Goal: Task Accomplishment & Management: Manage account settings

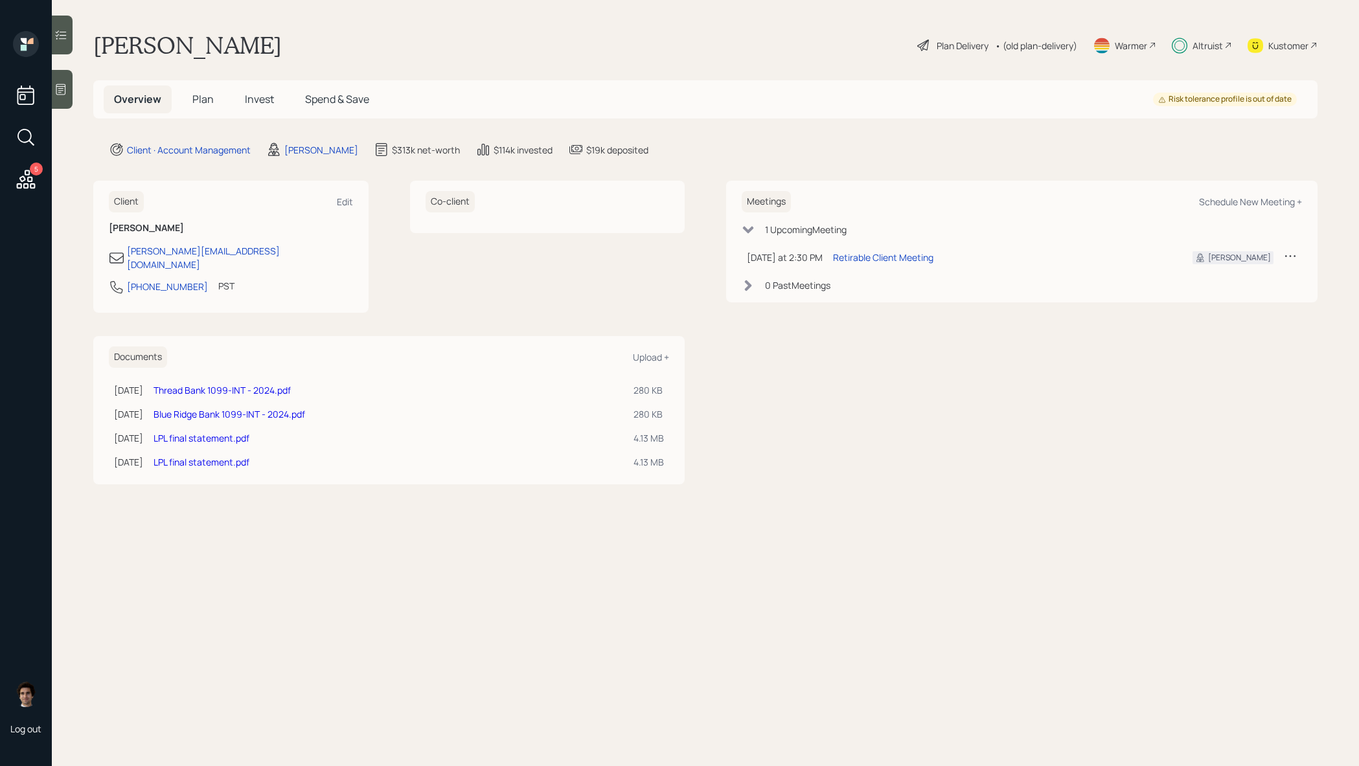
click at [1195, 37] on div "Altruist" at bounding box center [1202, 45] width 60 height 29
drag, startPoint x: 221, startPoint y: 37, endPoint x: 97, endPoint y: 38, distance: 123.8
click at [97, 38] on h1 "[PERSON_NAME]" at bounding box center [187, 45] width 189 height 29
copy h1 "[PERSON_NAME]"
click at [316, 100] on span "Spend & Save" at bounding box center [337, 99] width 64 height 14
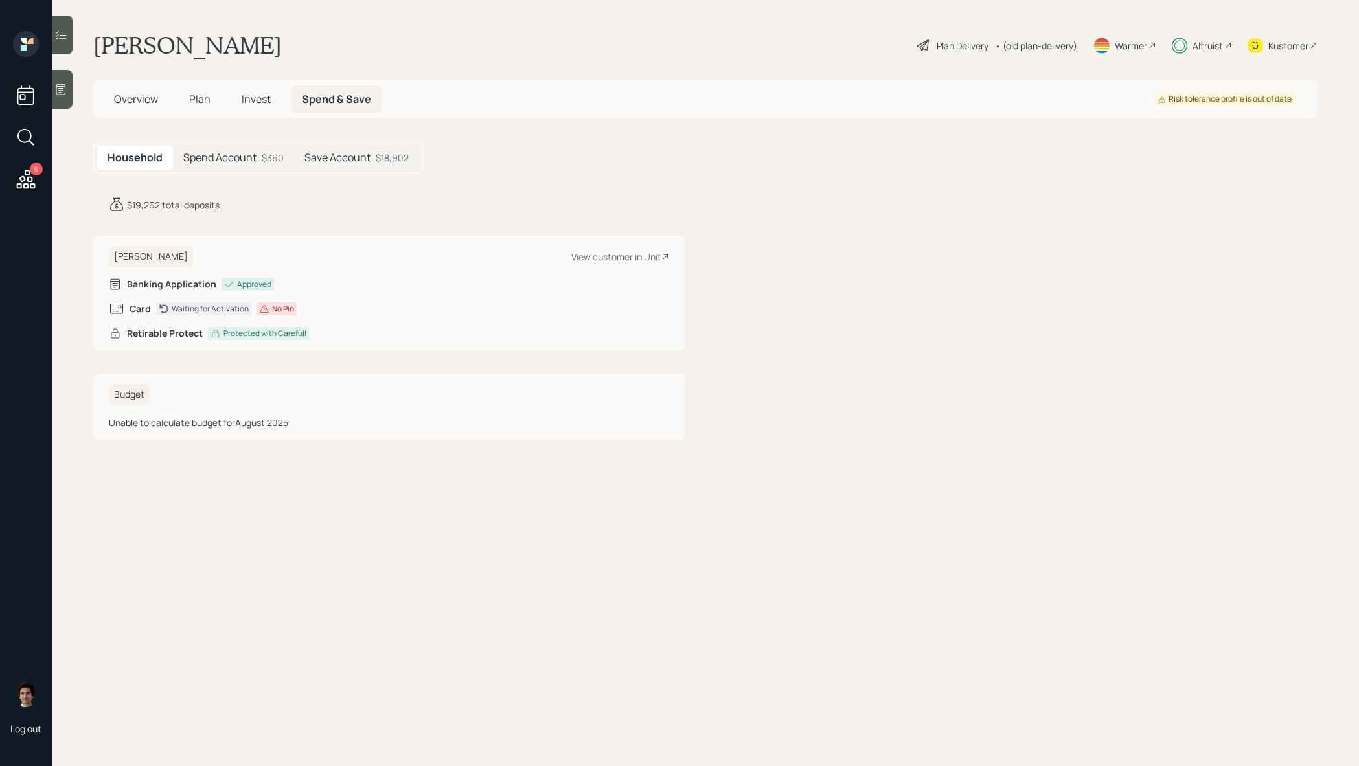
click at [210, 104] on h5 "Plan" at bounding box center [200, 100] width 42 height 28
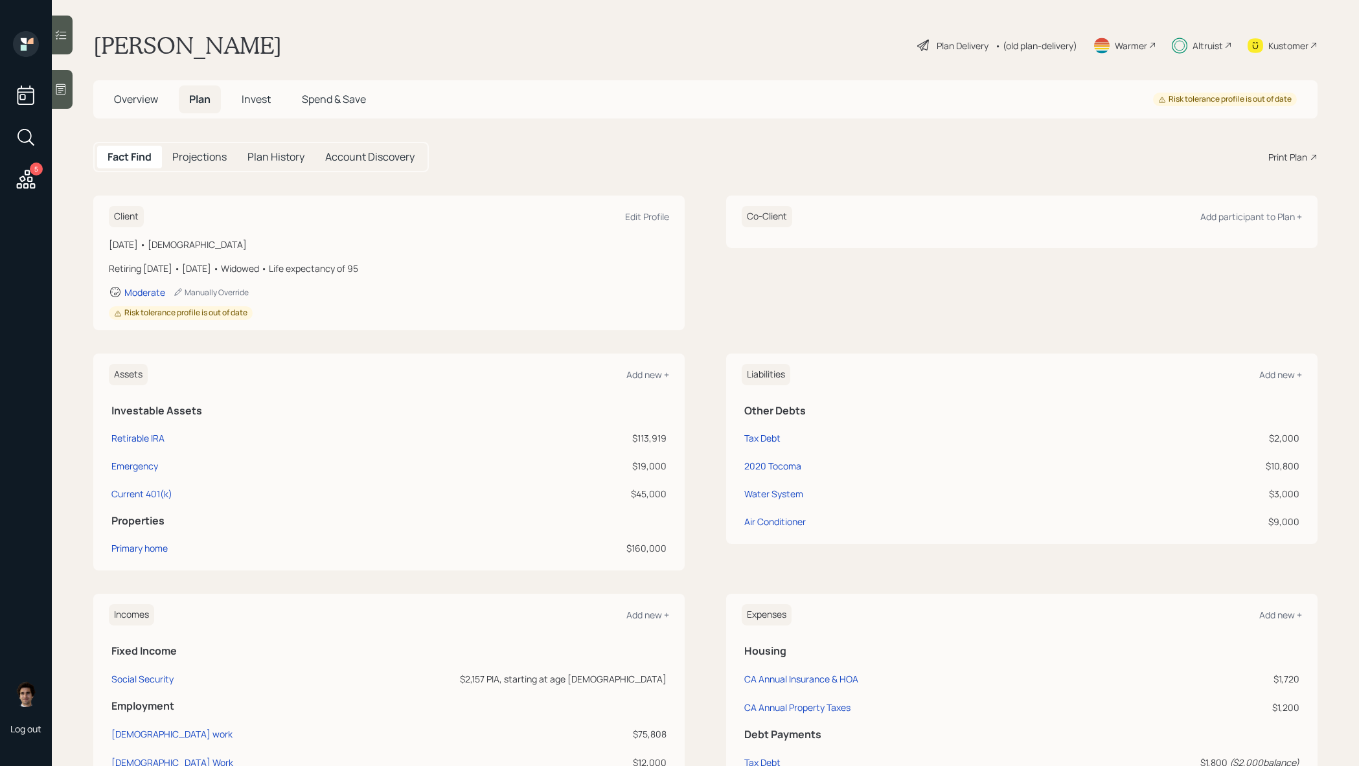
scroll to position [3, 0]
click at [960, 52] on div "Plan Delivery • (old plan-delivery)" at bounding box center [997, 43] width 163 height 29
click at [967, 38] on div "Plan Delivery" at bounding box center [963, 43] width 52 height 14
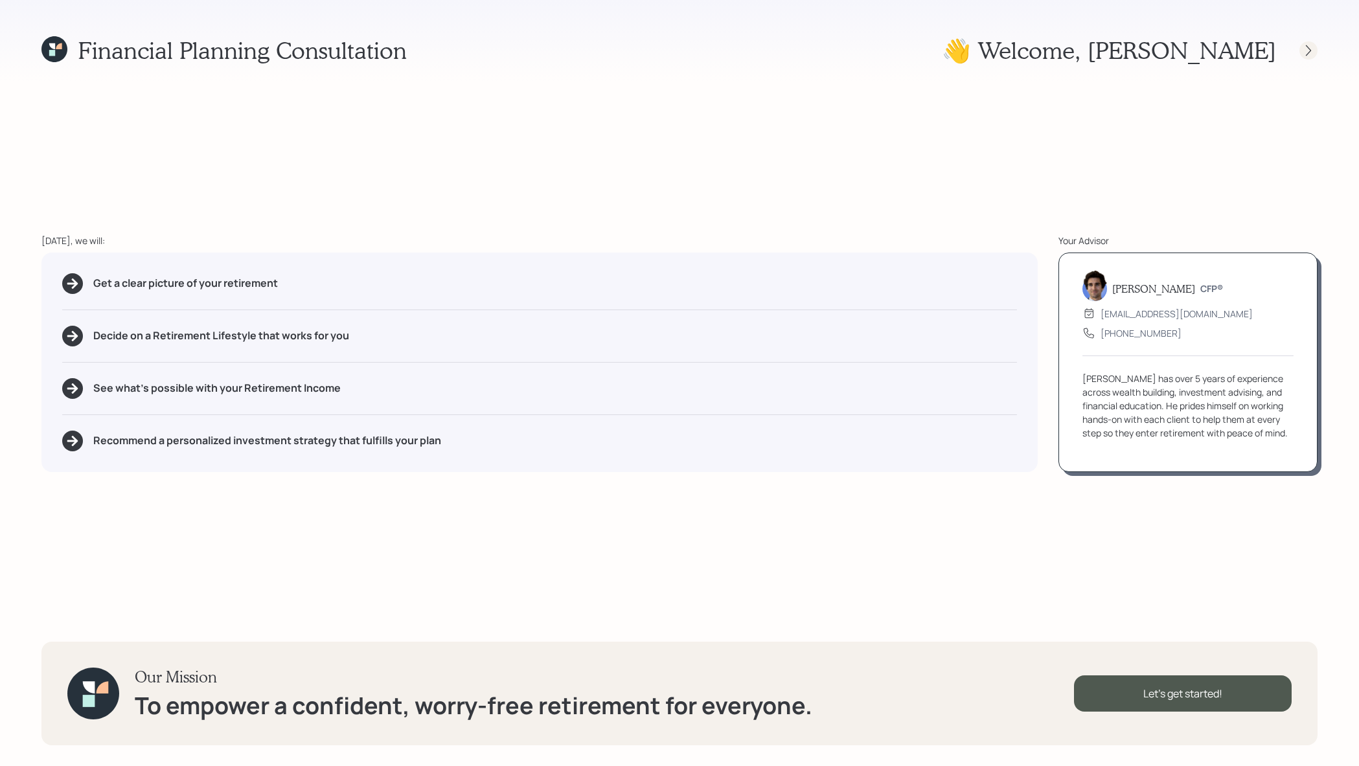
click at [1315, 56] on div at bounding box center [1309, 50] width 18 height 18
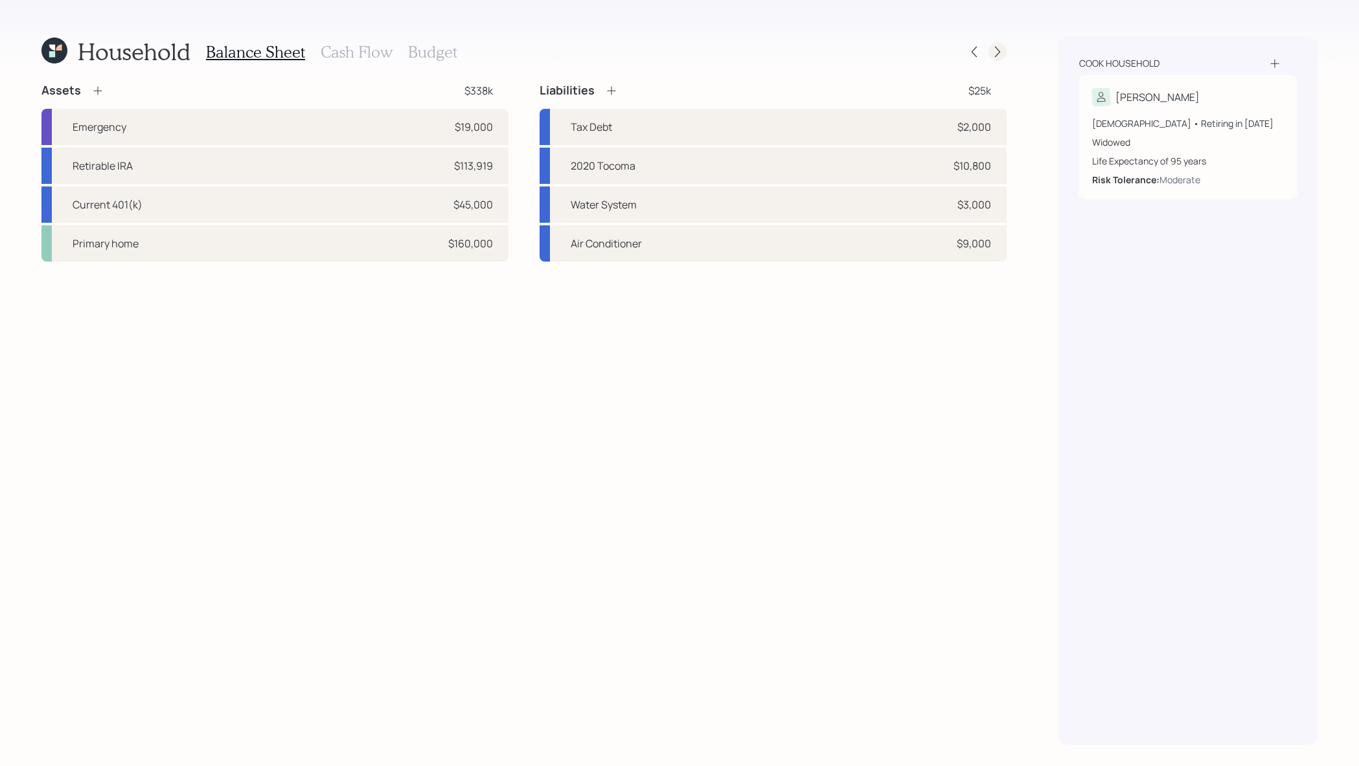
click at [1000, 51] on icon at bounding box center [997, 51] width 13 height 13
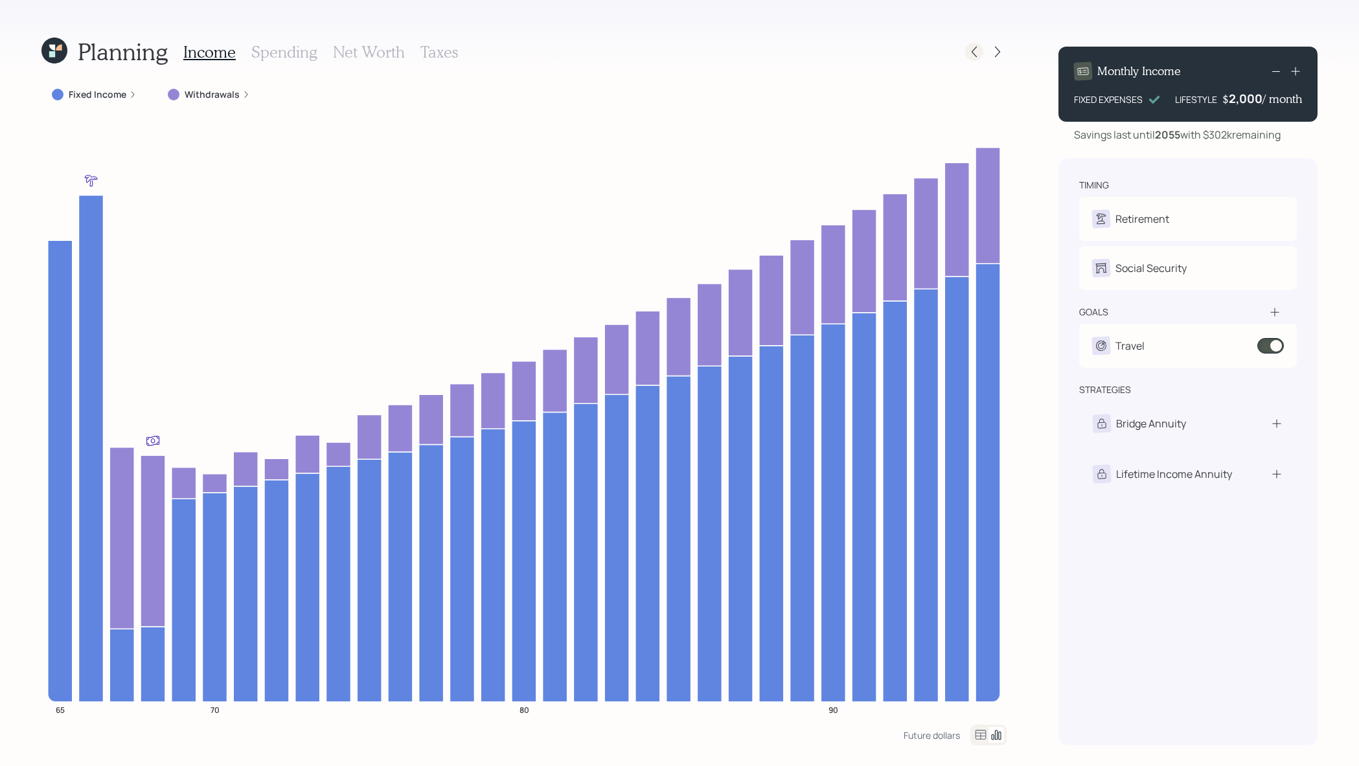
click at [970, 50] on icon at bounding box center [974, 51] width 13 height 13
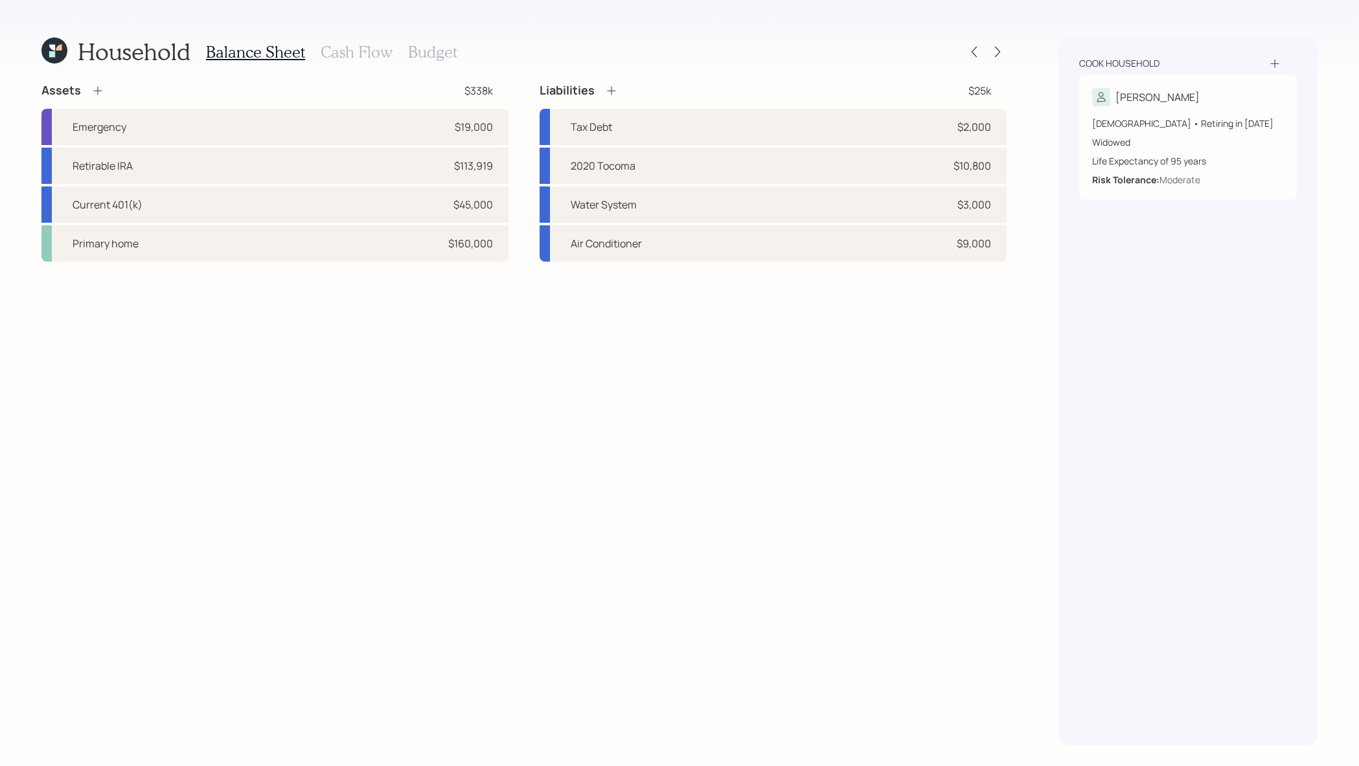
click at [62, 52] on icon at bounding box center [54, 51] width 26 height 26
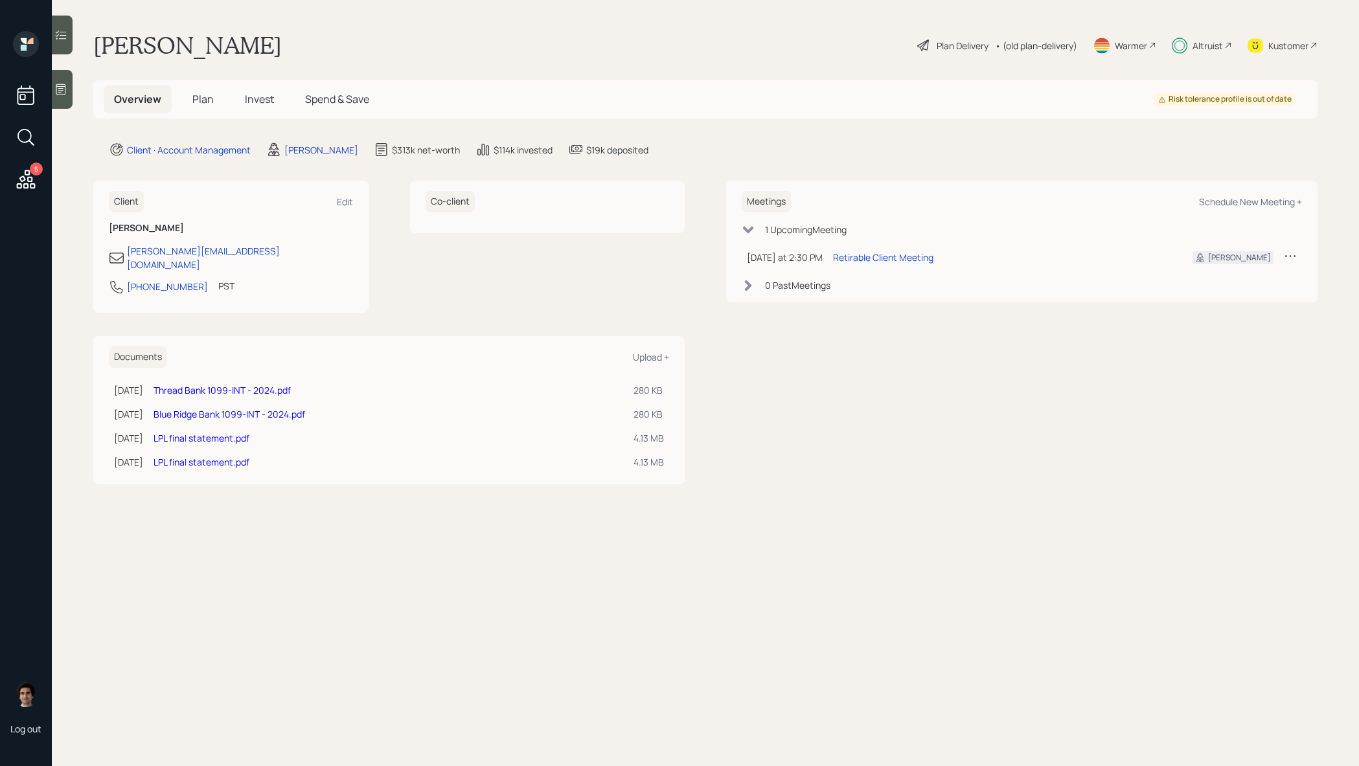
click at [329, 102] on span "Spend & Save" at bounding box center [337, 99] width 64 height 14
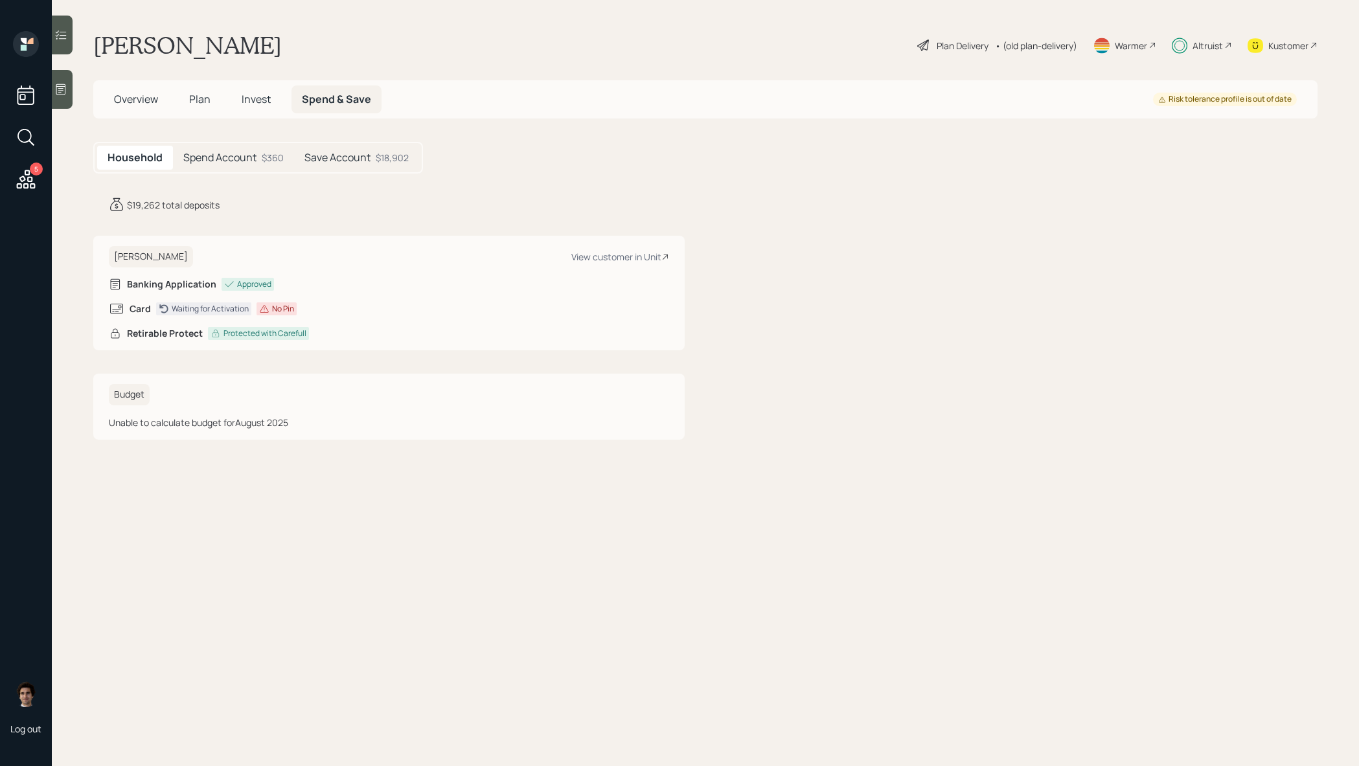
click at [156, 105] on span "Overview" at bounding box center [136, 99] width 44 height 14
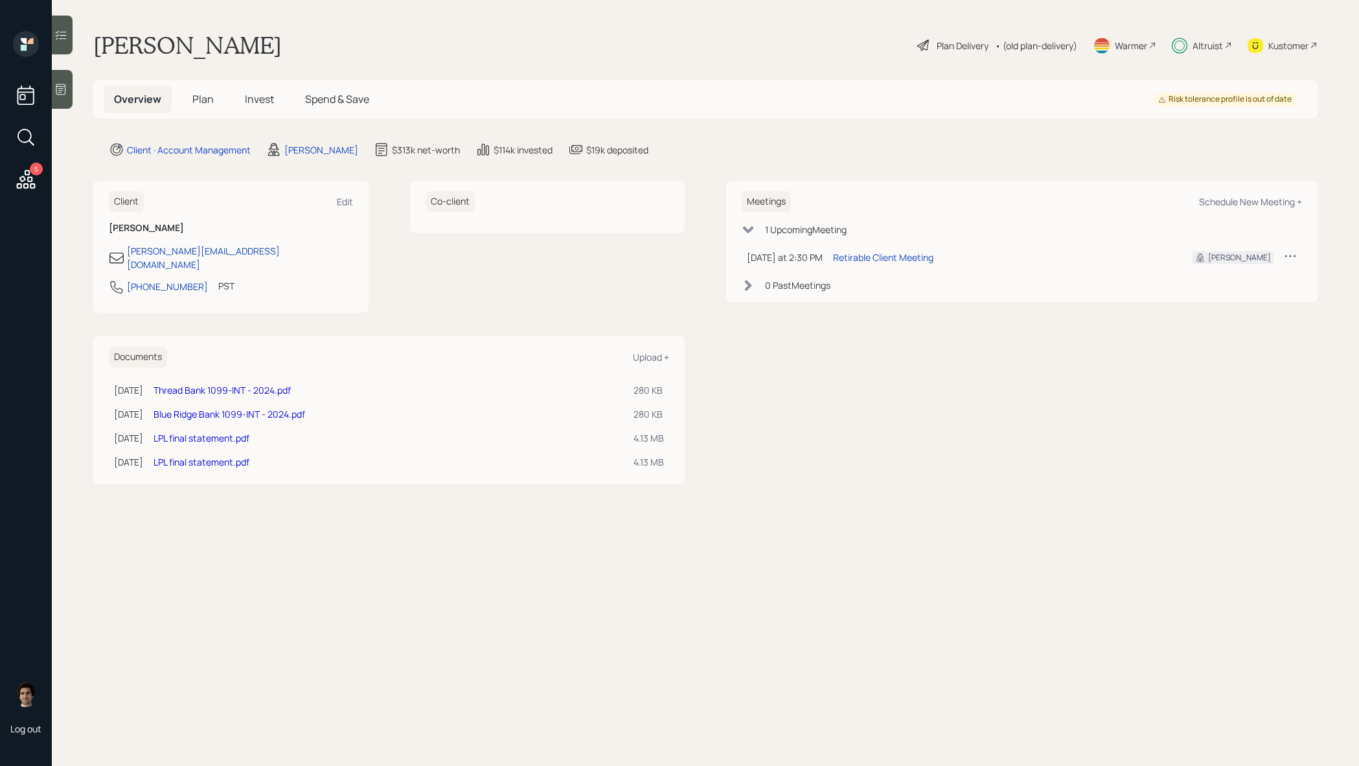
click at [207, 86] on h5 "Plan" at bounding box center [203, 100] width 42 height 28
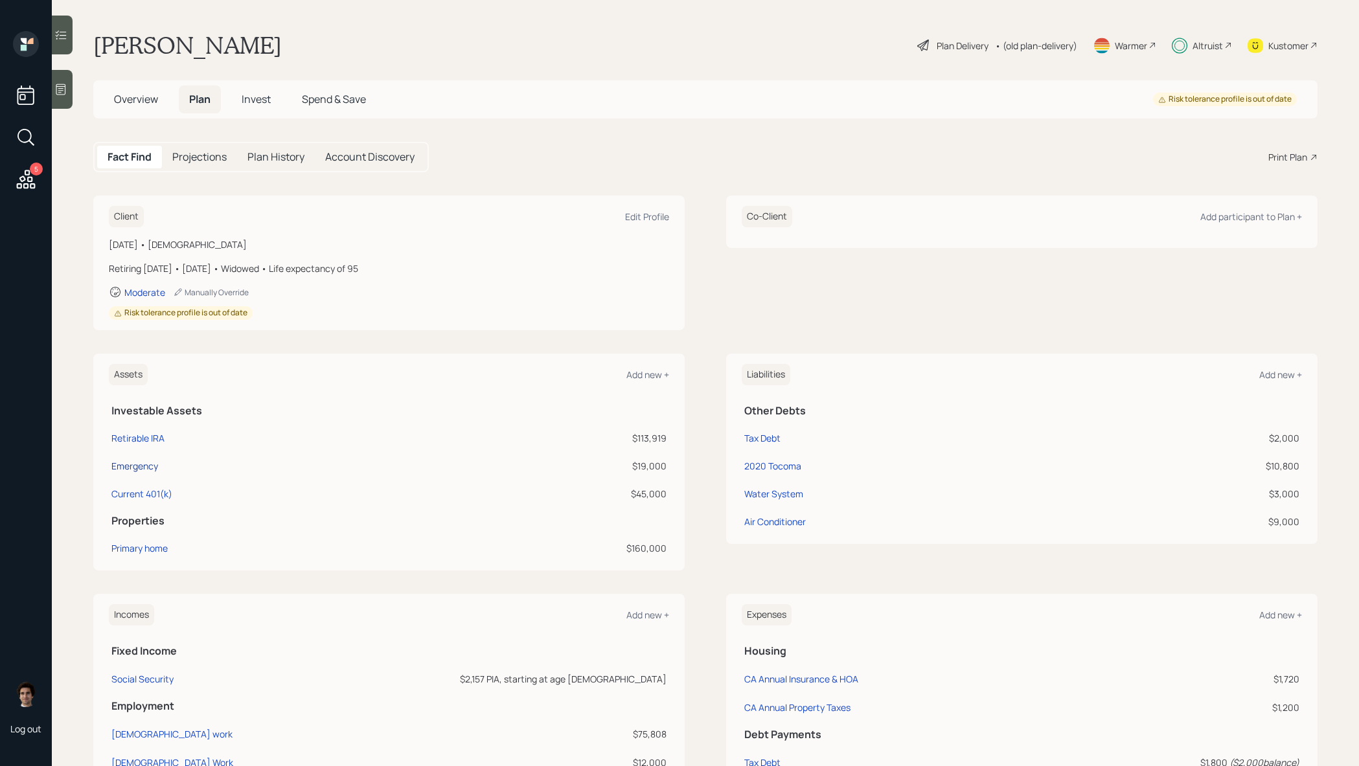
click at [131, 465] on div "Emergency" at bounding box center [134, 466] width 47 height 14
select select "emergency_fund"
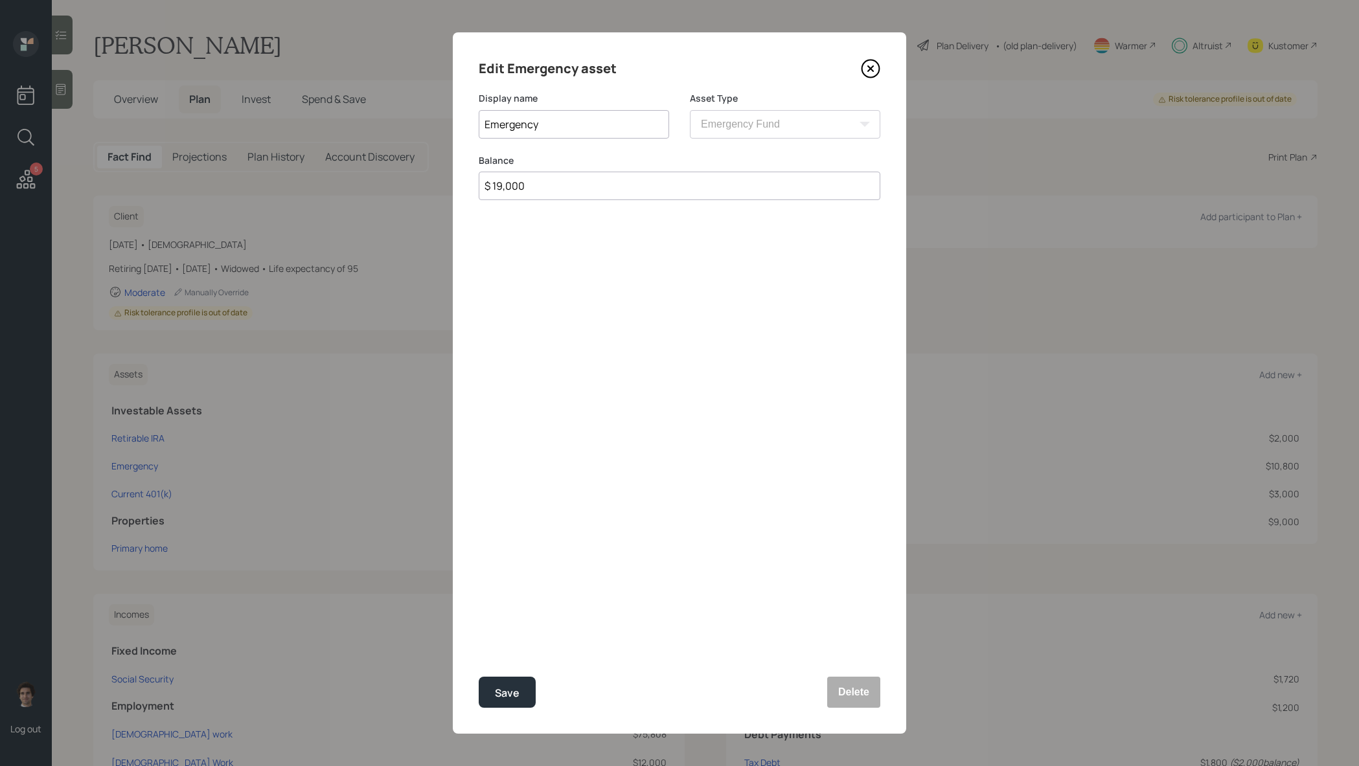
drag, startPoint x: 572, startPoint y: 179, endPoint x: 355, endPoint y: 159, distance: 218.0
click at [355, 159] on div "Edit Emergency asset Display name Emergency Asset Type SEP [PERSON_NAME] IRA 40…" at bounding box center [679, 383] width 1359 height 766
type input "$ 19,200"
click at [479, 677] on button "Save" at bounding box center [507, 692] width 57 height 31
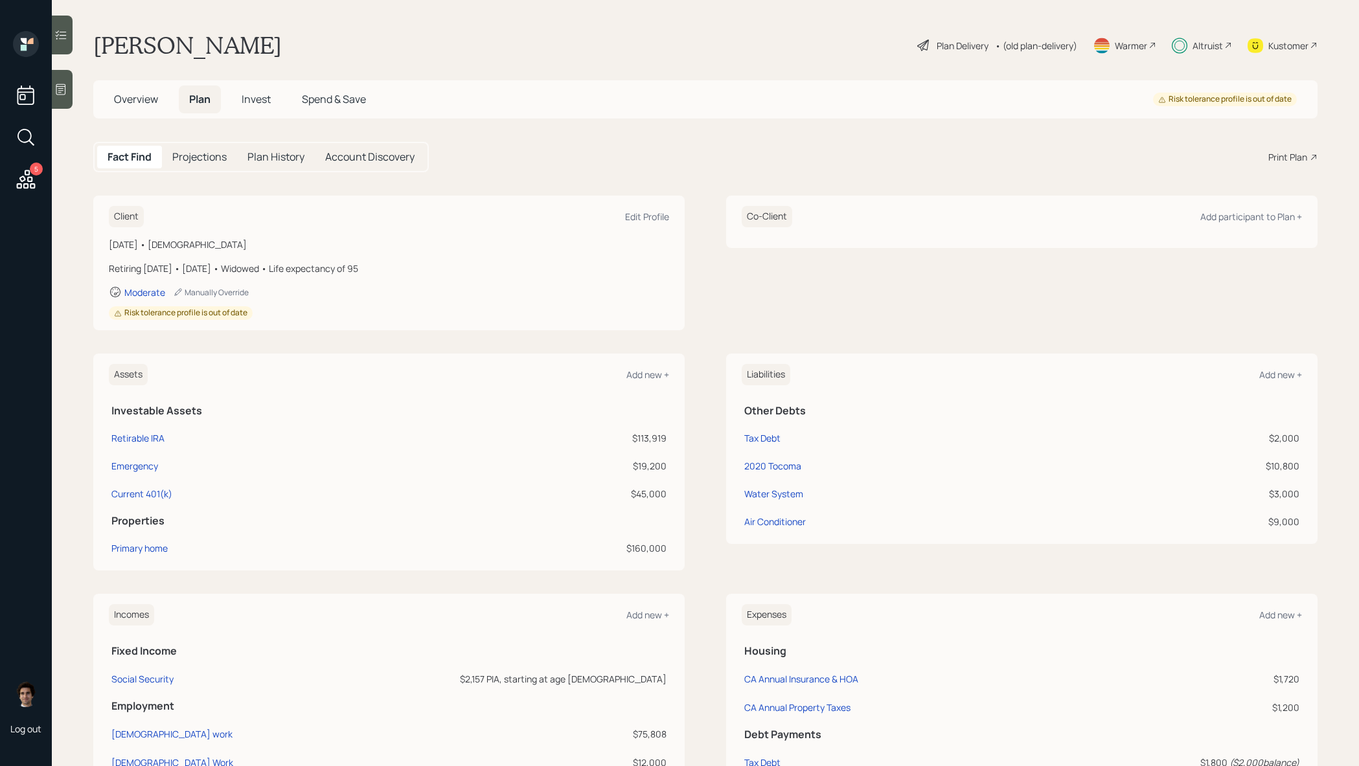
click at [955, 45] on div "Plan Delivery" at bounding box center [963, 46] width 52 height 14
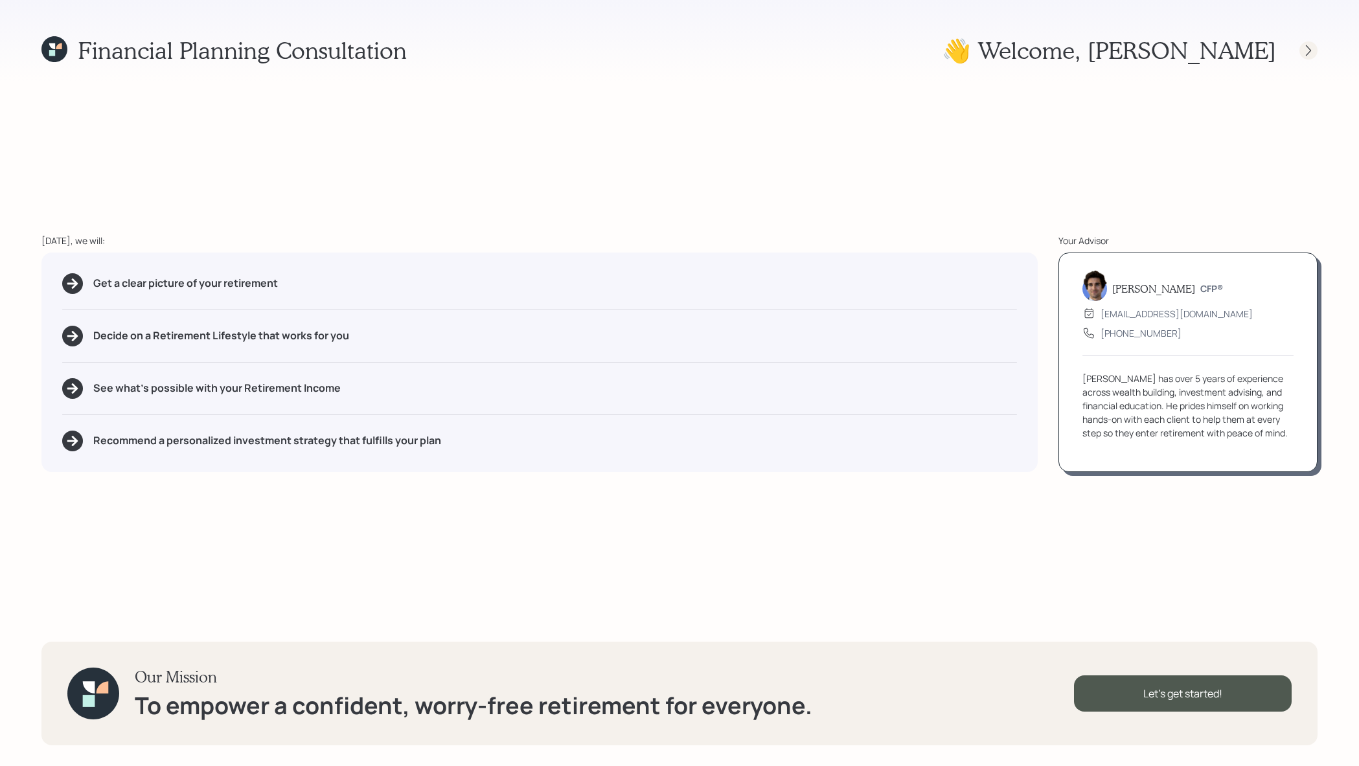
click at [1313, 49] on icon at bounding box center [1308, 50] width 13 height 13
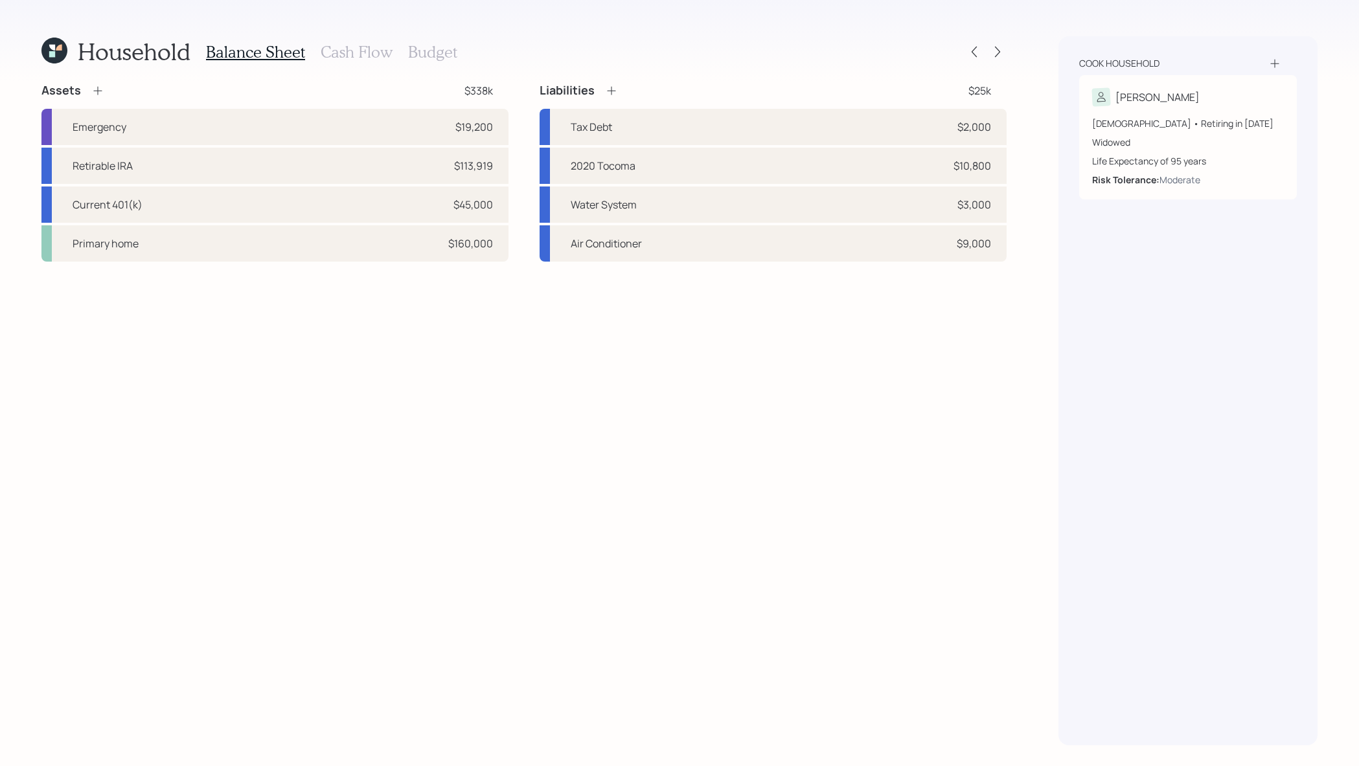
click at [54, 50] on icon at bounding box center [52, 48] width 6 height 6
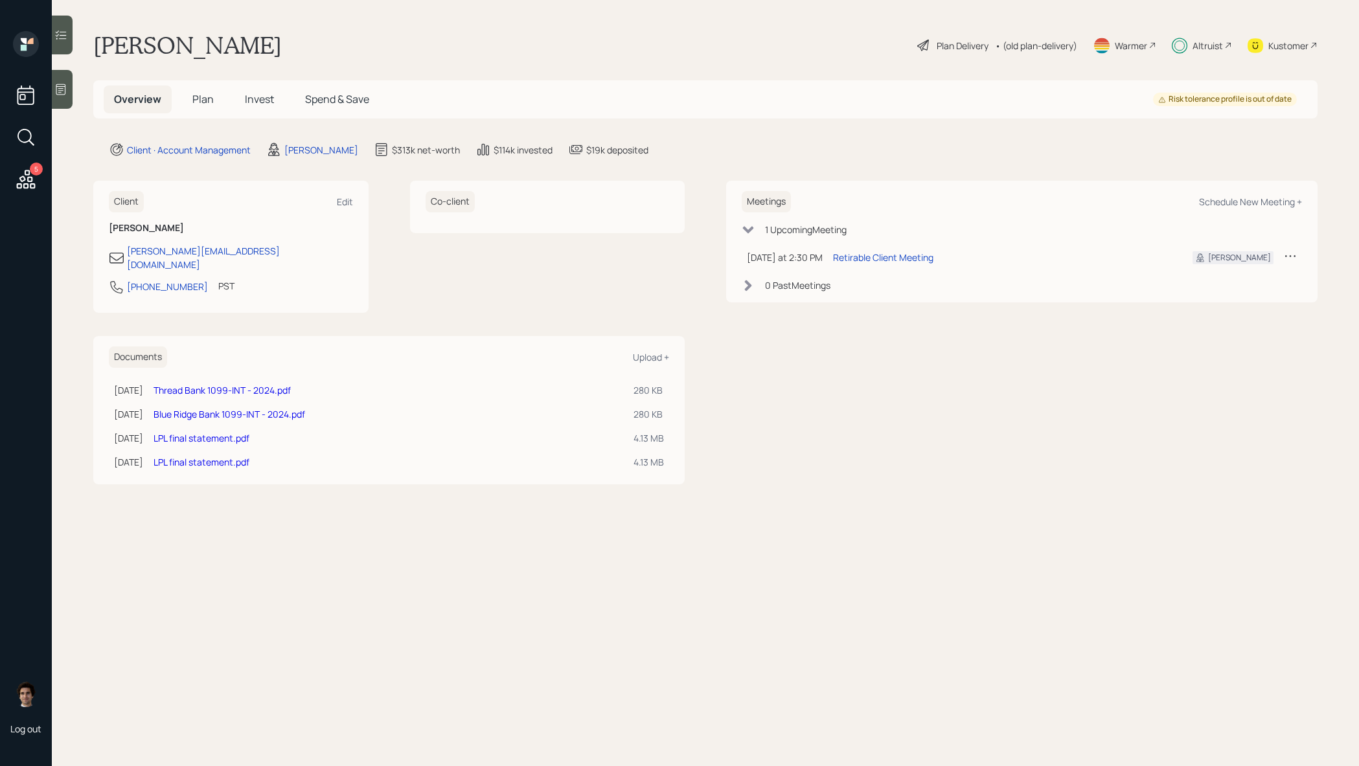
click at [358, 100] on span "Spend & Save" at bounding box center [337, 99] width 64 height 14
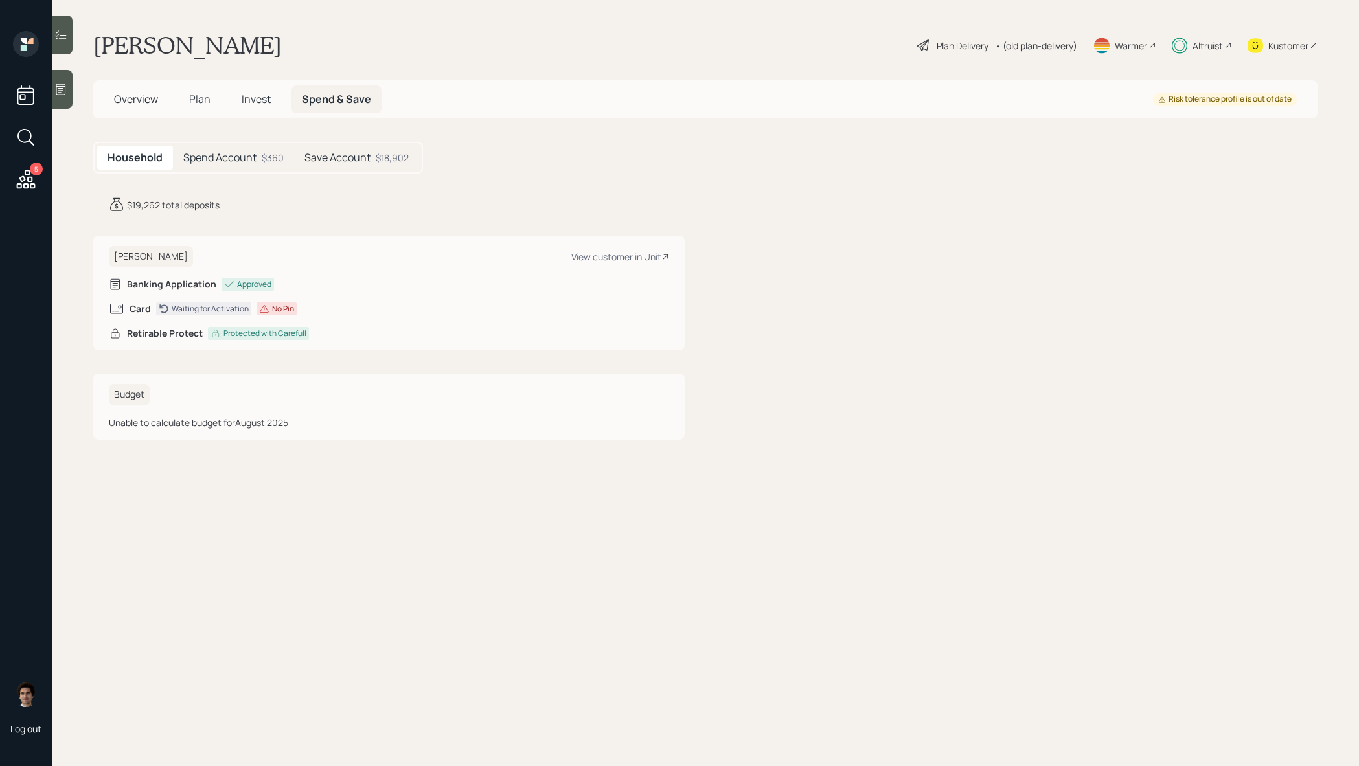
click at [194, 100] on span "Plan" at bounding box center [199, 99] width 21 height 14
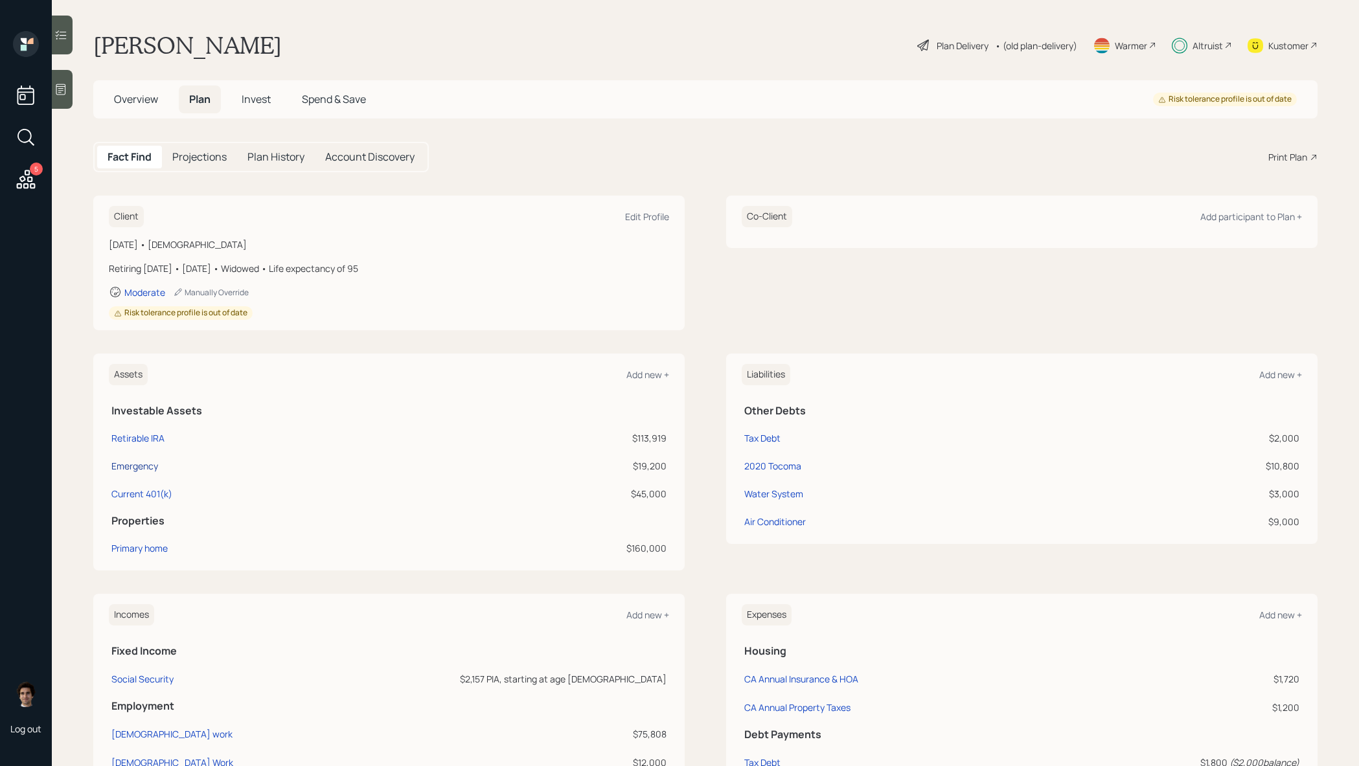
click at [148, 465] on div "Emergency" at bounding box center [134, 466] width 47 height 14
select select "emergency_fund"
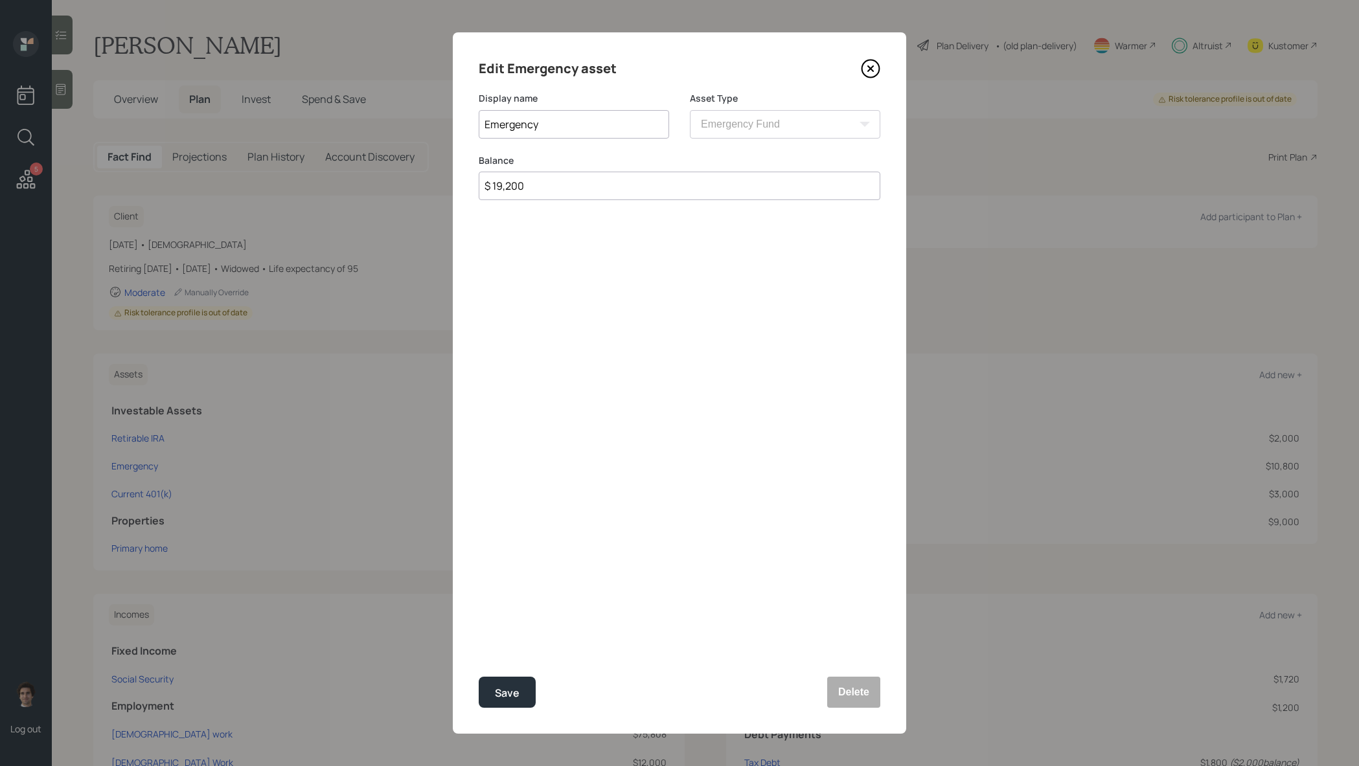
drag, startPoint x: 595, startPoint y: 181, endPoint x: 344, endPoint y: 151, distance: 252.5
click at [344, 151] on div "Edit Emergency asset Display name Emergency Asset Type SEP [PERSON_NAME] IRA 40…" at bounding box center [679, 383] width 1359 height 766
type input "$ 19,262"
click at [479, 677] on button "Save" at bounding box center [507, 692] width 57 height 31
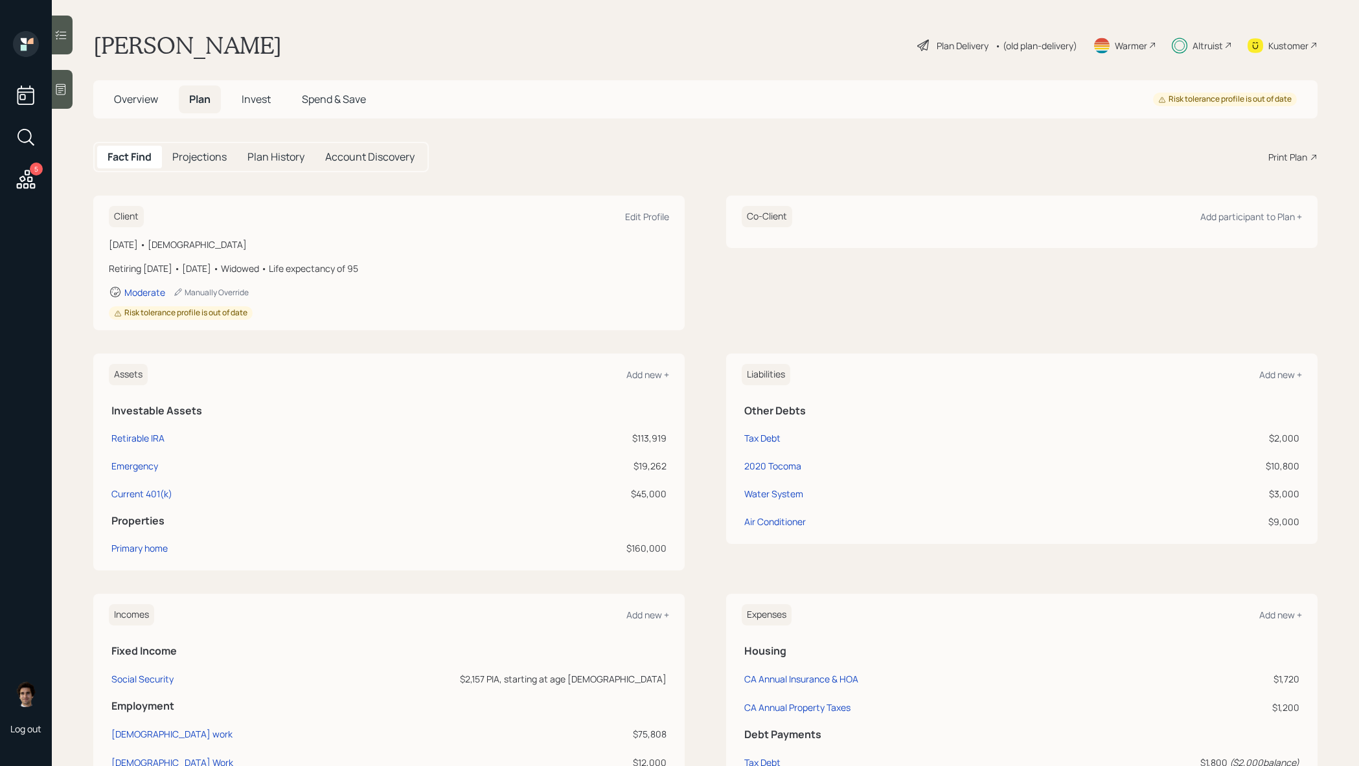
click at [956, 52] on div "Plan Delivery" at bounding box center [963, 46] width 52 height 14
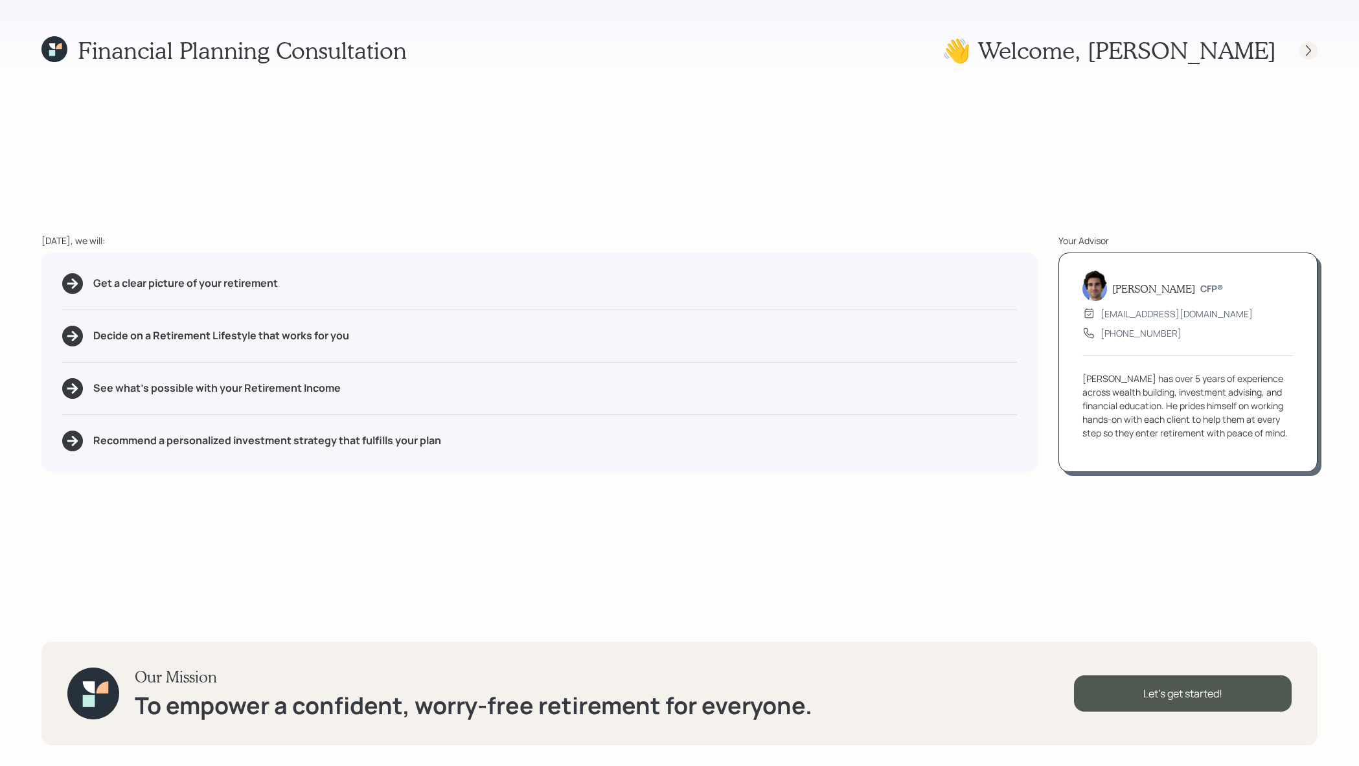
click at [1304, 42] on div at bounding box center [1309, 50] width 18 height 18
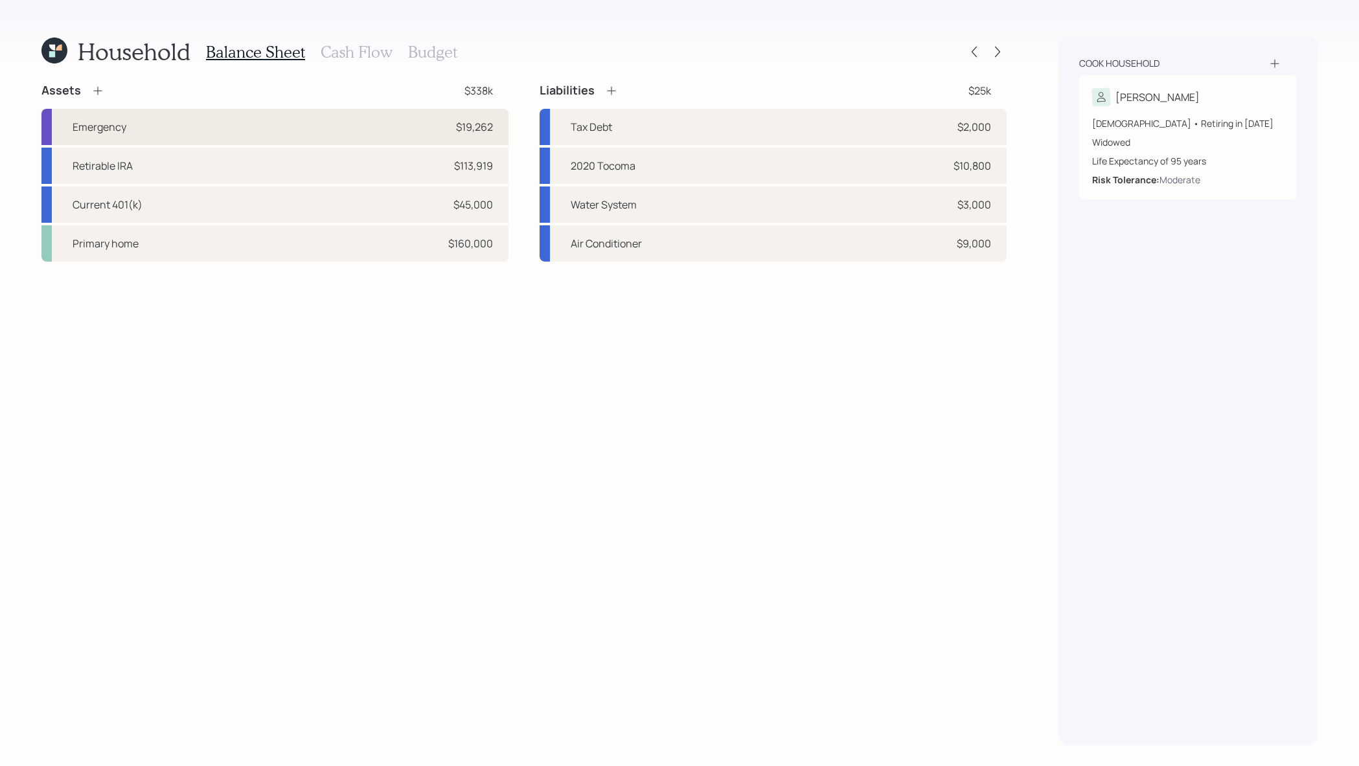
click at [281, 134] on div "Emergency $19,262" at bounding box center [274, 127] width 467 height 36
select select "emergency_fund"
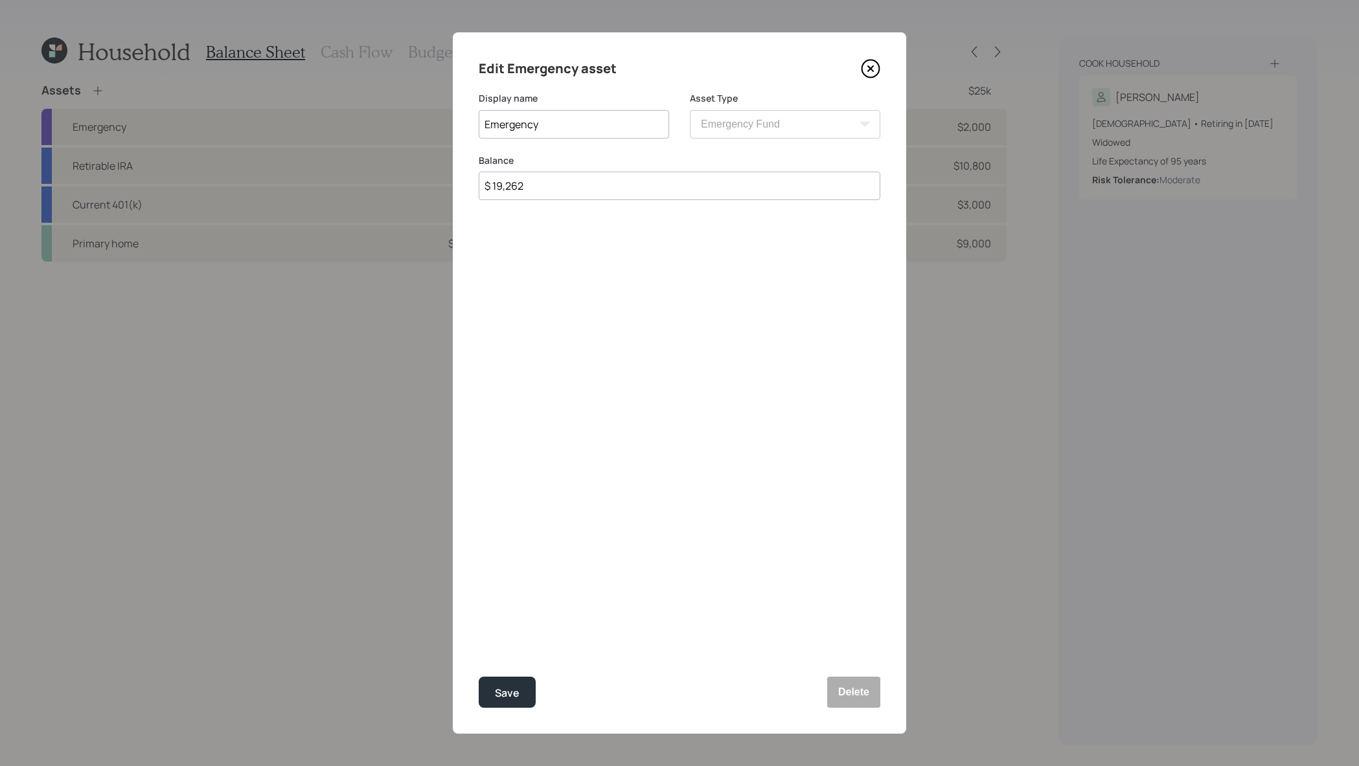
click at [530, 117] on input "Emergency" at bounding box center [574, 124] width 190 height 29
click at [483, 129] on input "High-Yield" at bounding box center [574, 124] width 190 height 29
click at [593, 129] on input "Retirable High-Yield" at bounding box center [574, 124] width 190 height 29
type input "Retirable High-Yield"
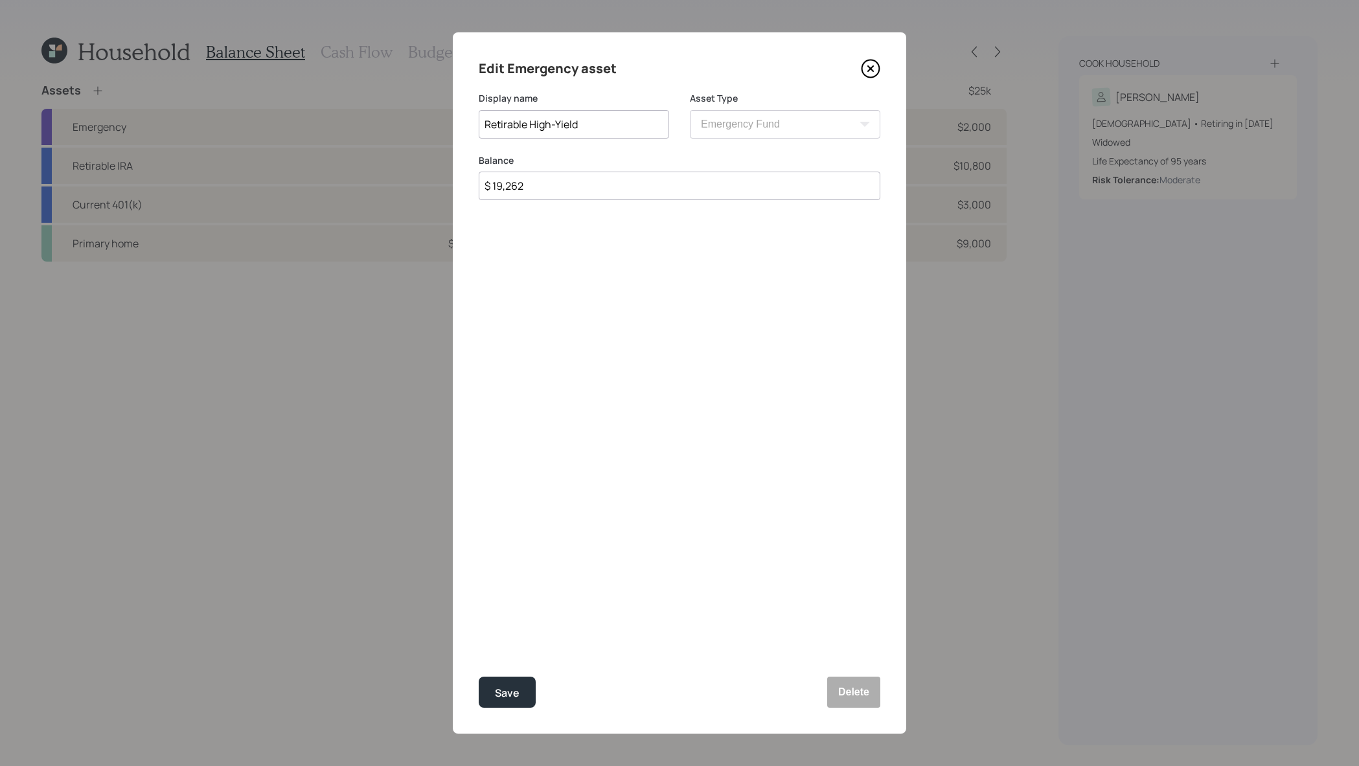
click at [479, 677] on button "Save" at bounding box center [507, 692] width 57 height 31
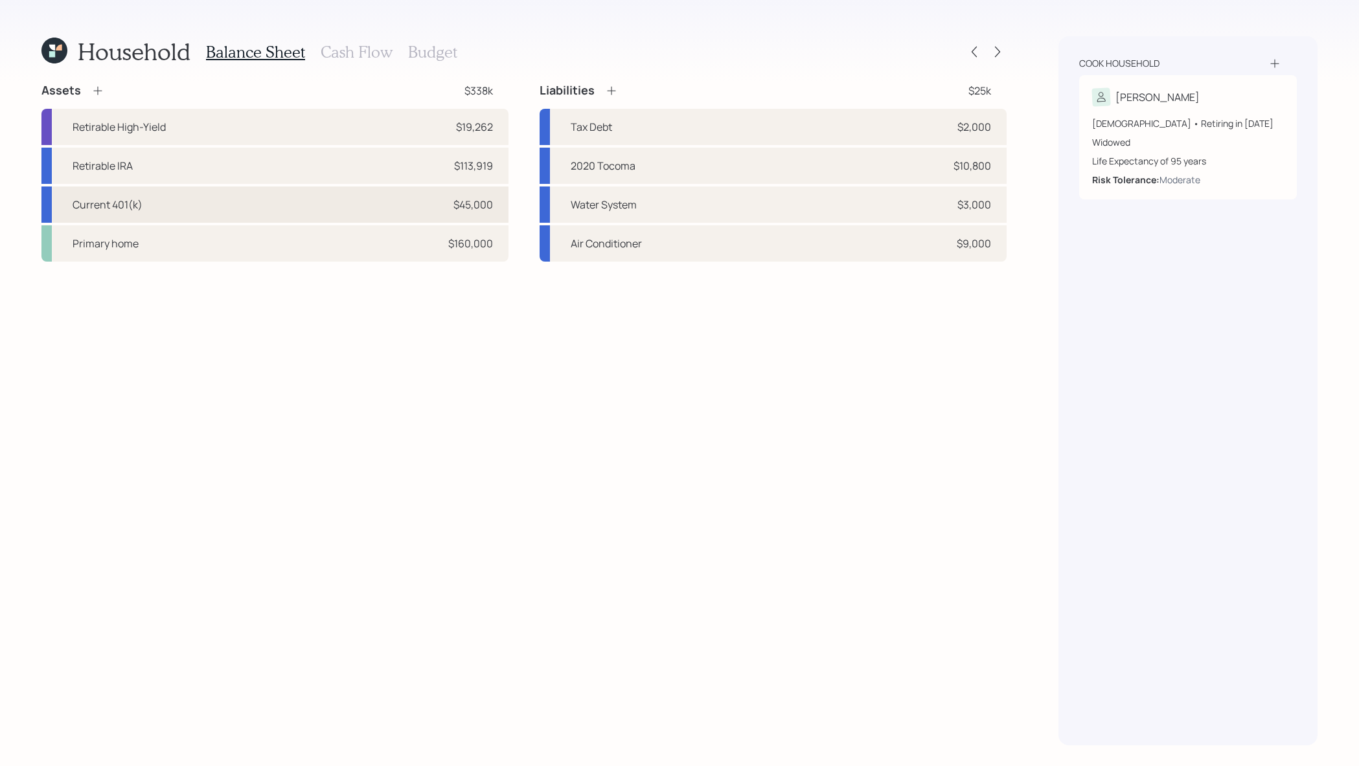
click at [483, 198] on div "$45,000" at bounding box center [474, 205] width 40 height 16
select select "company_sponsored"
select select "balanced"
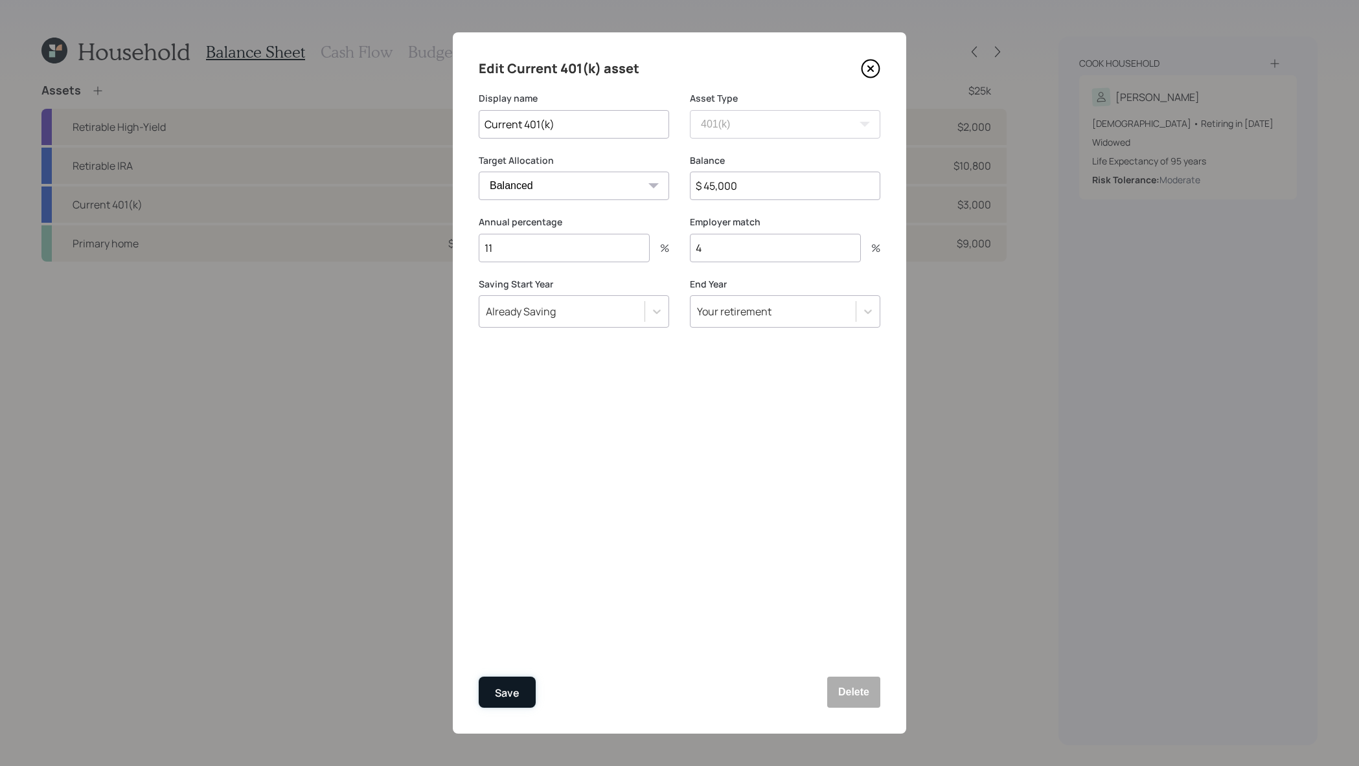
click at [525, 687] on button "Save" at bounding box center [507, 692] width 57 height 31
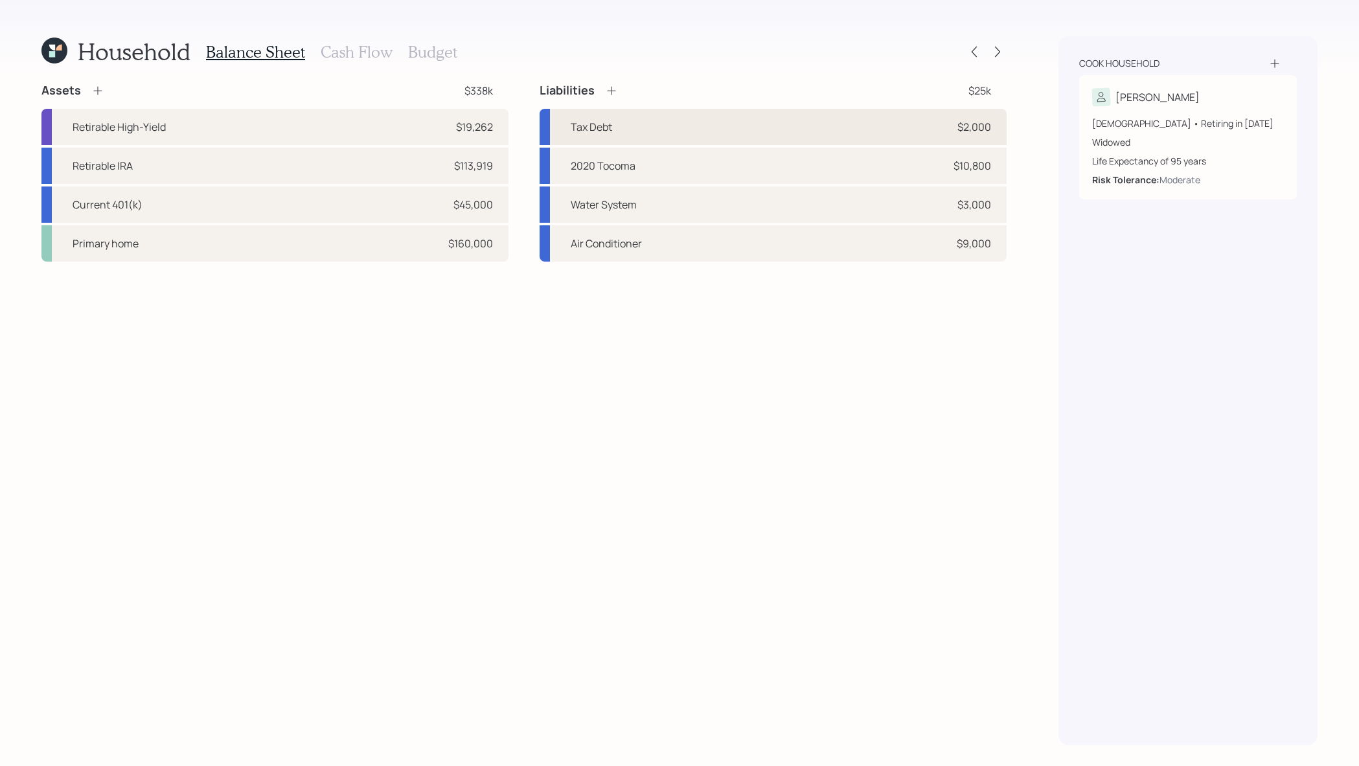
click at [642, 127] on div "Tax Debt $2,000" at bounding box center [773, 127] width 467 height 36
select select "other"
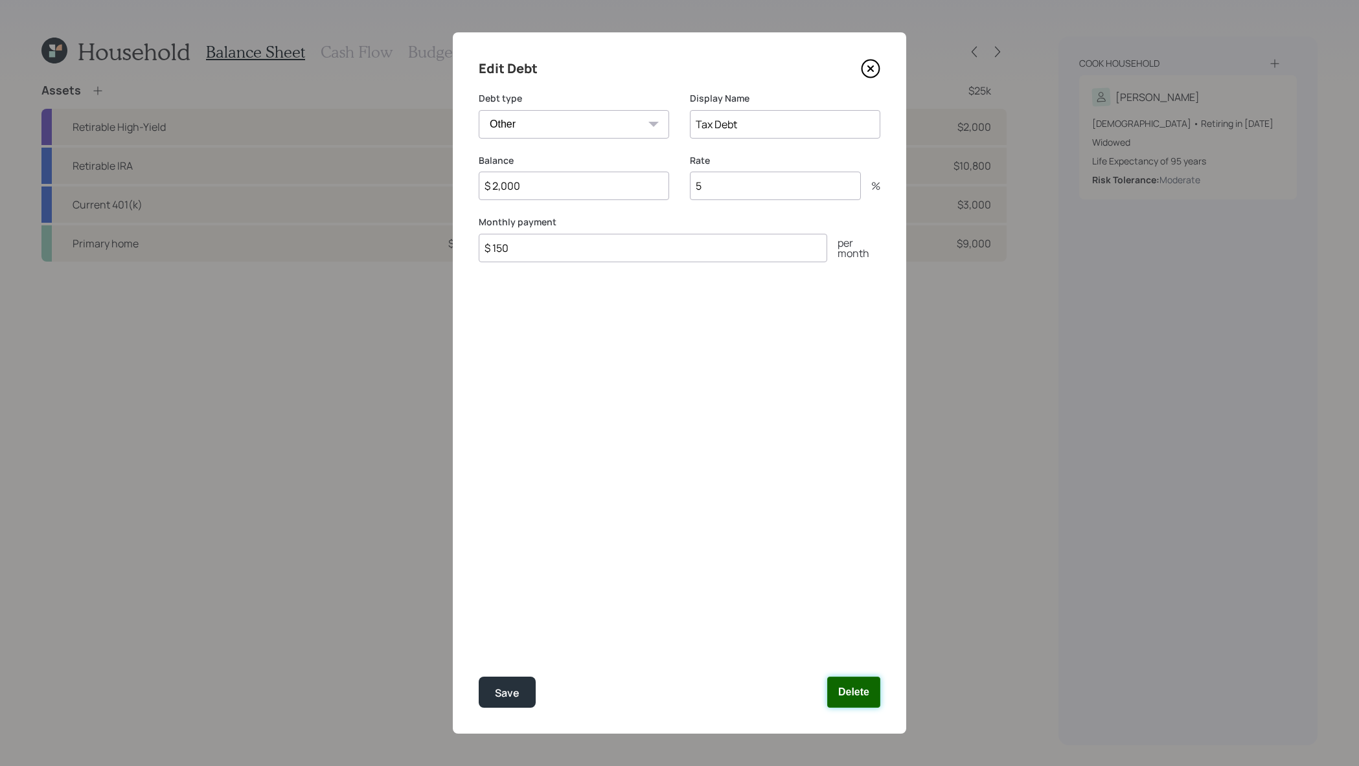
click at [862, 695] on button "Delete" at bounding box center [853, 692] width 53 height 31
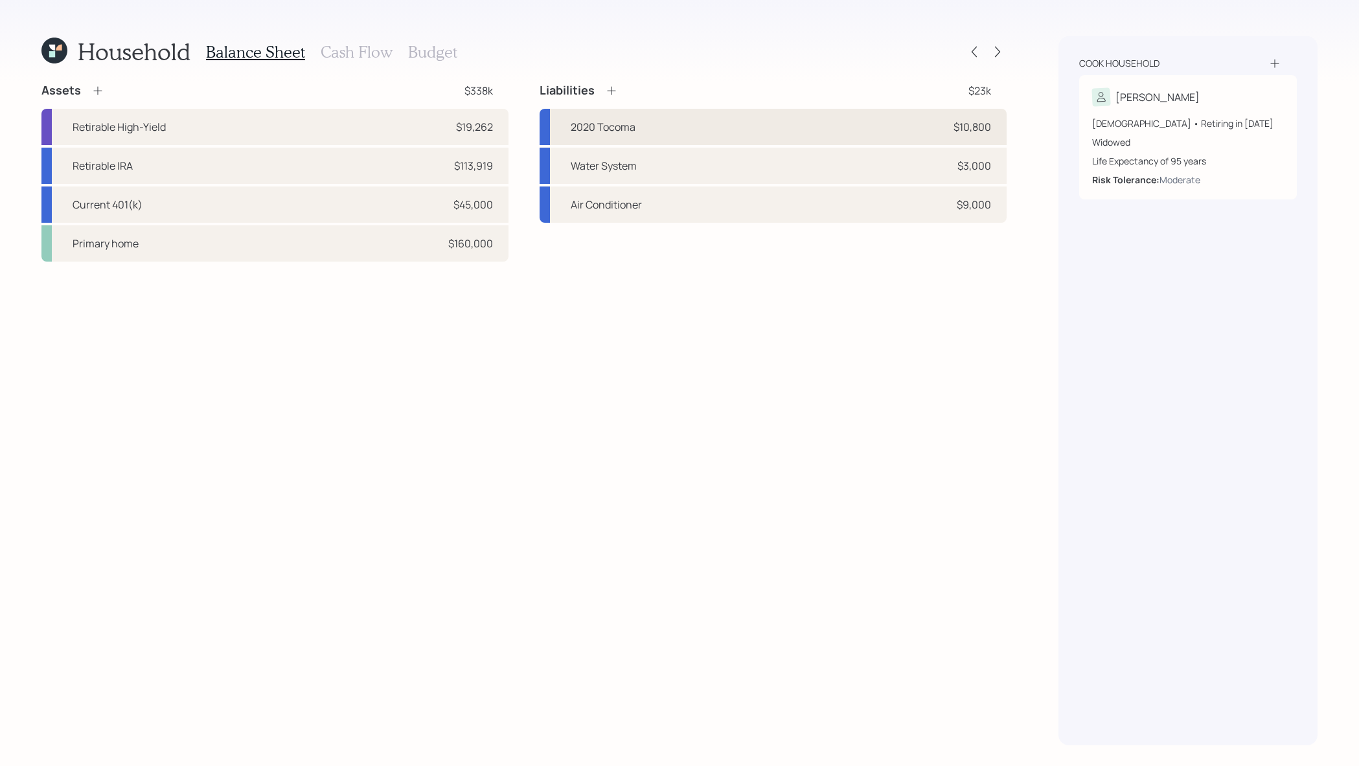
click at [772, 124] on div "2020 Tocoma $10,800" at bounding box center [773, 127] width 467 height 36
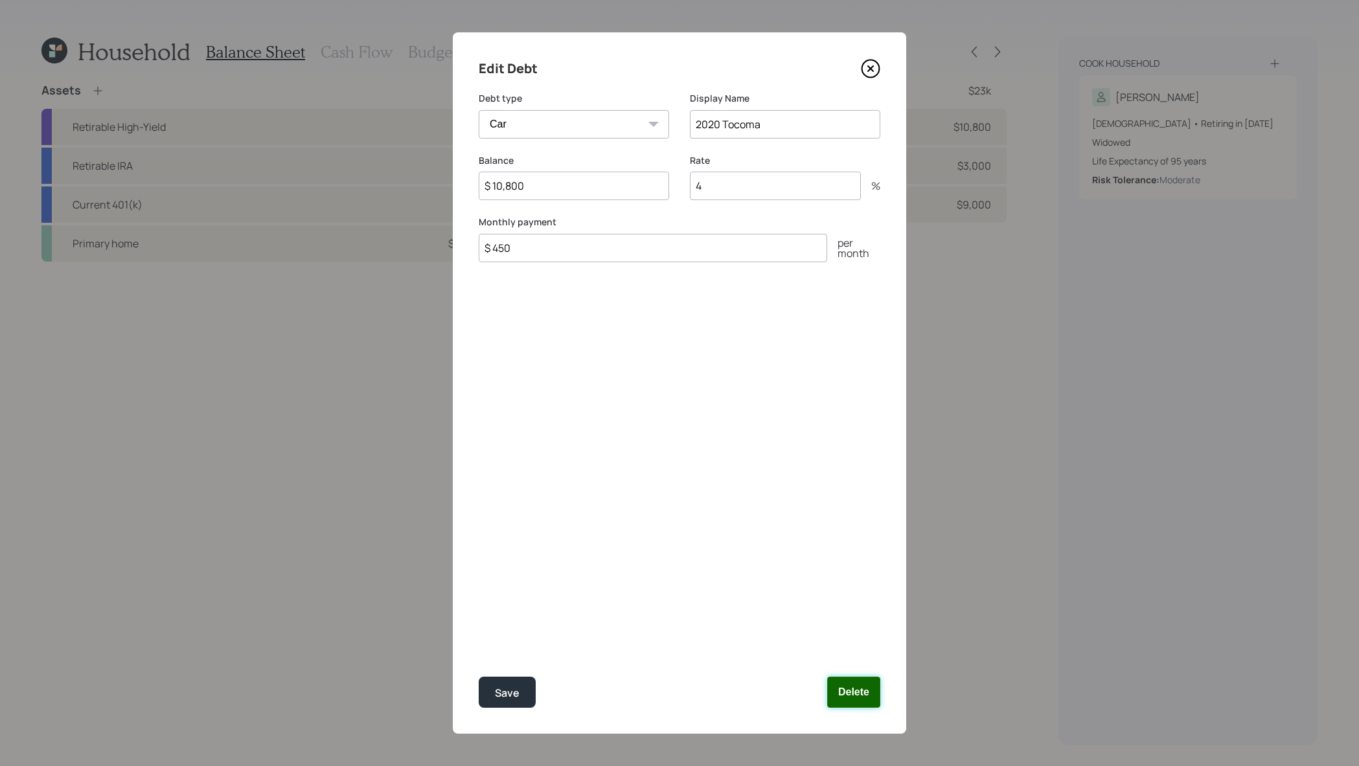
click at [866, 693] on button "Delete" at bounding box center [853, 692] width 53 height 31
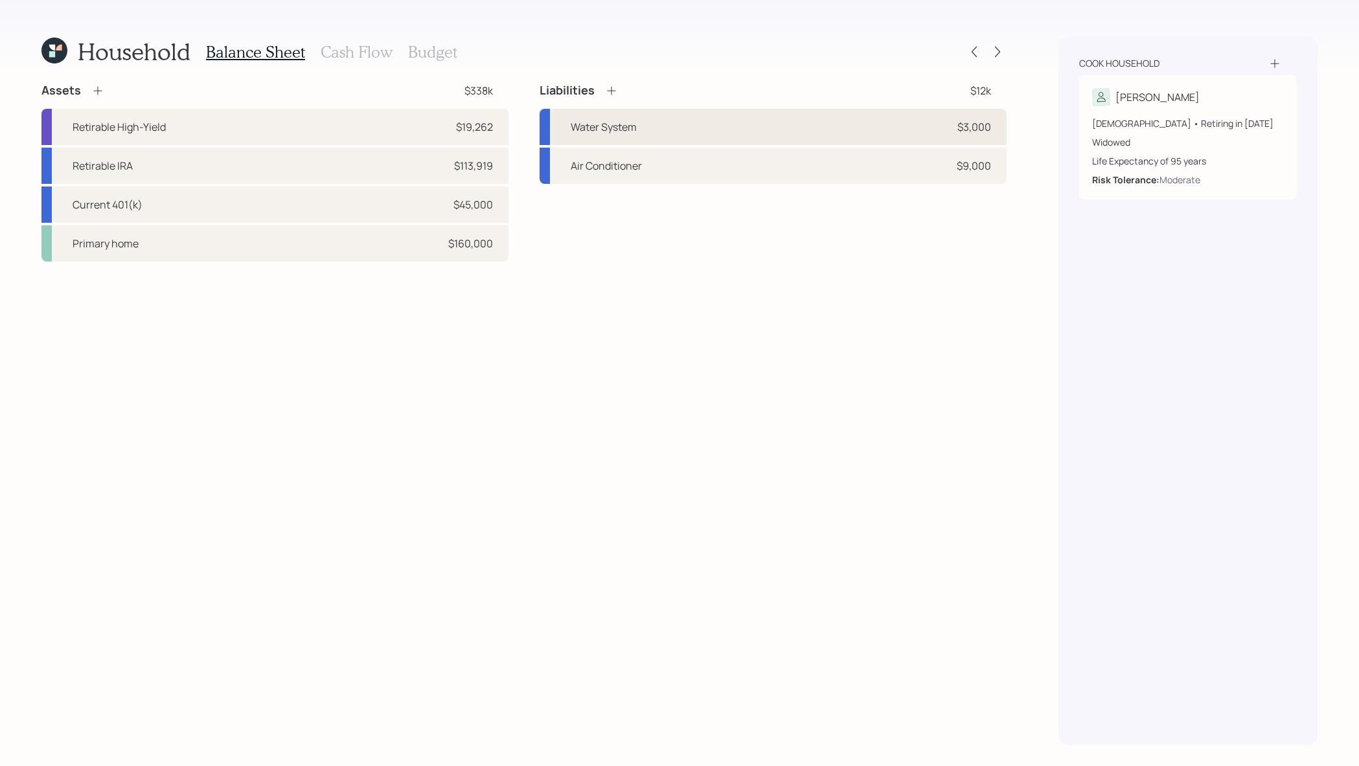
click at [655, 136] on div "Water System $3,000" at bounding box center [773, 127] width 467 height 36
select select "other"
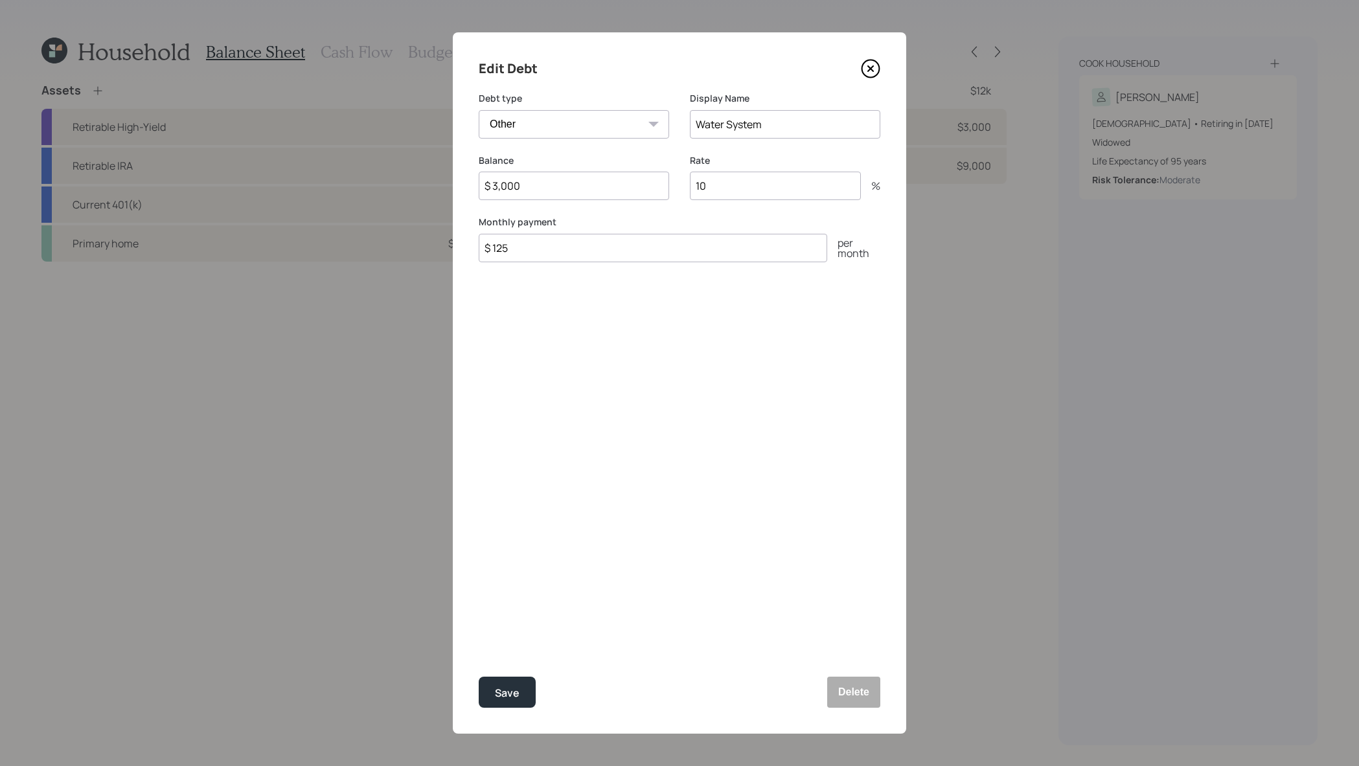
drag, startPoint x: 593, startPoint y: 187, endPoint x: 422, endPoint y: 190, distance: 171.1
click at [422, 190] on div "Edit Debt Debt type Car Credit Card Medical Student Other Display Name Water Sy…" at bounding box center [679, 383] width 1359 height 766
type input "$ 1,200"
click at [479, 677] on button "Save" at bounding box center [507, 692] width 57 height 31
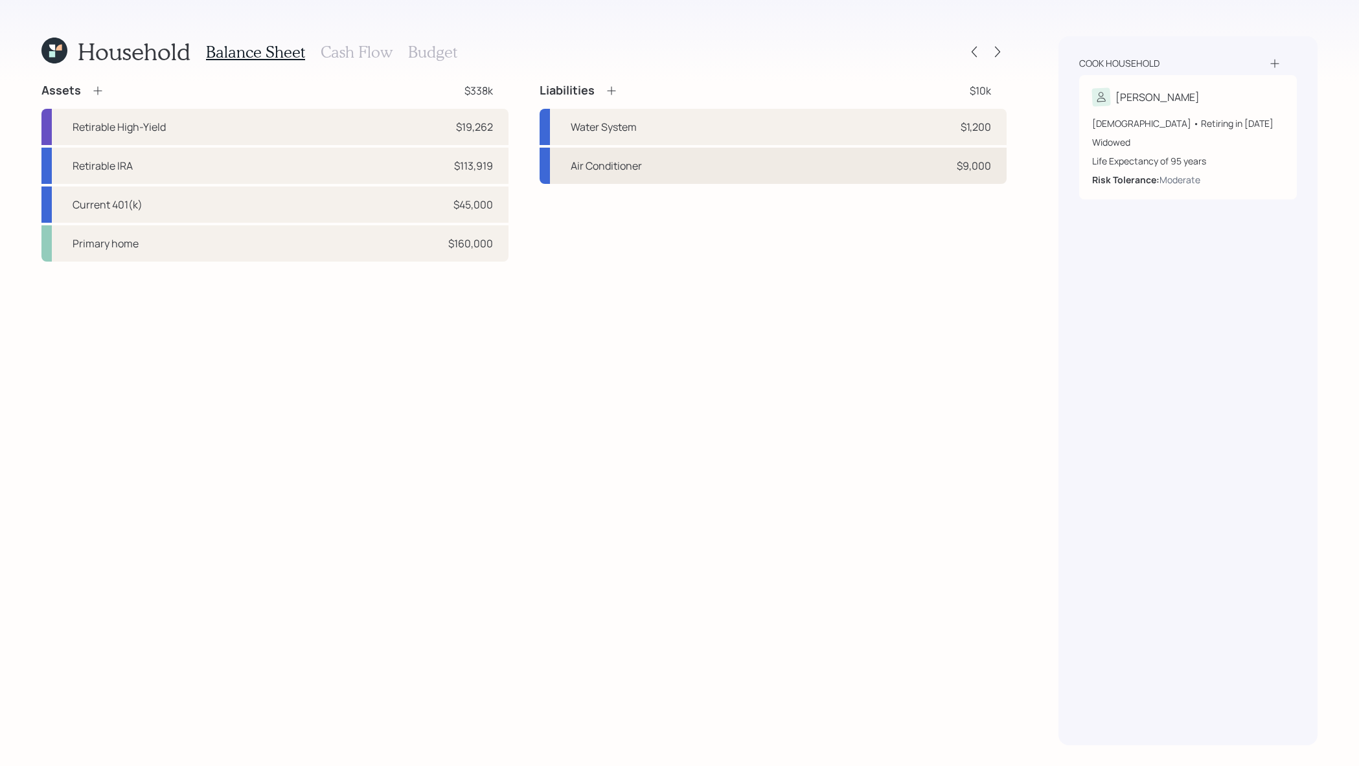
click at [806, 170] on div "Air Conditioner $9,000" at bounding box center [773, 166] width 467 height 36
select select "other"
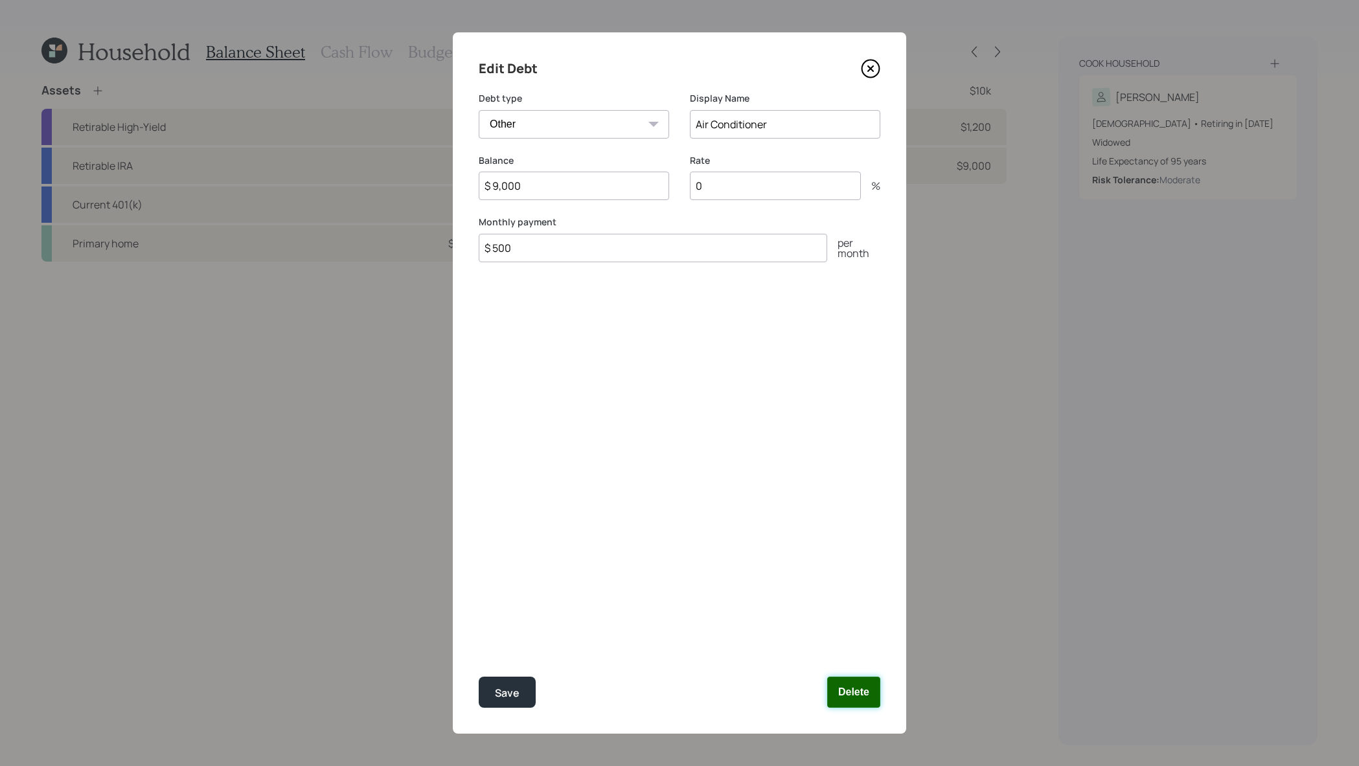
click at [860, 691] on button "Delete" at bounding box center [853, 692] width 53 height 31
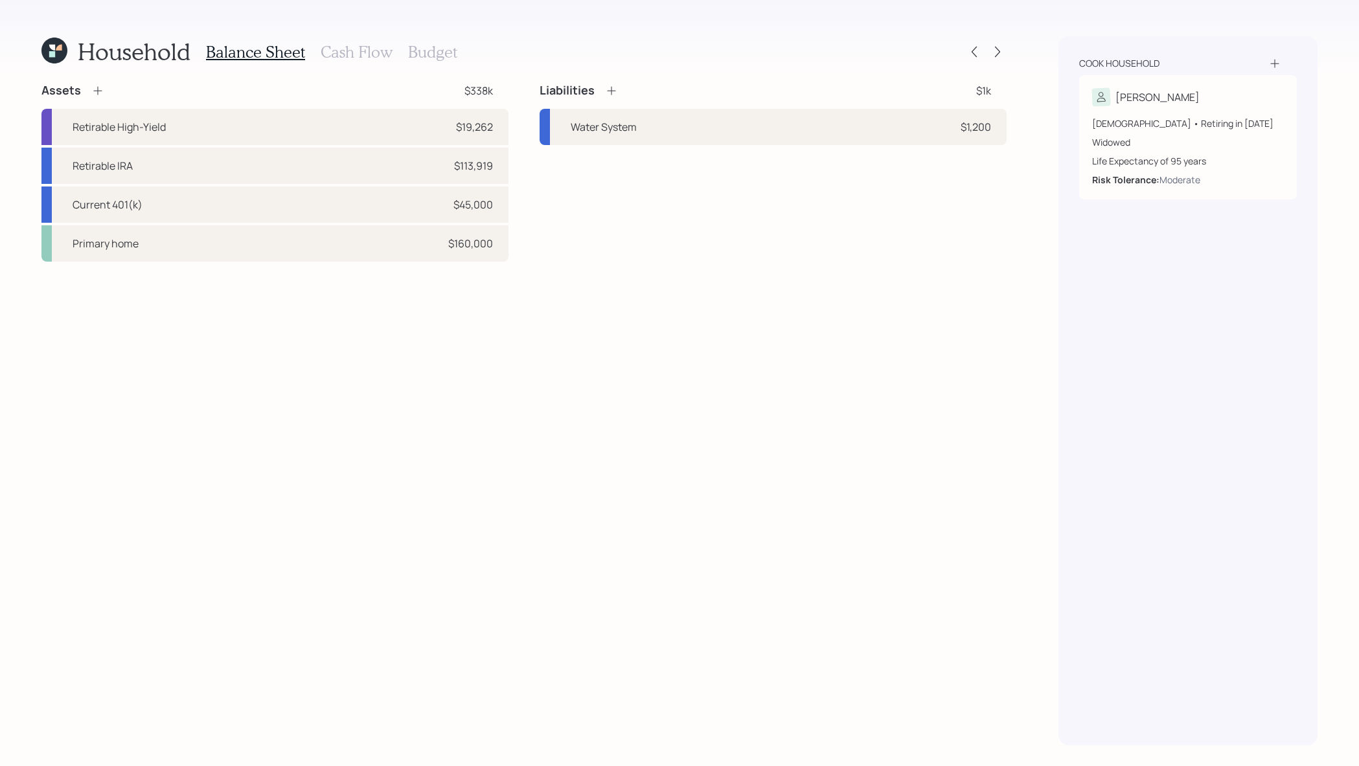
click at [616, 96] on icon at bounding box center [611, 90] width 13 height 13
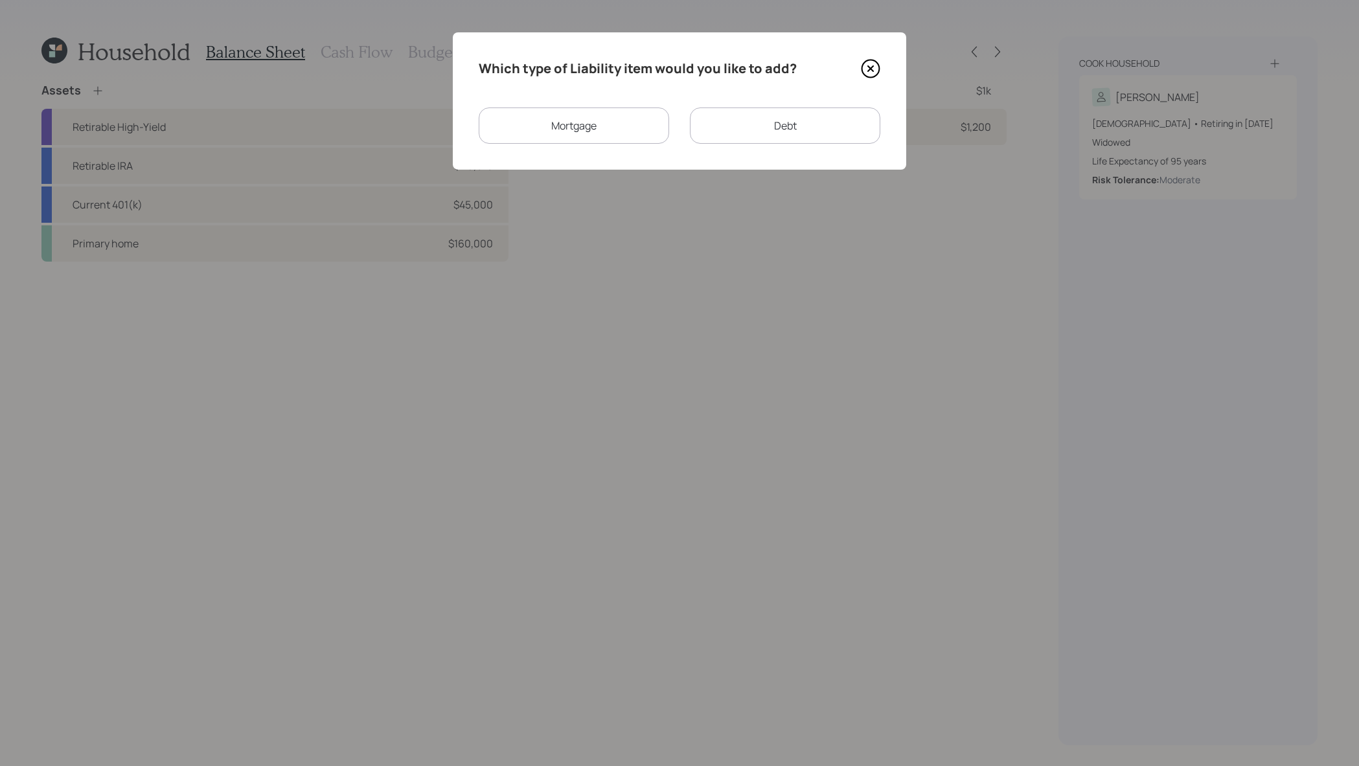
click at [720, 135] on div "Debt" at bounding box center [785, 126] width 190 height 36
select select "credit_card"
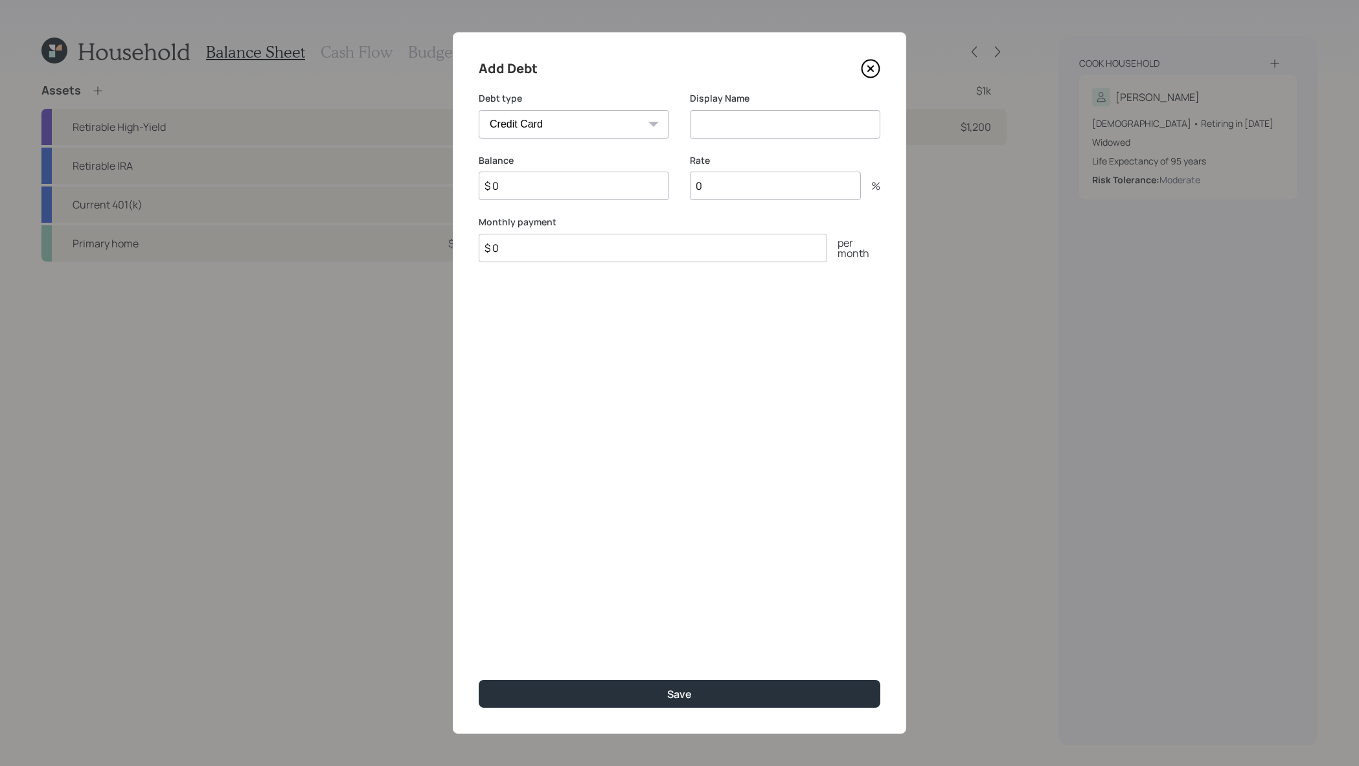
click at [555, 121] on select "Car Credit Card Medical Student Other" at bounding box center [574, 124] width 190 height 29
click at [479, 110] on select "Car Credit Card Medical Student Other" at bounding box center [574, 124] width 190 height 29
click at [783, 124] on input at bounding box center [785, 124] width 190 height 29
type input "Credit card"
click at [592, 178] on input "$ 0" at bounding box center [574, 186] width 190 height 29
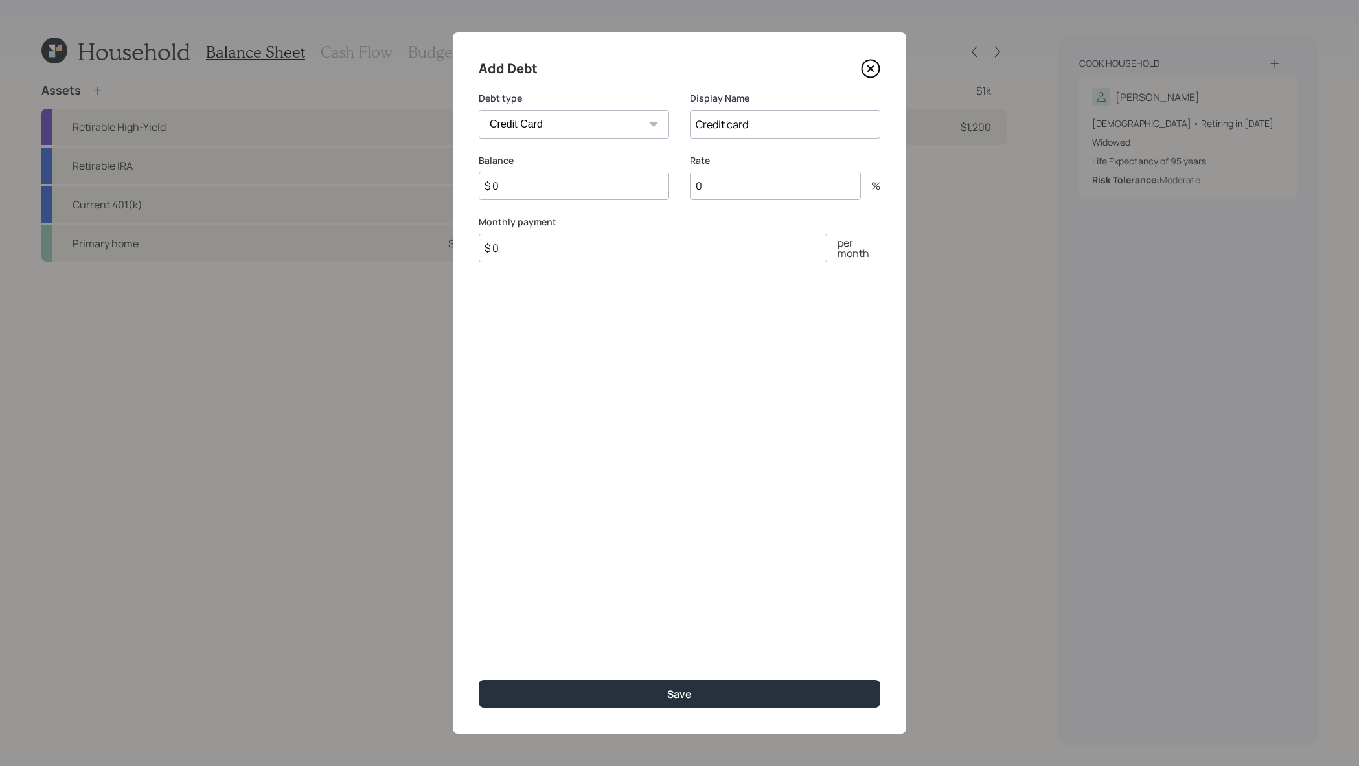
click at [592, 180] on input "$ 0" at bounding box center [574, 186] width 190 height 29
type input "$ 4,000"
click at [606, 254] on input "$ 0" at bounding box center [653, 248] width 349 height 29
type input "$ 1,000"
click at [787, 179] on input "0" at bounding box center [775, 186] width 171 height 29
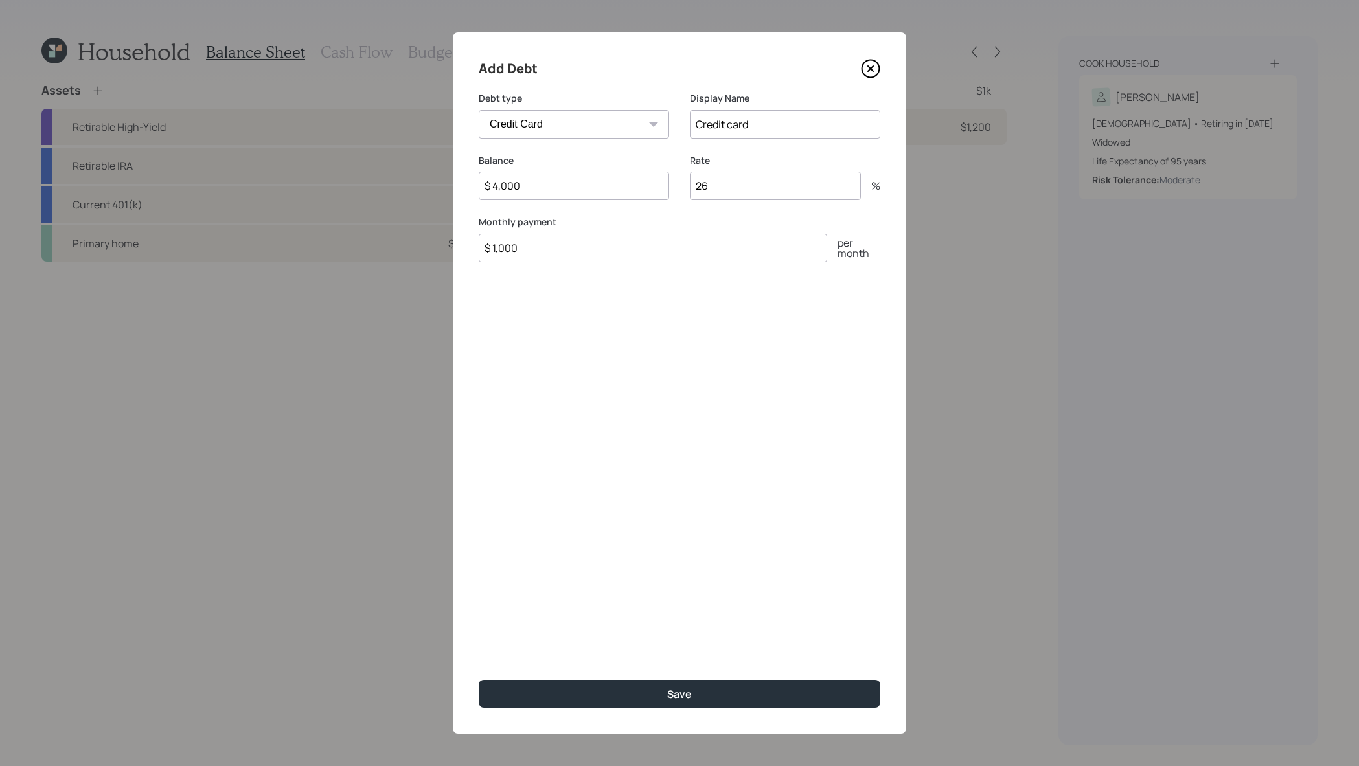
type input "26"
click at [479, 680] on button "Save" at bounding box center [680, 694] width 402 height 28
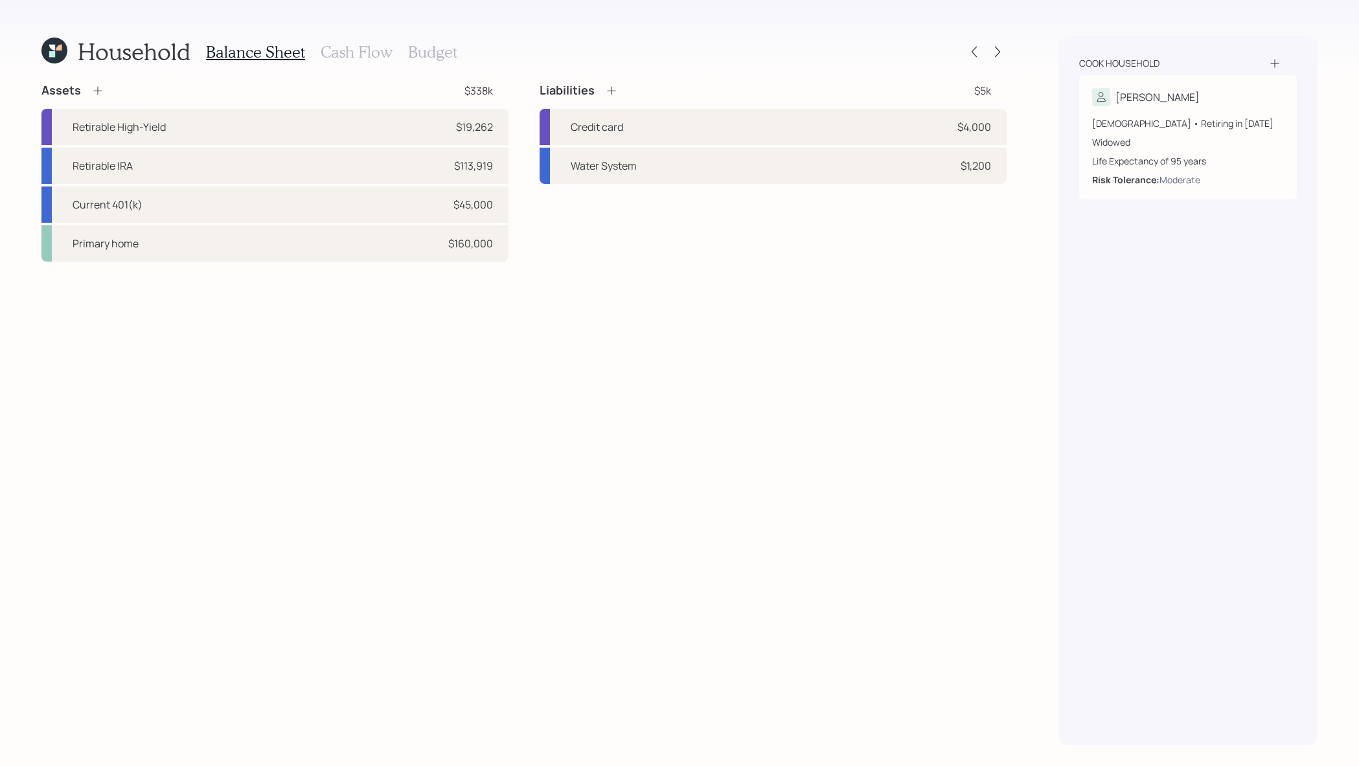
click at [336, 43] on h3 "Cash Flow" at bounding box center [357, 52] width 72 height 19
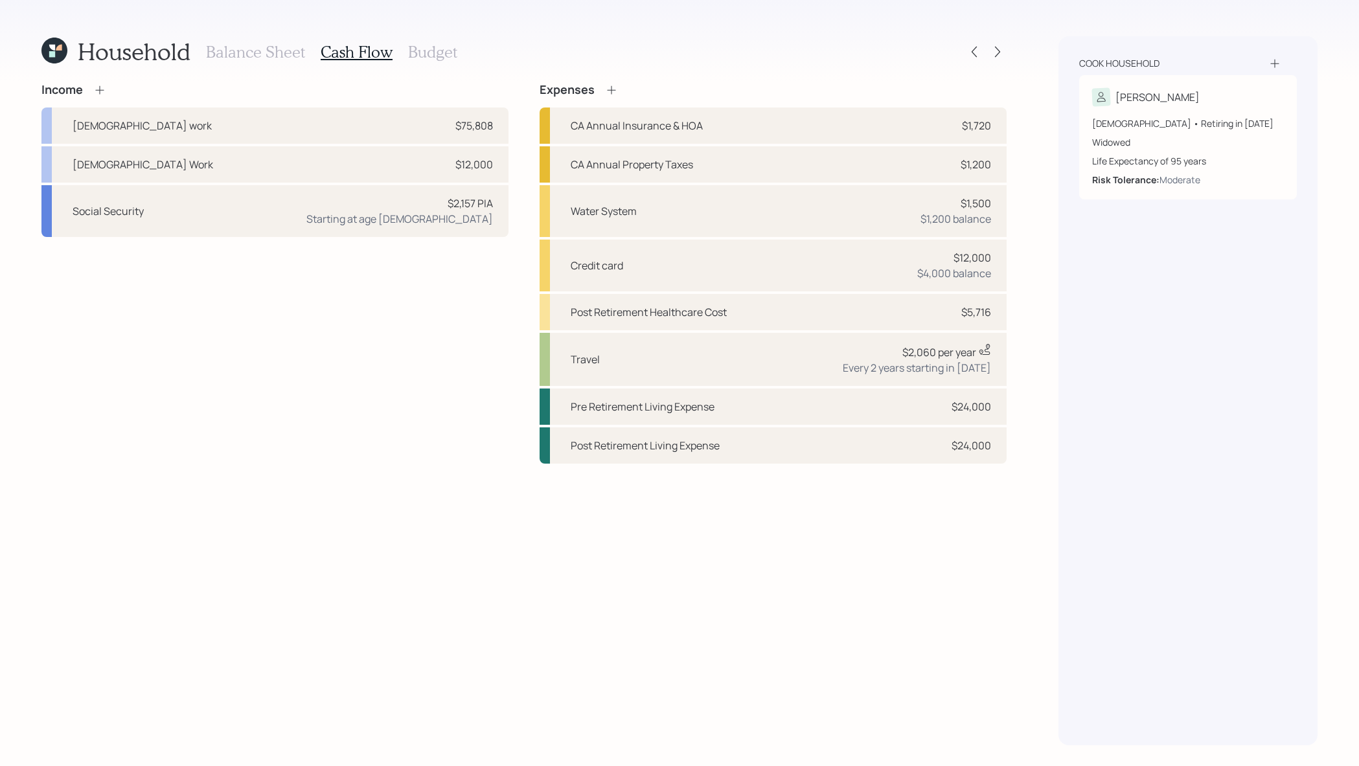
click at [448, 56] on h3 "Budget" at bounding box center [432, 52] width 49 height 19
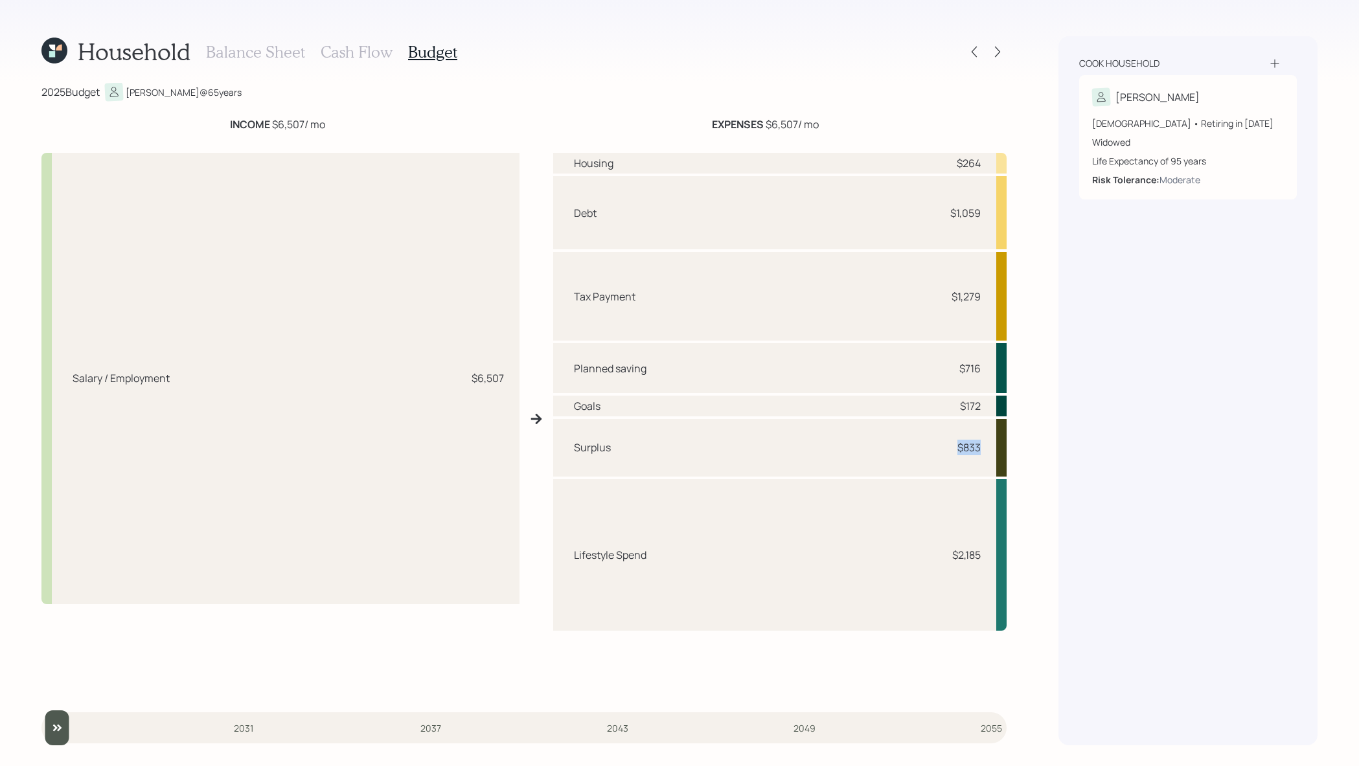
drag, startPoint x: 984, startPoint y: 457, endPoint x: 944, endPoint y: 453, distance: 40.4
click at [944, 453] on div "Surplus $833" at bounding box center [780, 448] width 454 height 58
click at [998, 47] on icon at bounding box center [997, 51] width 13 height 13
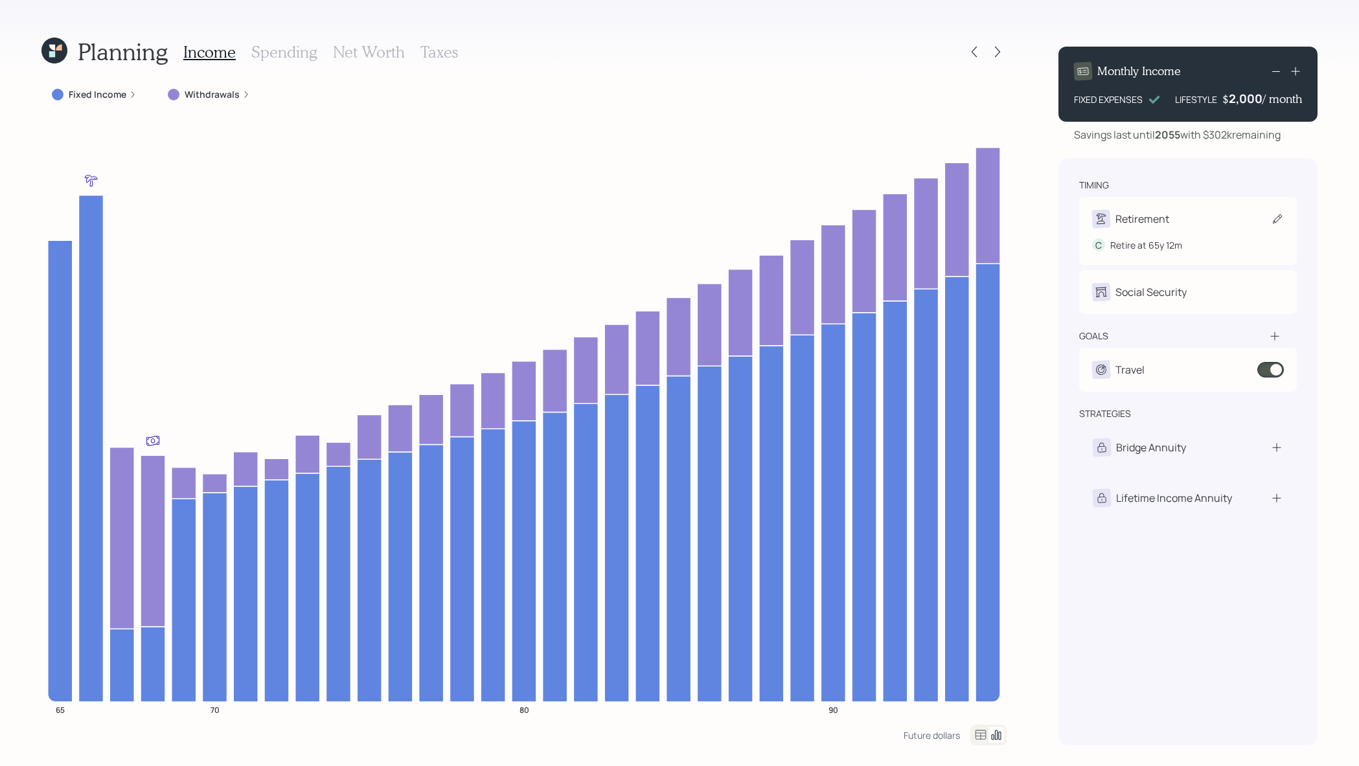
click at [1190, 217] on div "Retirement" at bounding box center [1188, 219] width 192 height 18
select select "12"
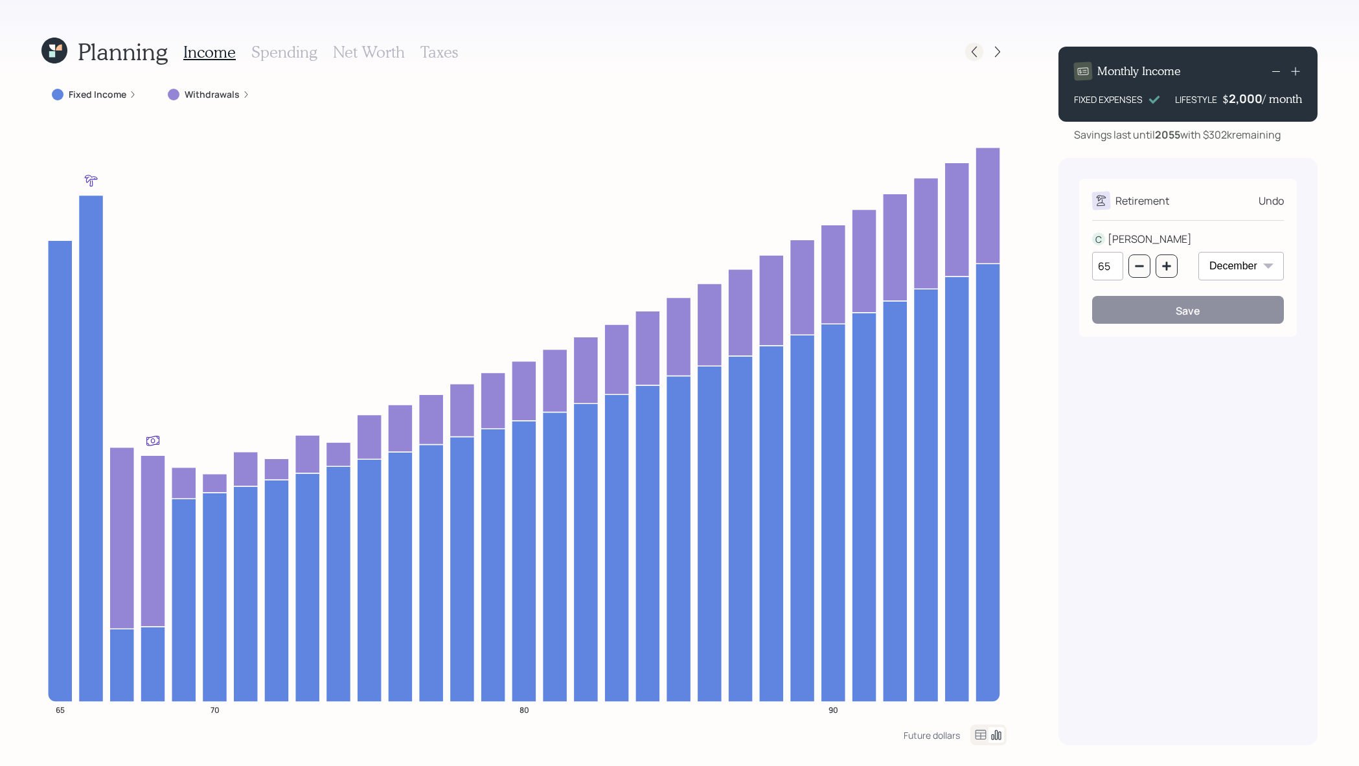
click at [974, 47] on icon at bounding box center [974, 51] width 13 height 13
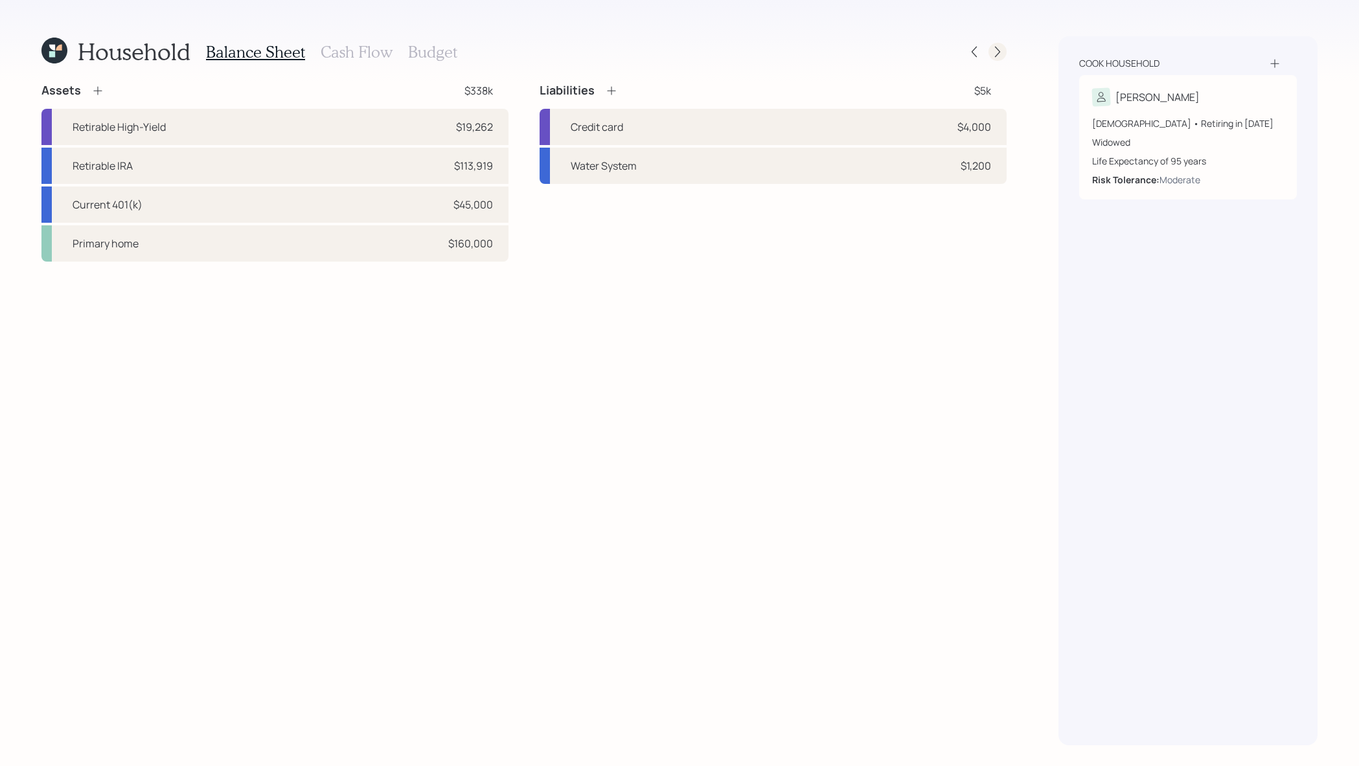
click at [997, 49] on icon at bounding box center [997, 52] width 5 height 11
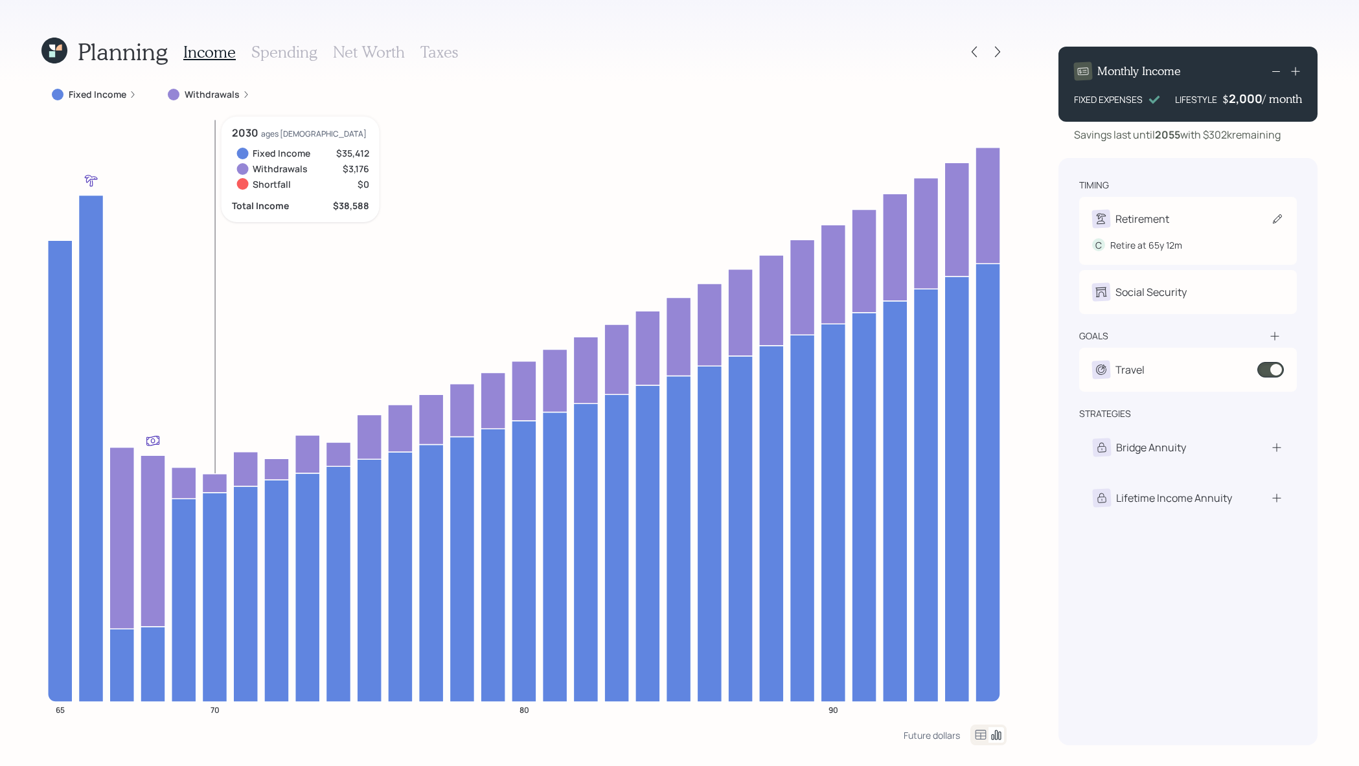
click at [1147, 216] on div "Retirement" at bounding box center [1143, 219] width 54 height 16
select select "12"
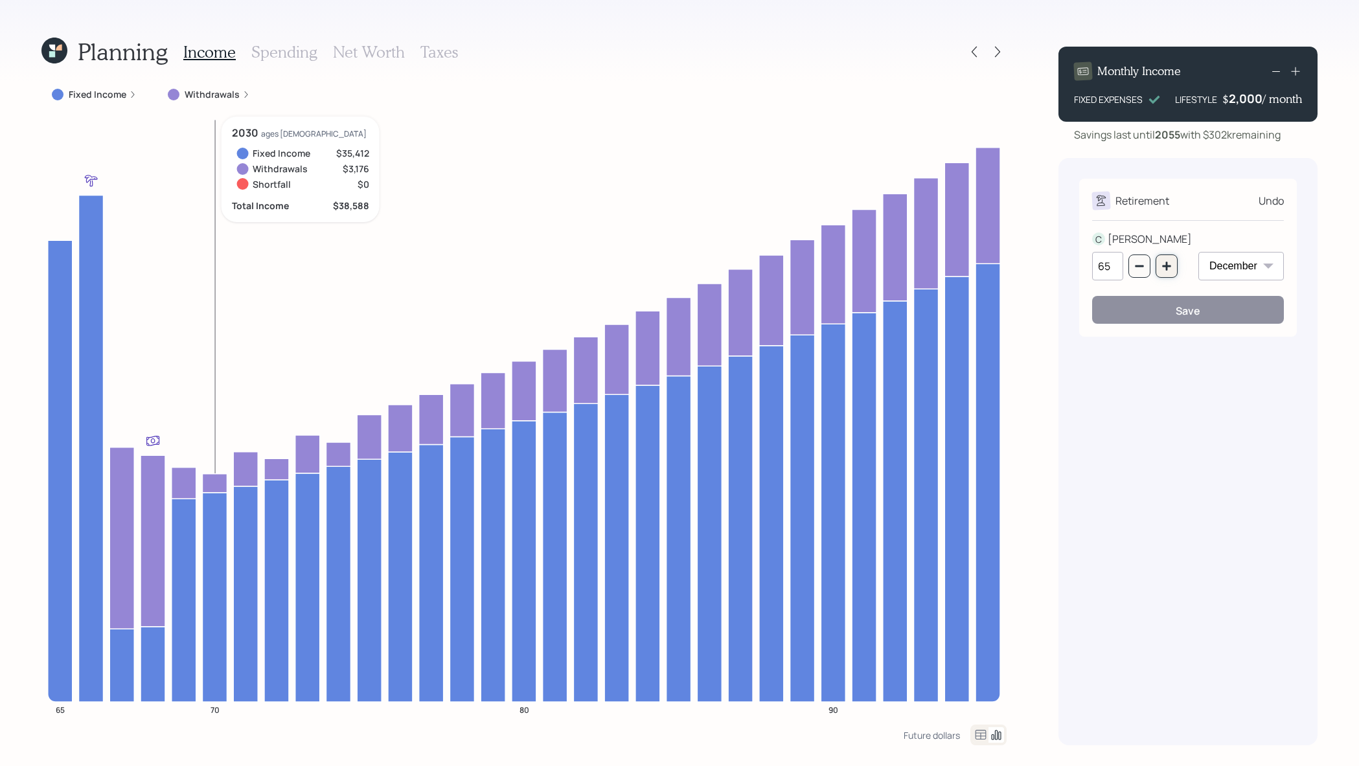
click at [1164, 266] on icon "button" at bounding box center [1166, 266] width 8 height 8
type input "66"
click at [1244, 266] on select "January February March April May June July August September October November De…" at bounding box center [1242, 266] width 86 height 29
select select "1"
click at [1199, 252] on select "January February March April May June July August September October November De…" at bounding box center [1242, 266] width 86 height 29
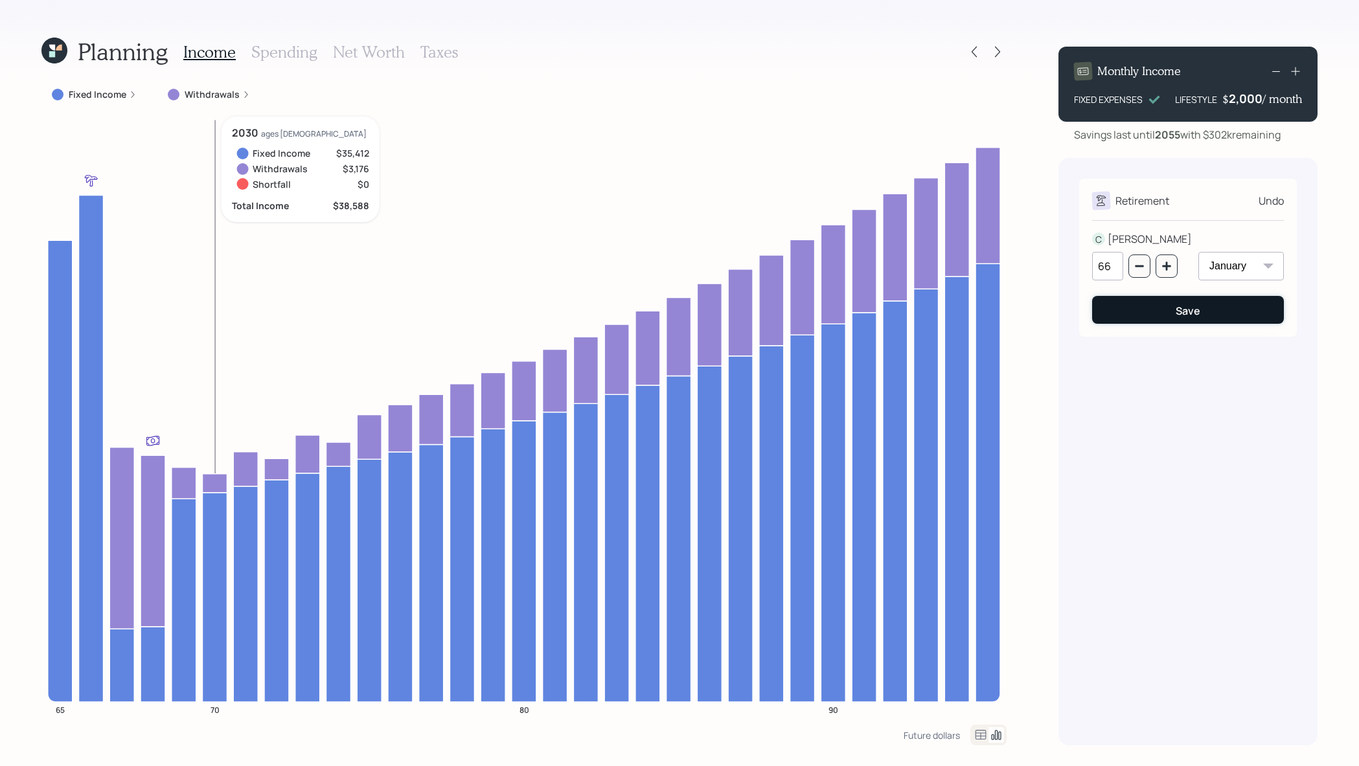
click at [1182, 312] on div "Save" at bounding box center [1188, 311] width 25 height 14
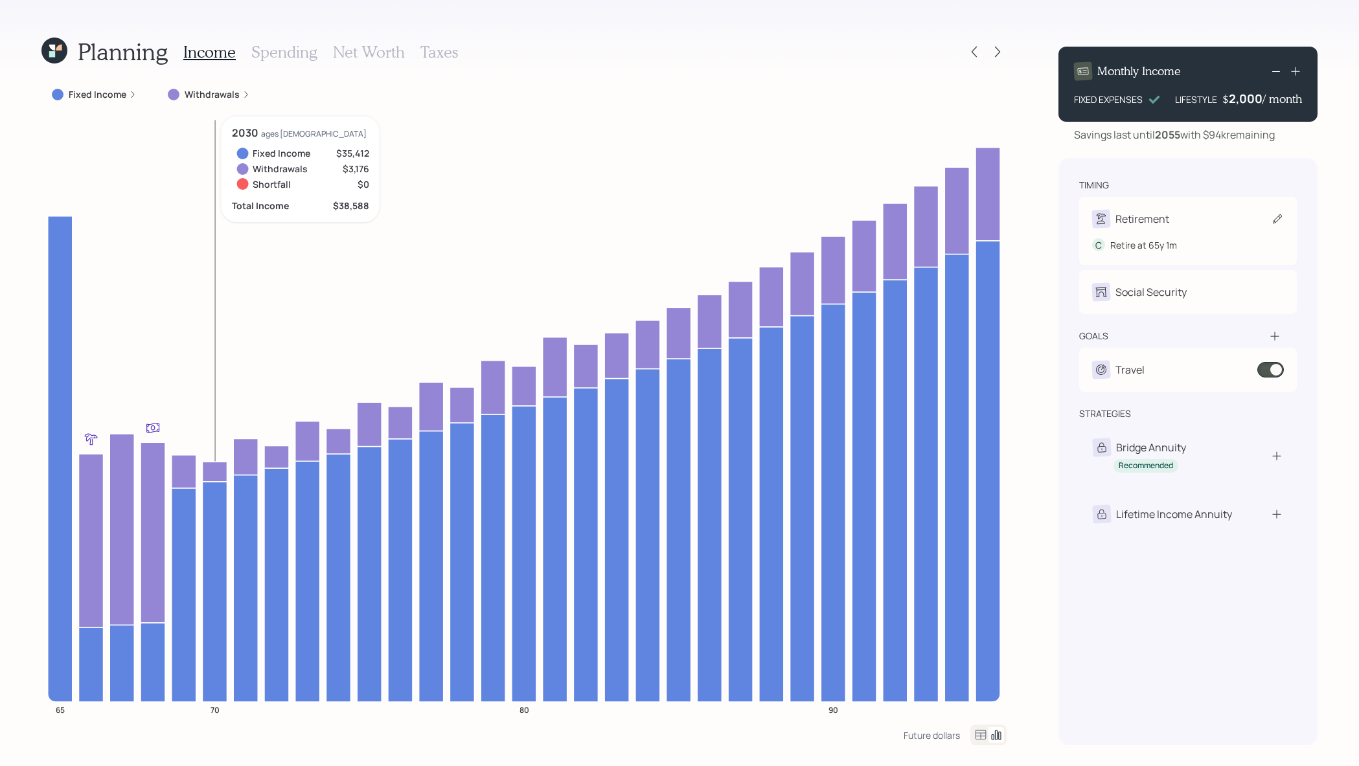
click at [1180, 220] on div "Retirement" at bounding box center [1188, 219] width 192 height 18
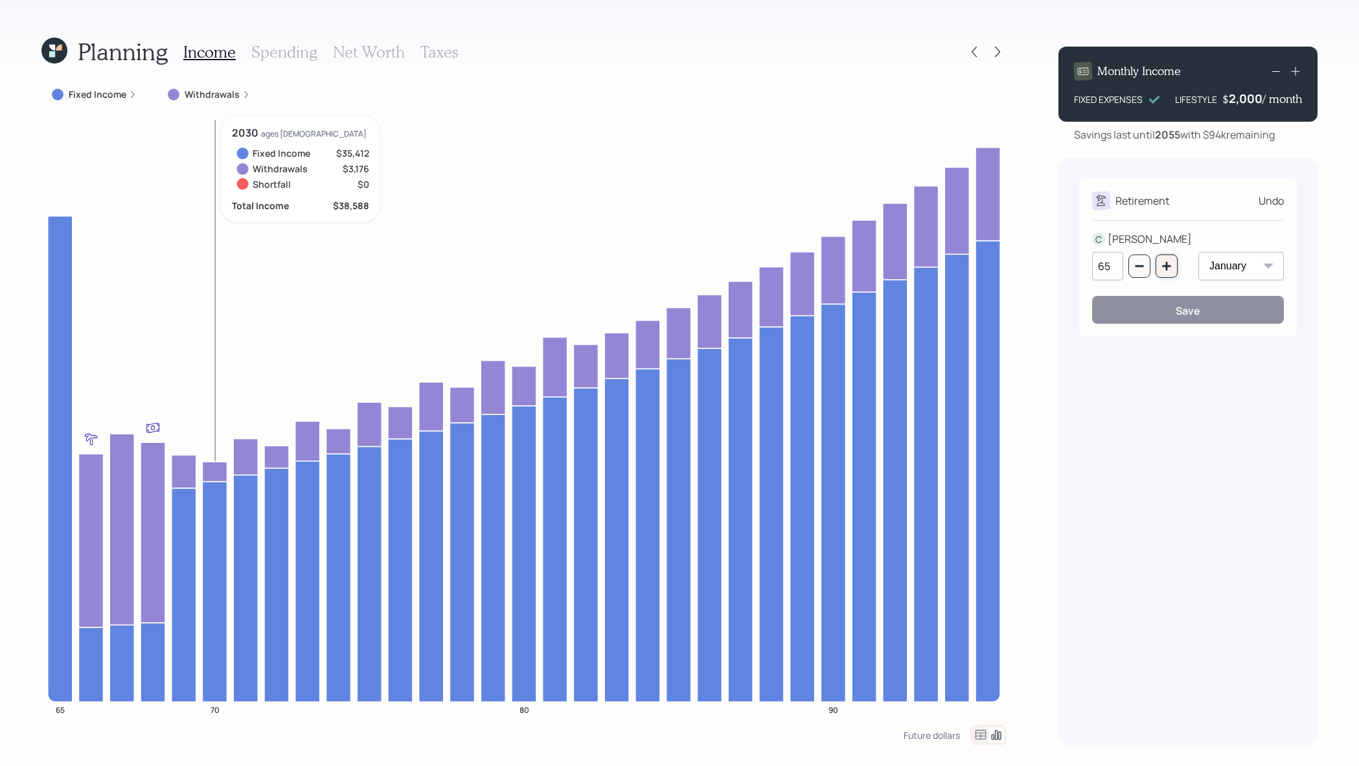
click at [1169, 264] on icon "button" at bounding box center [1167, 266] width 10 height 10
type input "67"
click at [1187, 306] on div "Save" at bounding box center [1188, 311] width 25 height 14
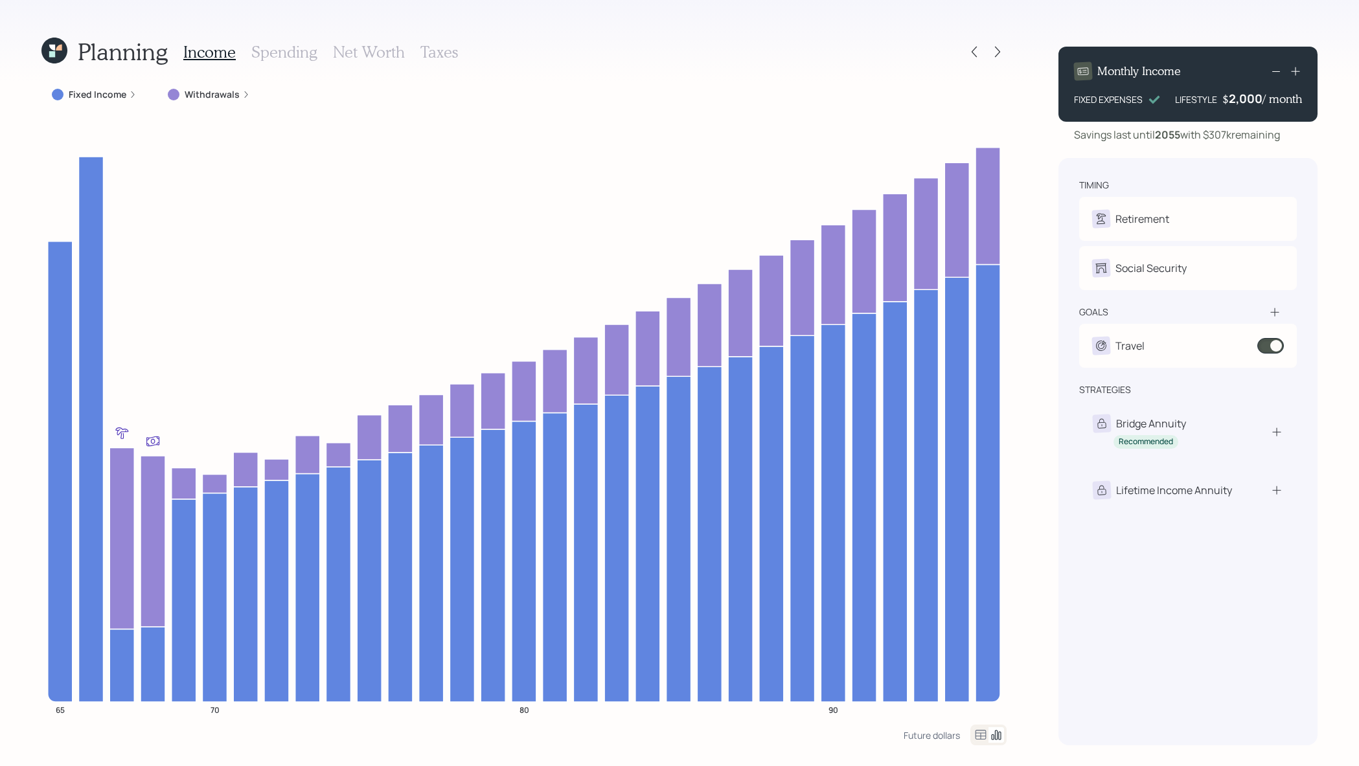
click at [116, 94] on label "Fixed Income" at bounding box center [98, 94] width 58 height 13
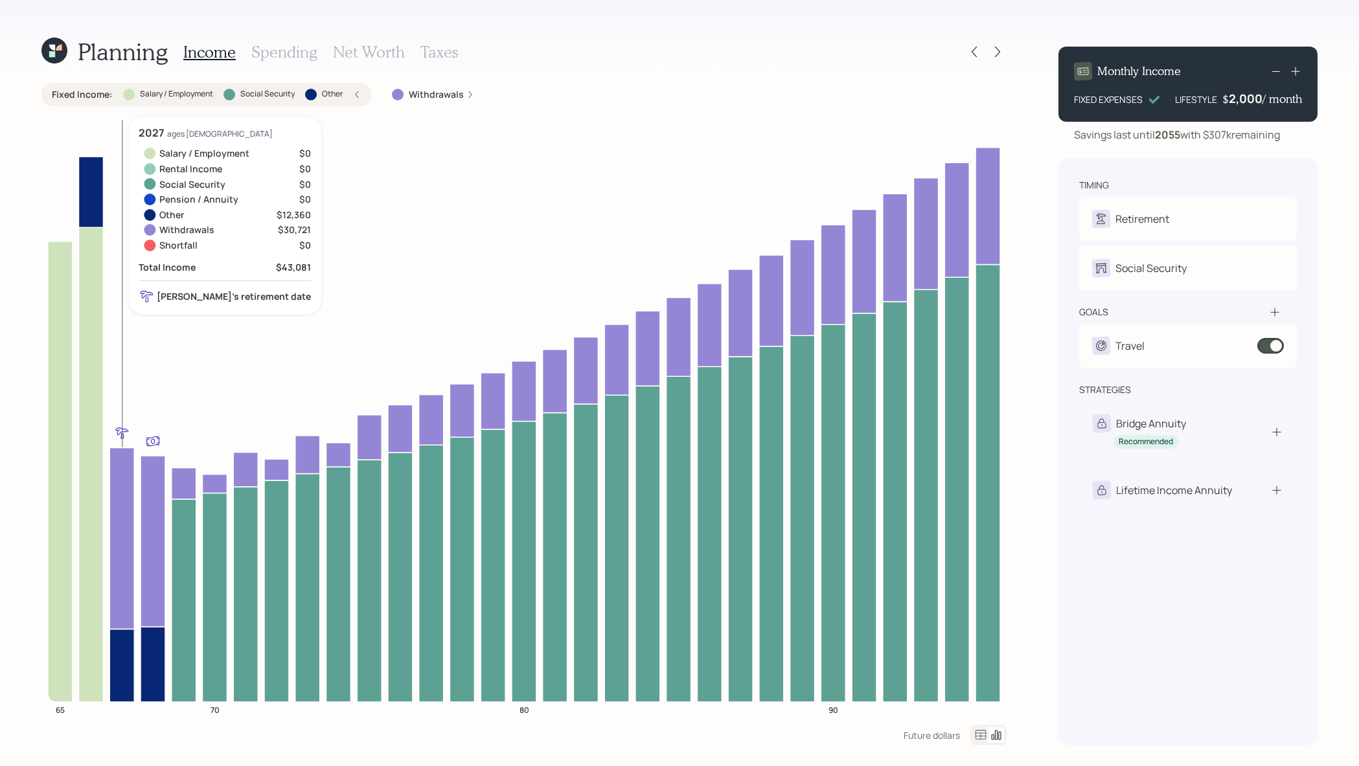
click at [133, 648] on icon at bounding box center [121, 665] width 25 height 73
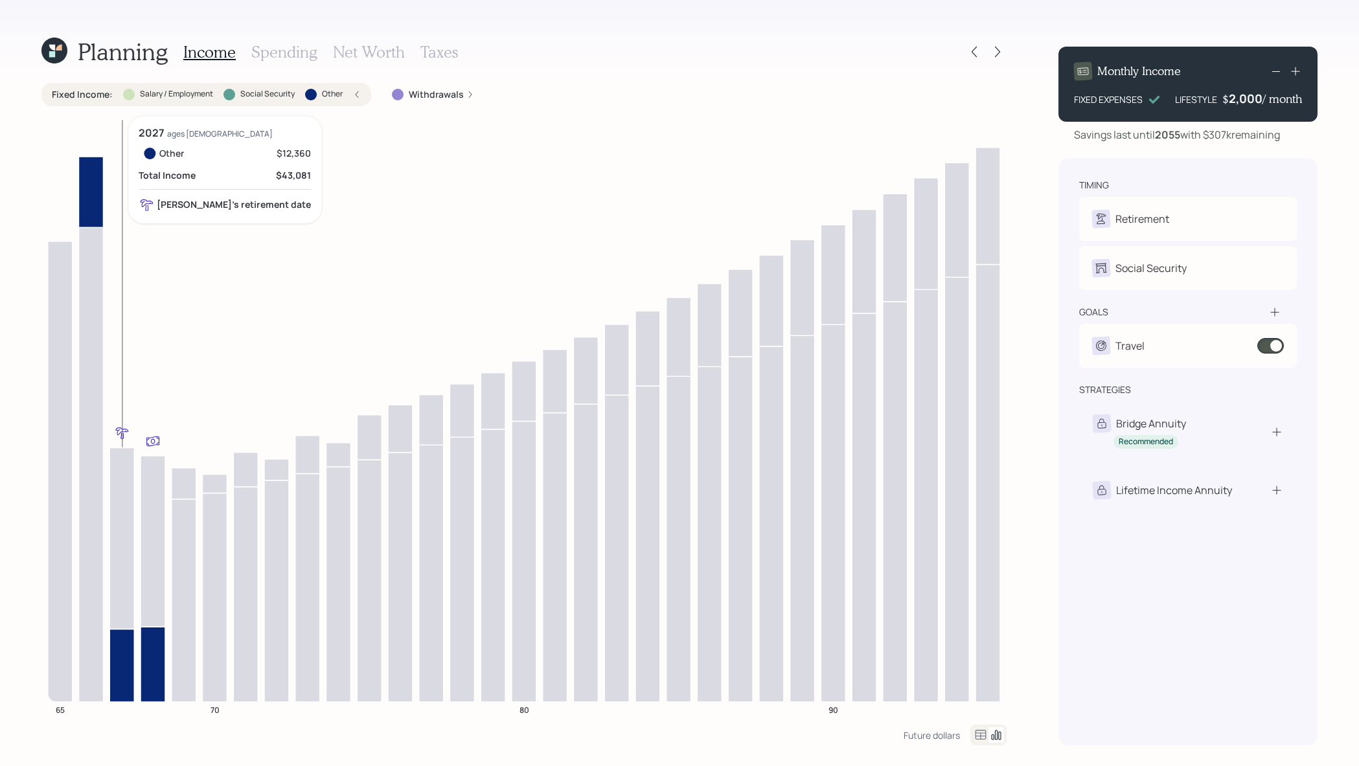
click at [127, 647] on icon at bounding box center [121, 665] width 25 height 73
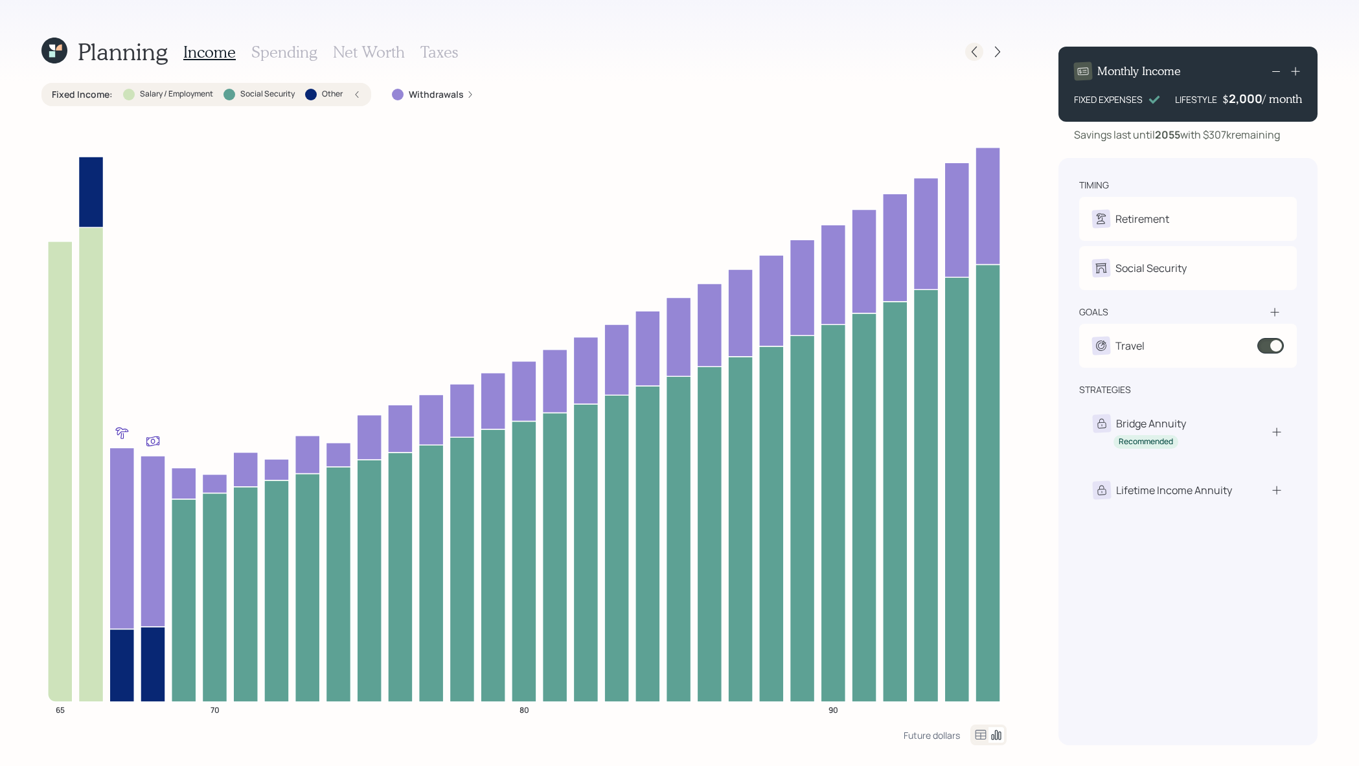
click at [974, 56] on icon at bounding box center [974, 51] width 13 height 13
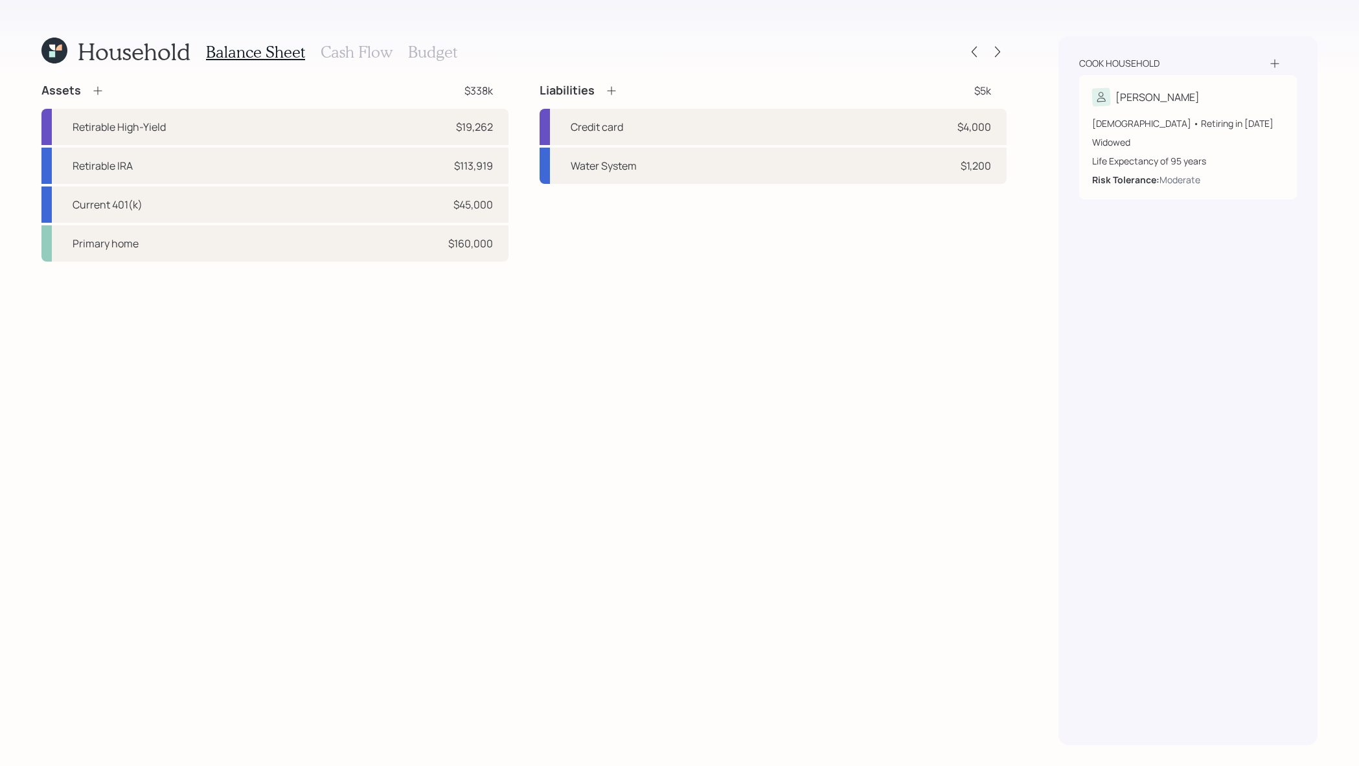
click at [347, 57] on h3 "Cash Flow" at bounding box center [357, 52] width 72 height 19
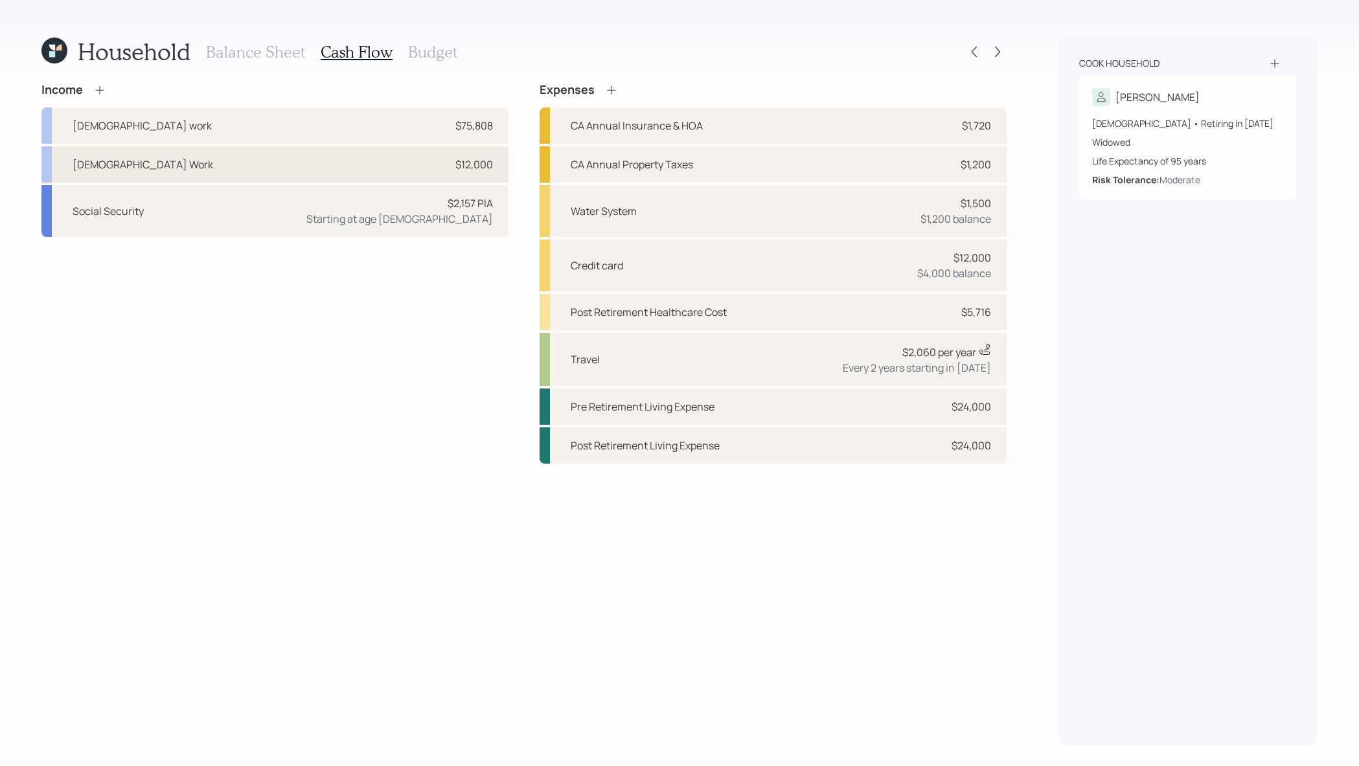
click at [271, 165] on div "[DEMOGRAPHIC_DATA] Work $12,000" at bounding box center [274, 164] width 467 height 36
select select "part_time"
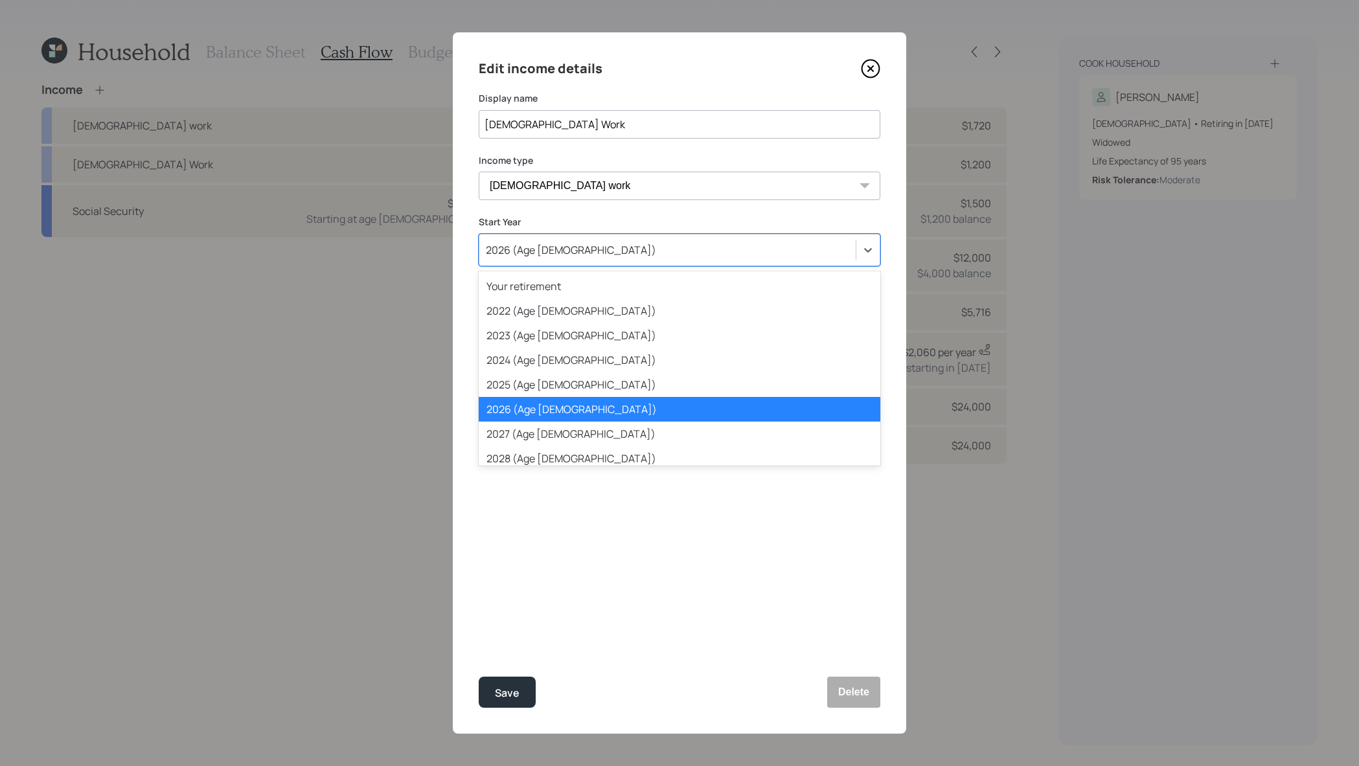
click at [697, 245] on div "2026 (Age [DEMOGRAPHIC_DATA])" at bounding box center [667, 250] width 376 height 22
click at [693, 286] on div "Your retirement" at bounding box center [680, 286] width 402 height 25
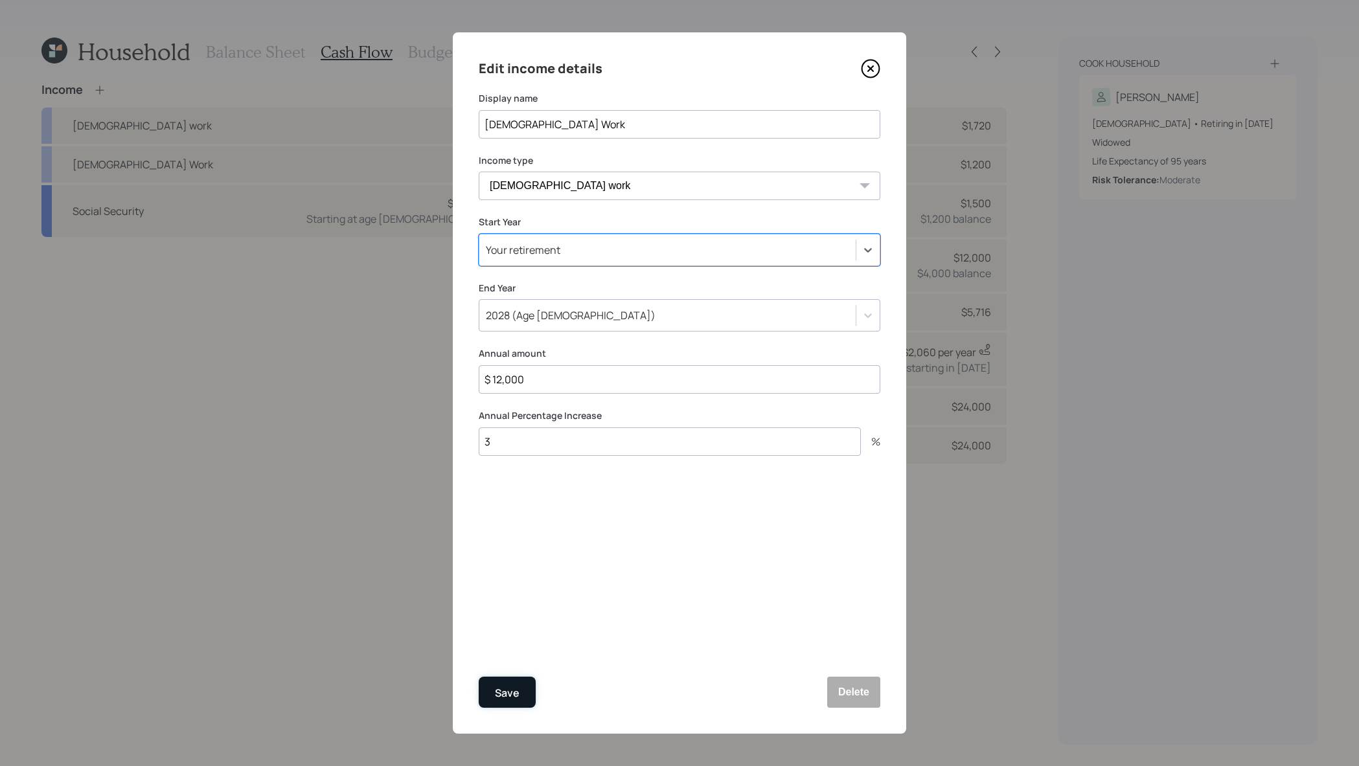
click at [508, 685] on div "Save" at bounding box center [507, 693] width 25 height 17
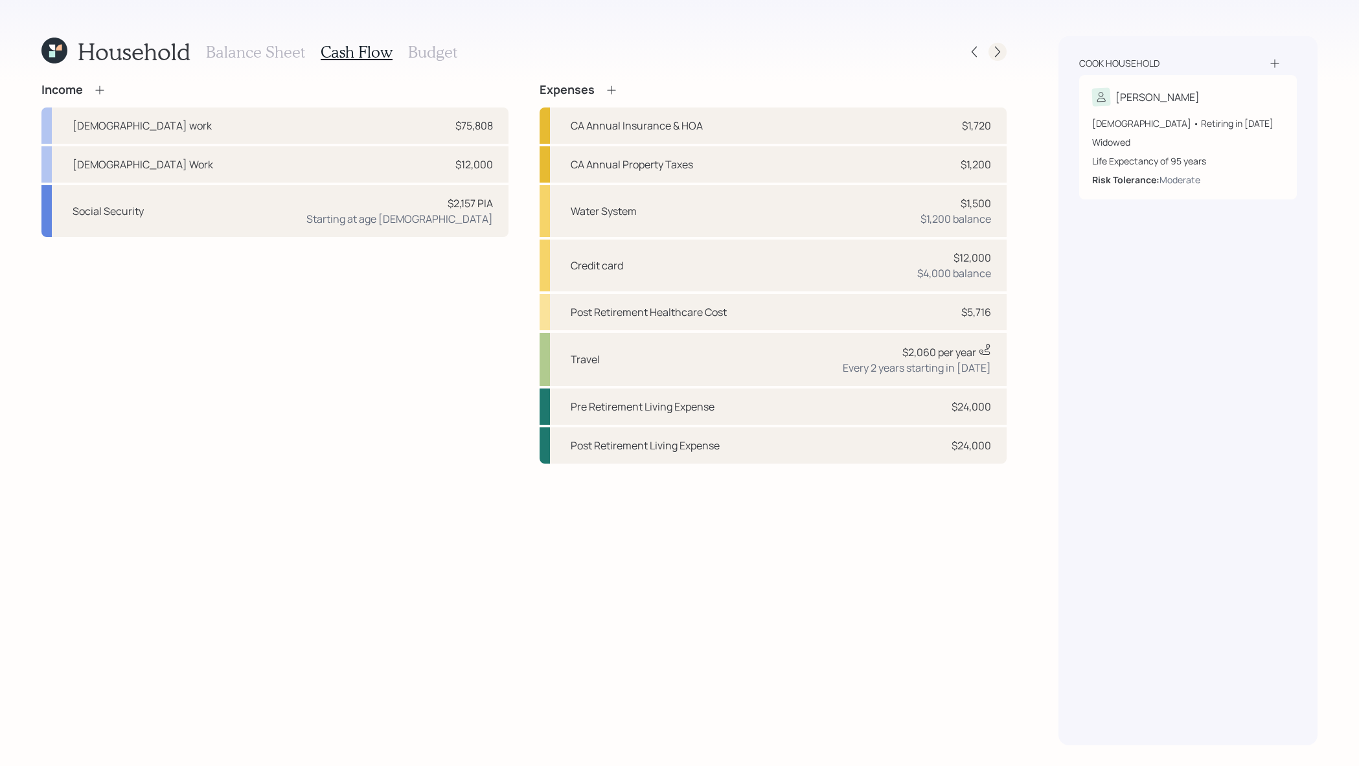
click at [1001, 54] on icon at bounding box center [997, 51] width 13 height 13
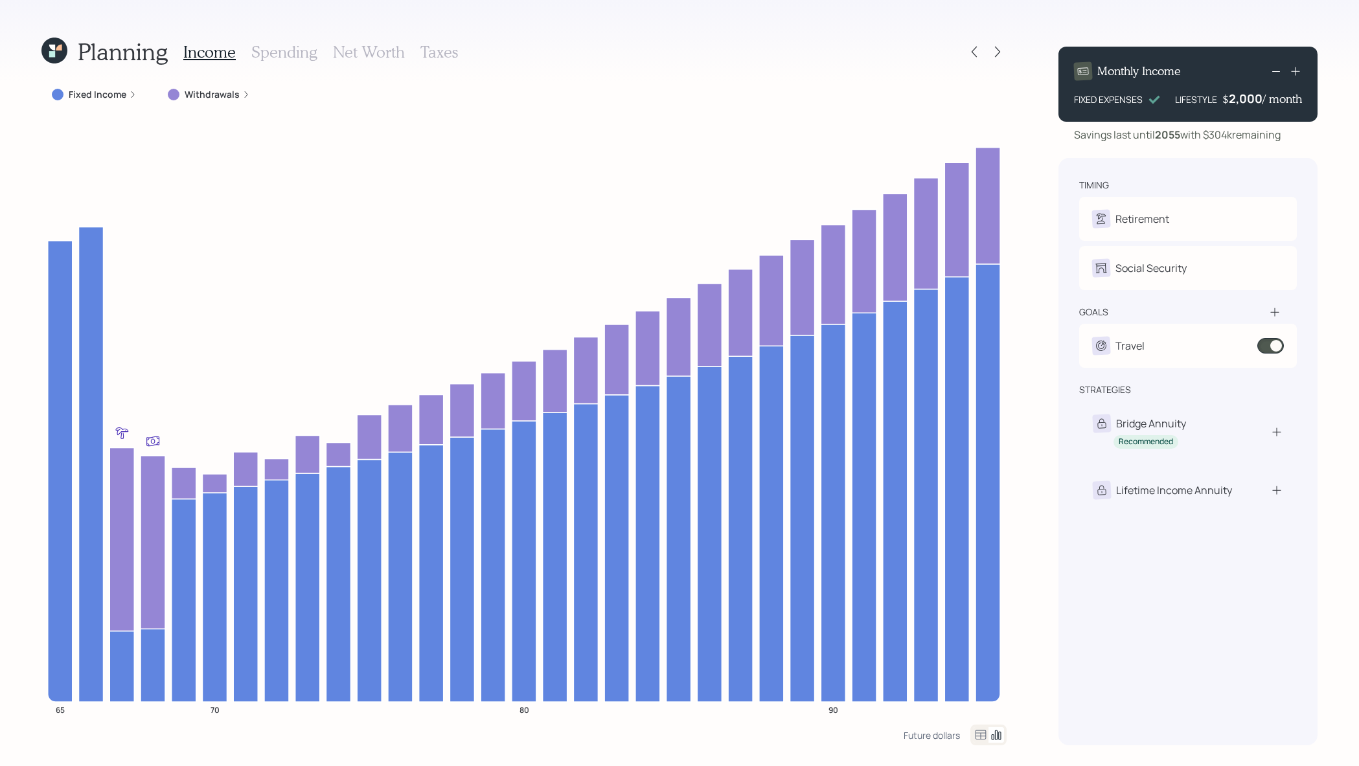
click at [110, 97] on label "Fixed Income" at bounding box center [98, 94] width 58 height 13
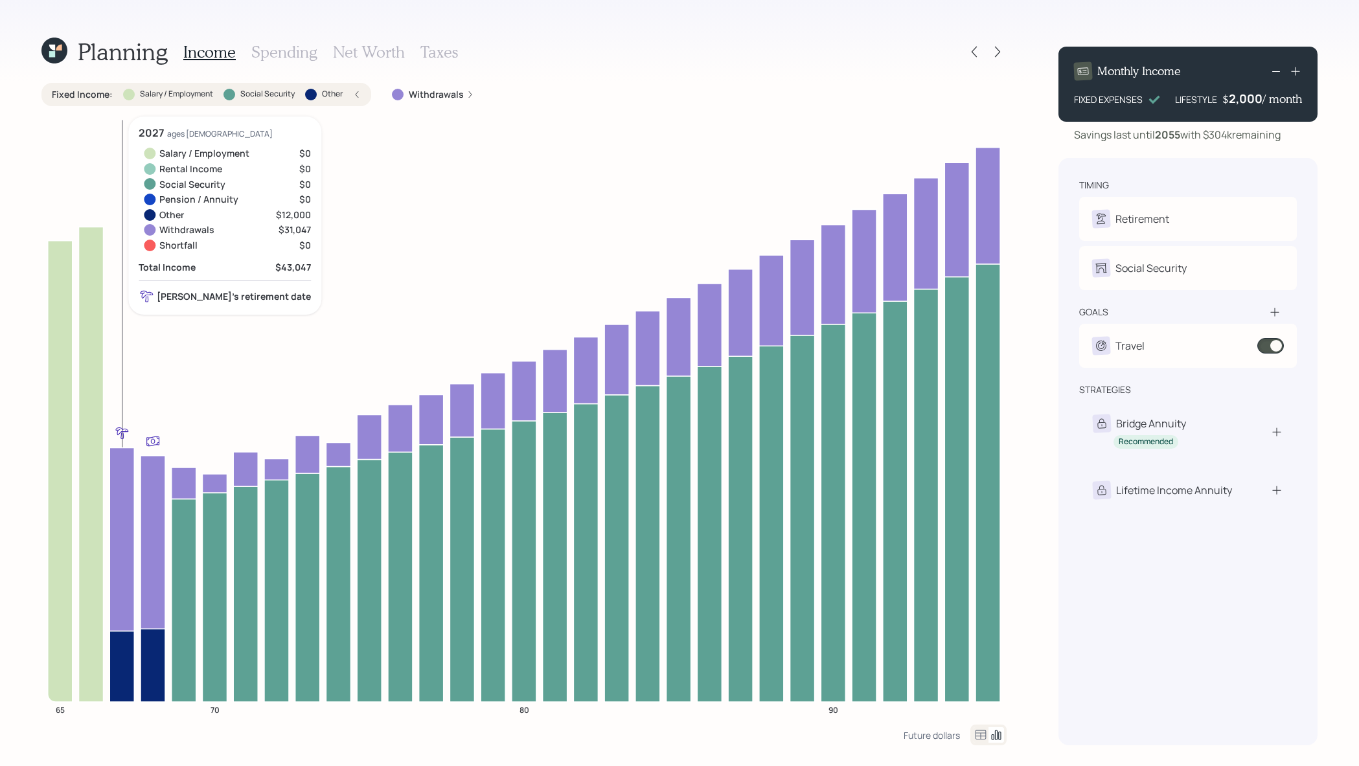
click at [124, 650] on icon at bounding box center [121, 666] width 25 height 71
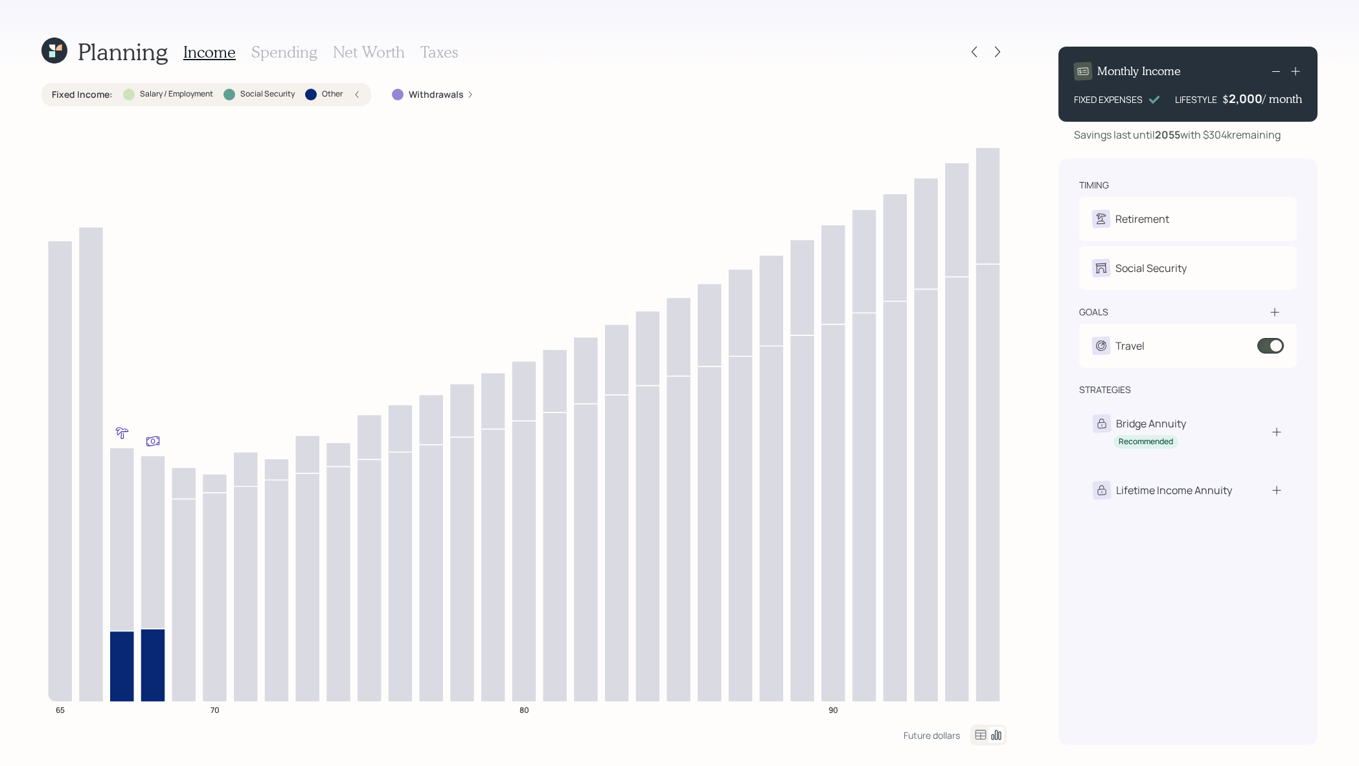
click at [316, 106] on div "Fixed Income : Salary / Employment Social Security Other Withdrawals 65 70 80 90" at bounding box center [523, 404] width 965 height 642
click at [316, 103] on div "Fixed Income : Salary / Employment Social Security Other" at bounding box center [206, 94] width 330 height 23
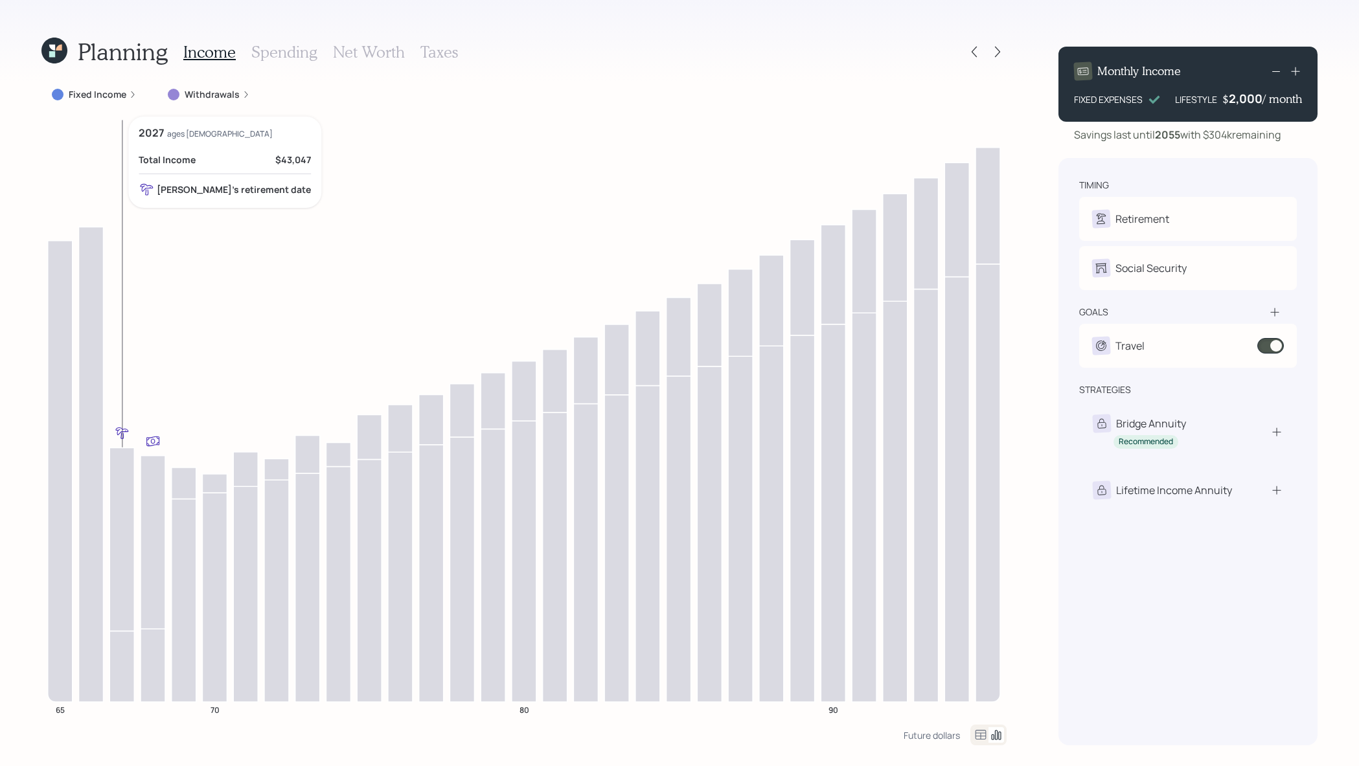
click at [122, 504] on icon at bounding box center [121, 539] width 25 height 183
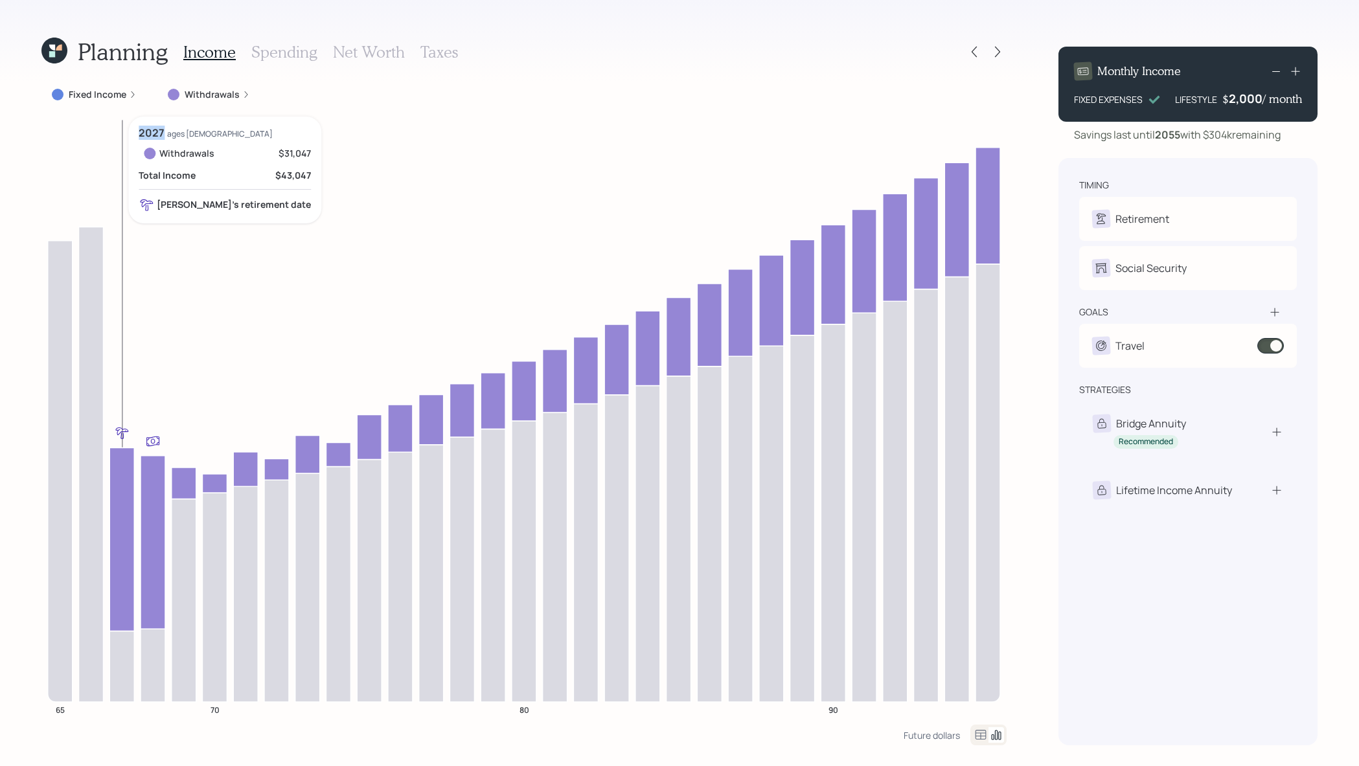
click at [122, 504] on icon at bounding box center [121, 539] width 25 height 183
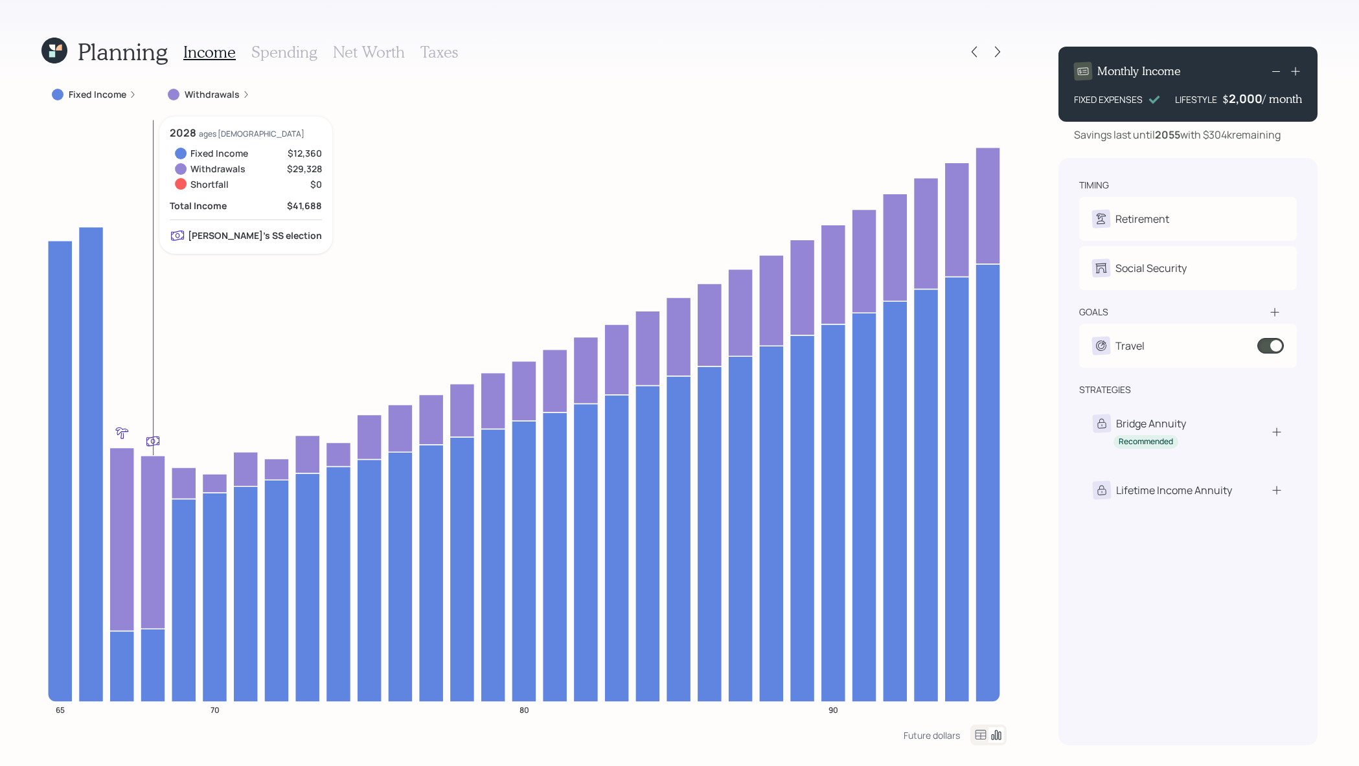
click at [152, 493] on icon at bounding box center [153, 541] width 25 height 173
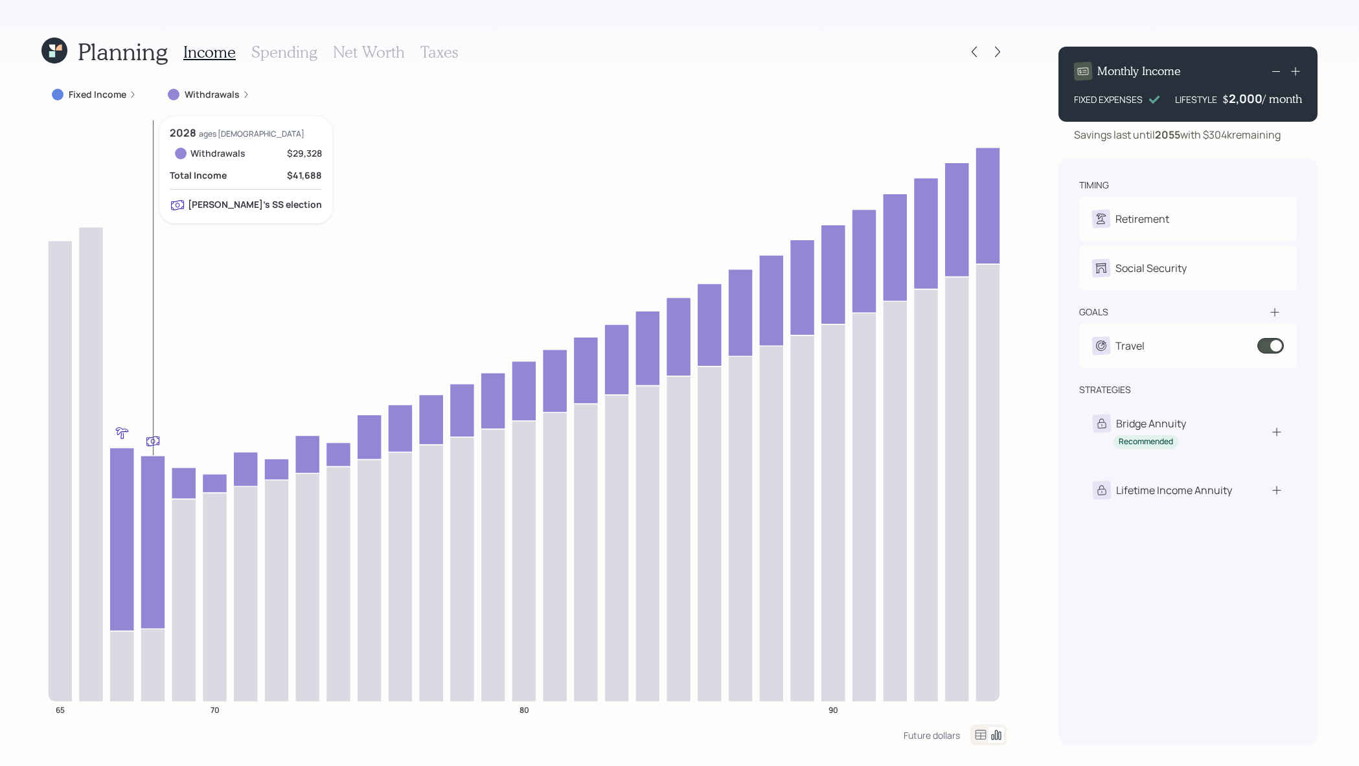
click at [152, 496] on icon at bounding box center [153, 541] width 25 height 173
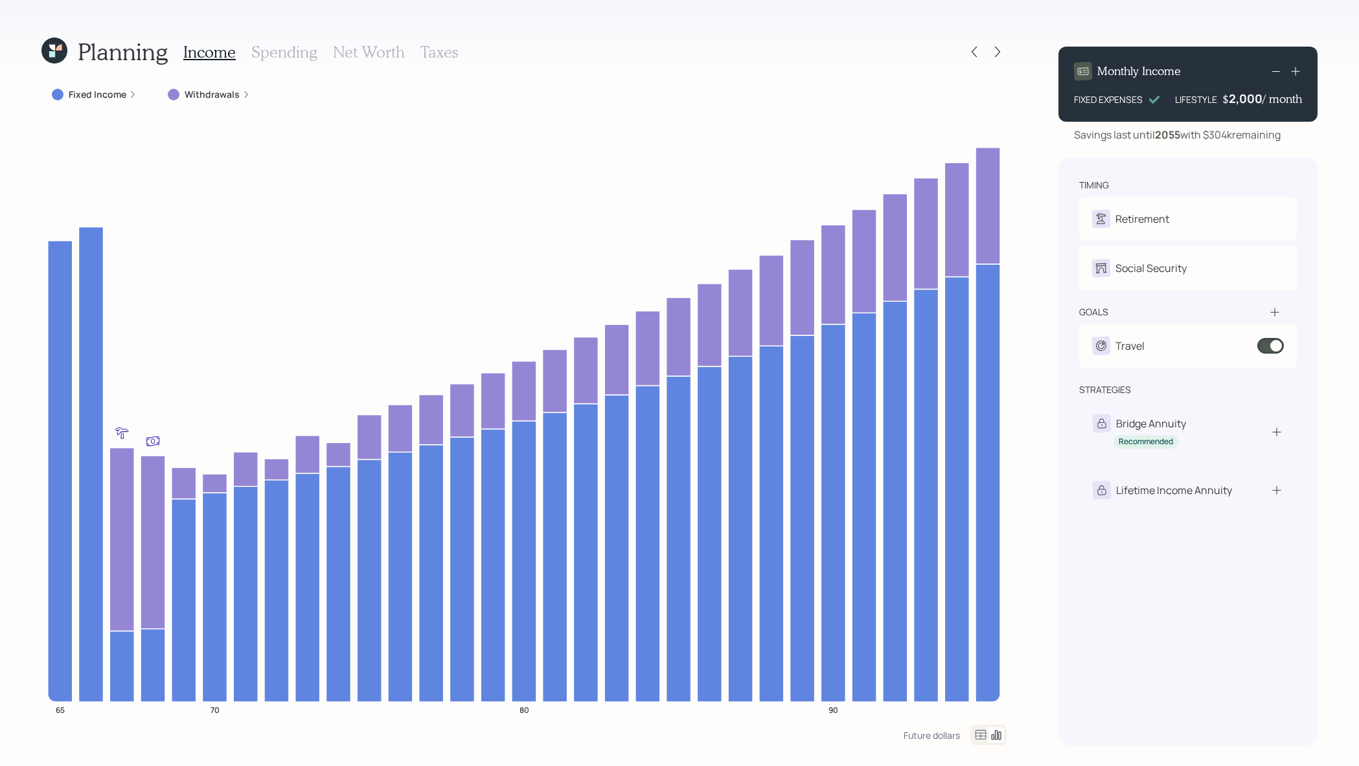
click at [101, 89] on label "Fixed Income" at bounding box center [98, 94] width 58 height 13
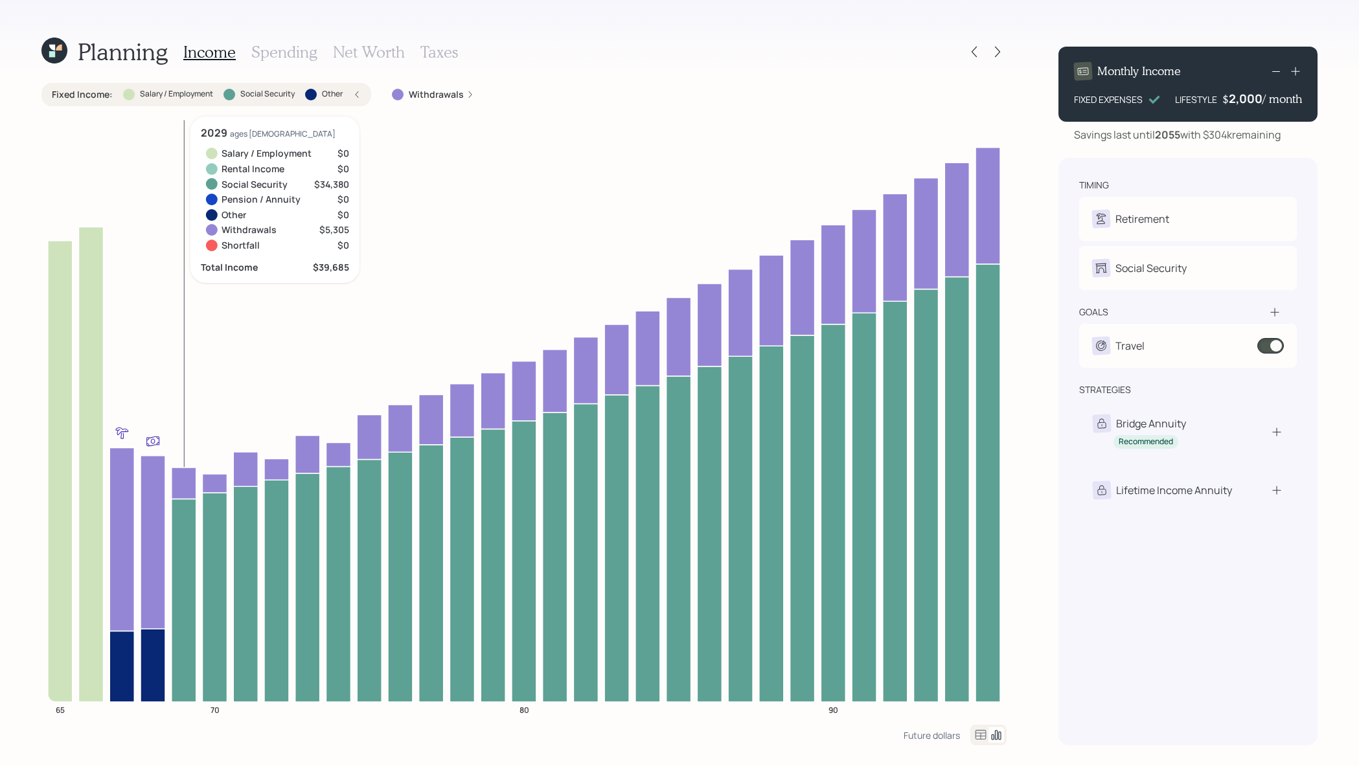
click at [187, 532] on icon at bounding box center [184, 600] width 25 height 203
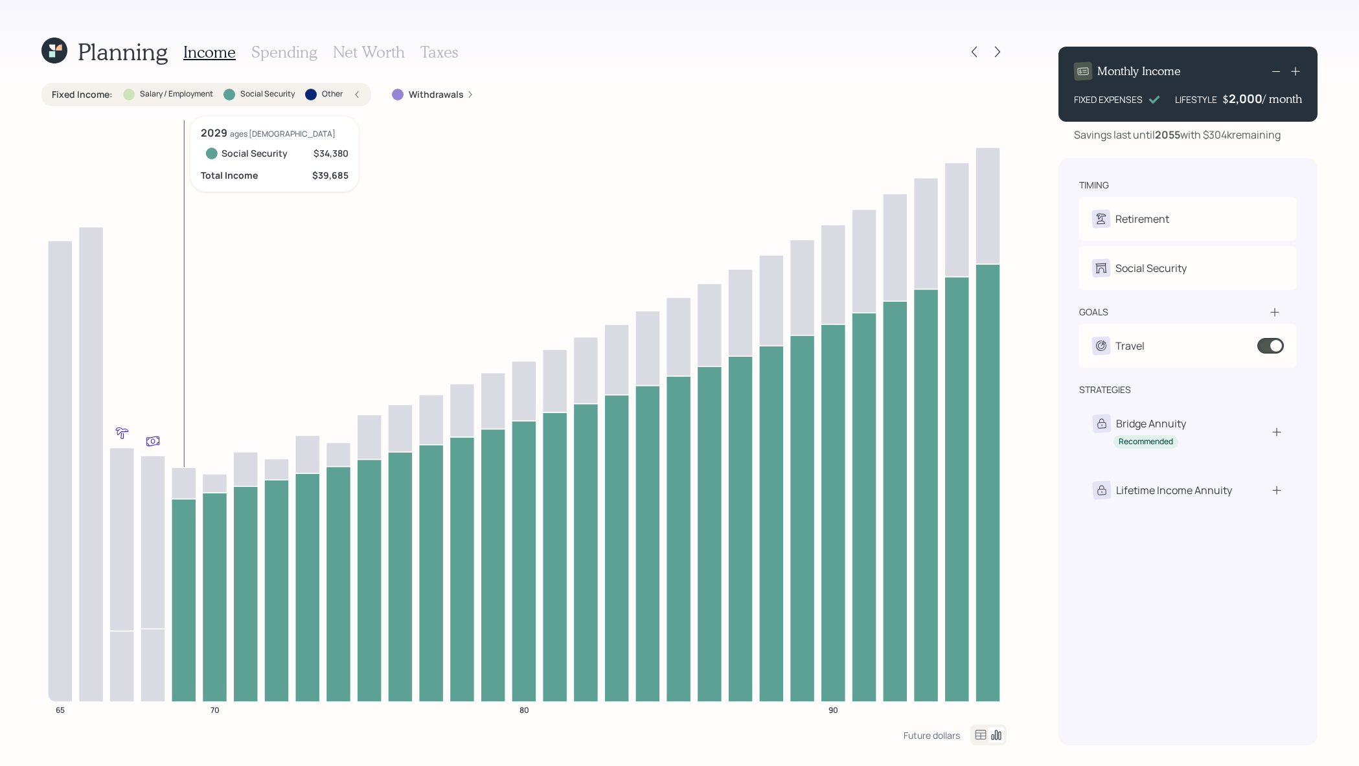
click at [187, 532] on icon at bounding box center [184, 600] width 25 height 203
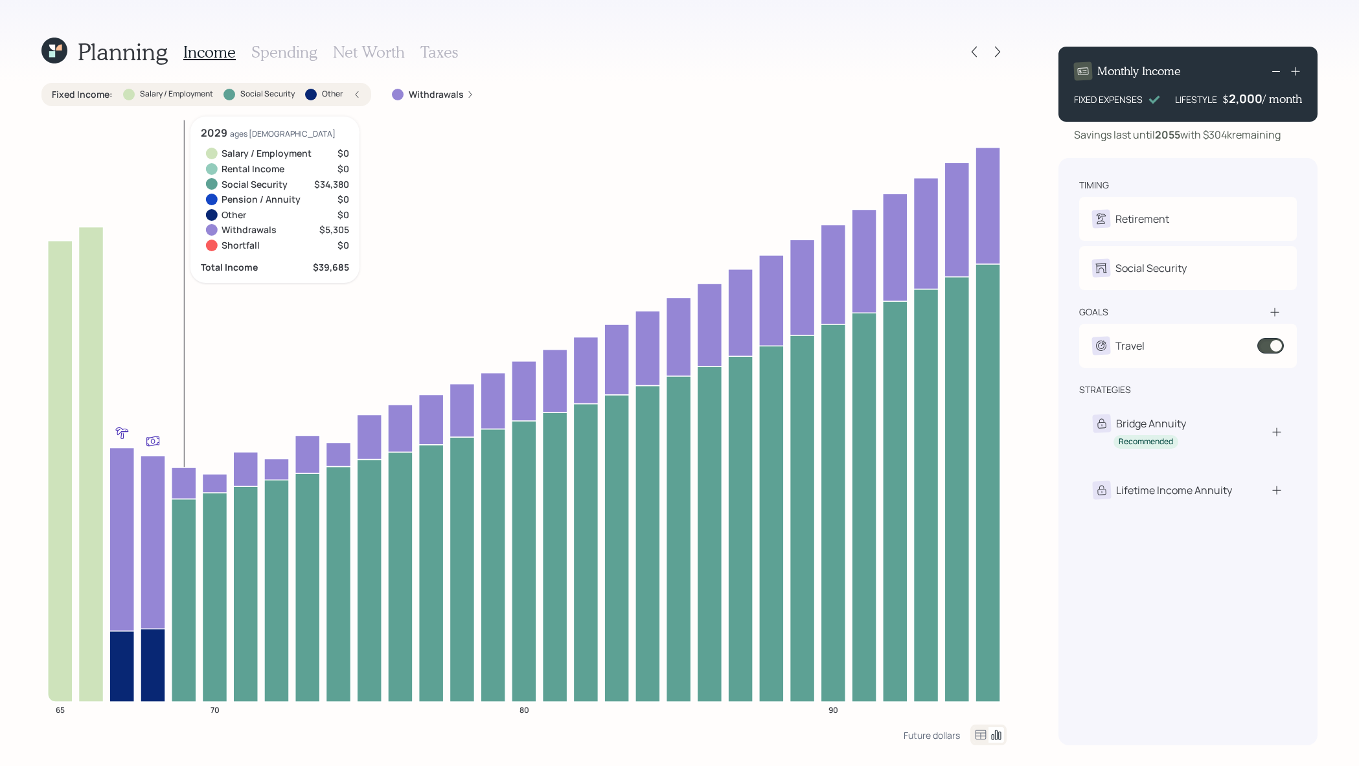
click at [187, 487] on icon at bounding box center [184, 483] width 25 height 31
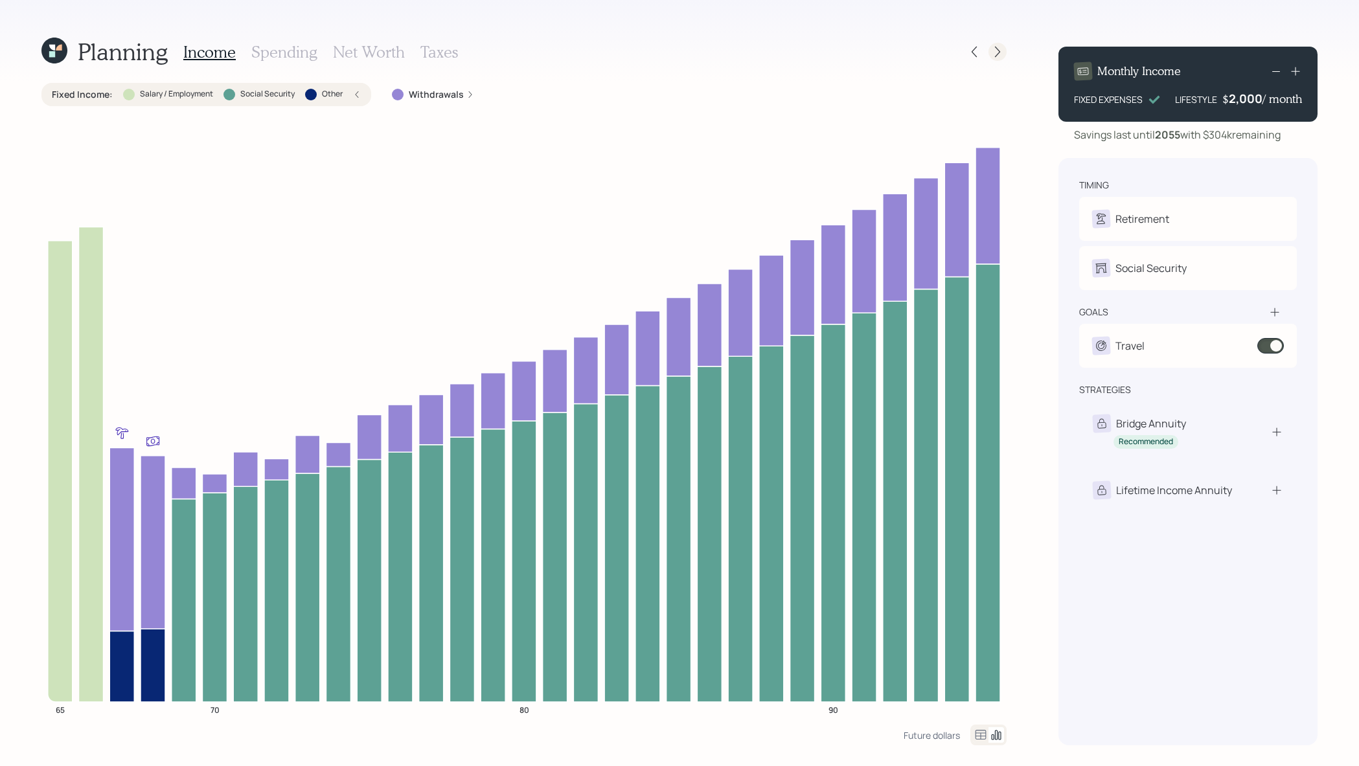
click at [995, 51] on icon at bounding box center [997, 51] width 13 height 13
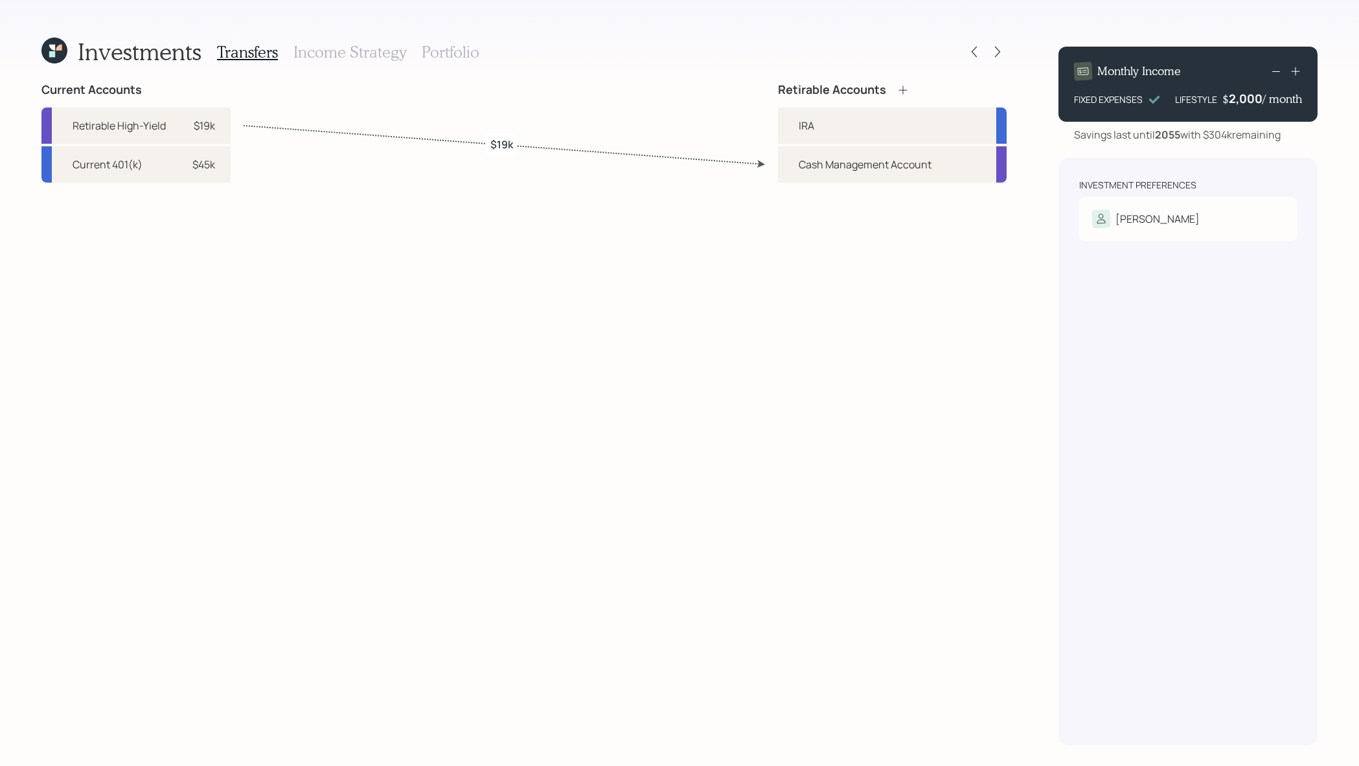
click at [987, 57] on div at bounding box center [985, 52] width 41 height 18
click at [970, 44] on div at bounding box center [974, 52] width 18 height 18
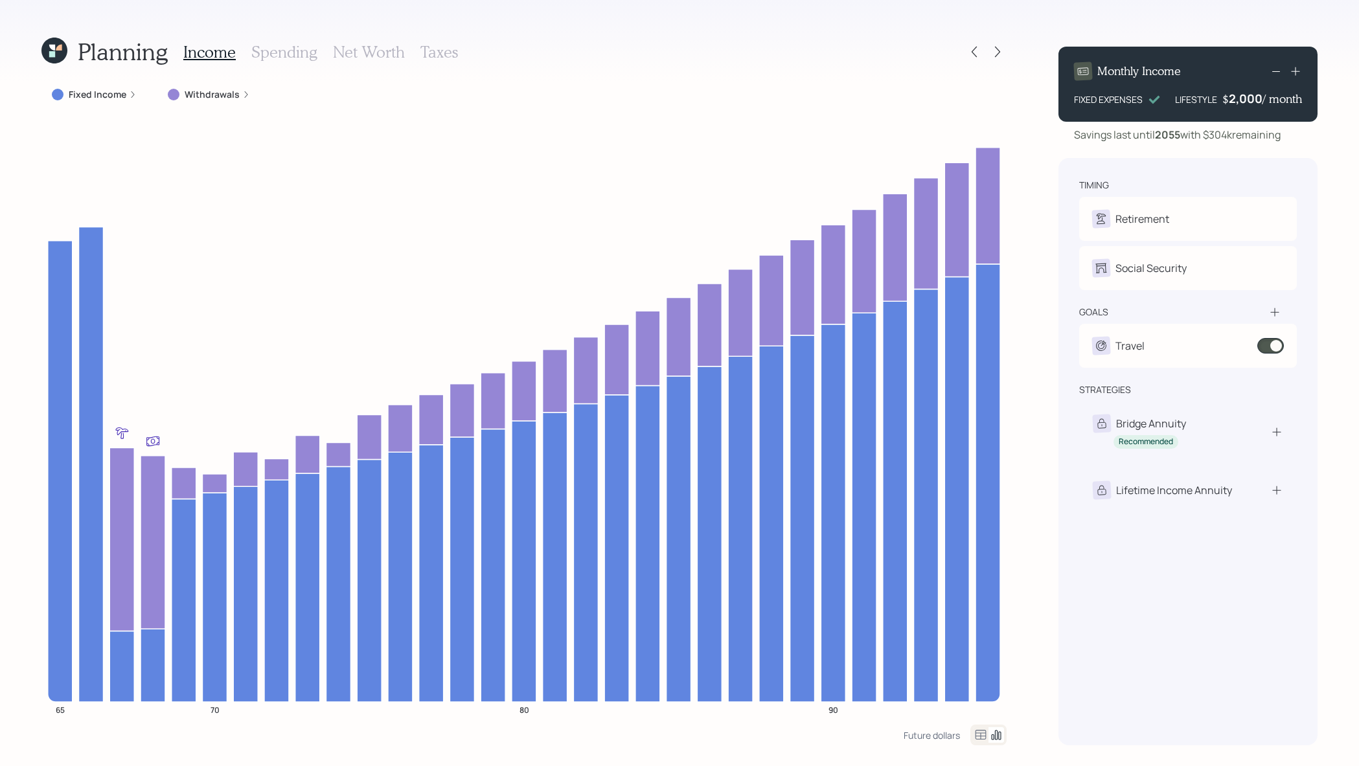
click at [295, 58] on h3 "Spending" at bounding box center [284, 52] width 66 height 19
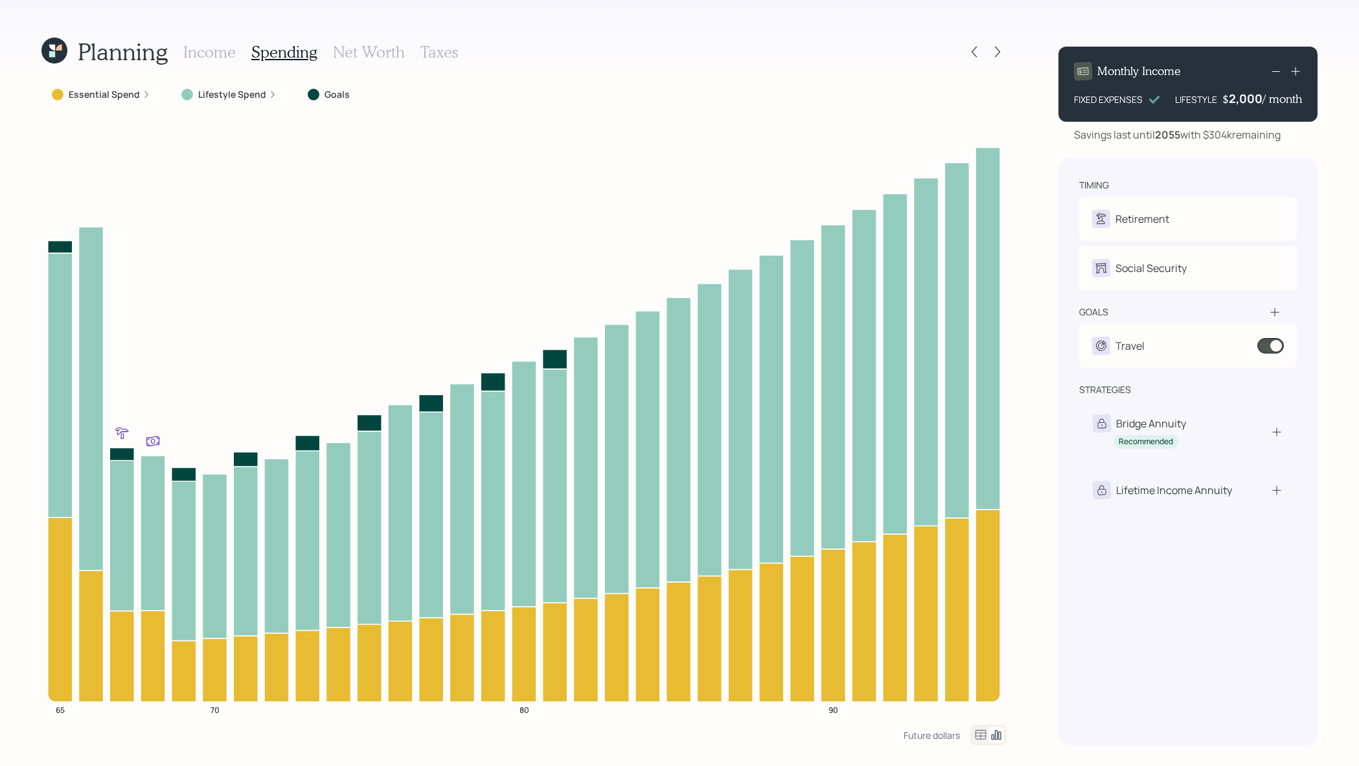
click at [209, 47] on h3 "Income" at bounding box center [209, 52] width 52 height 19
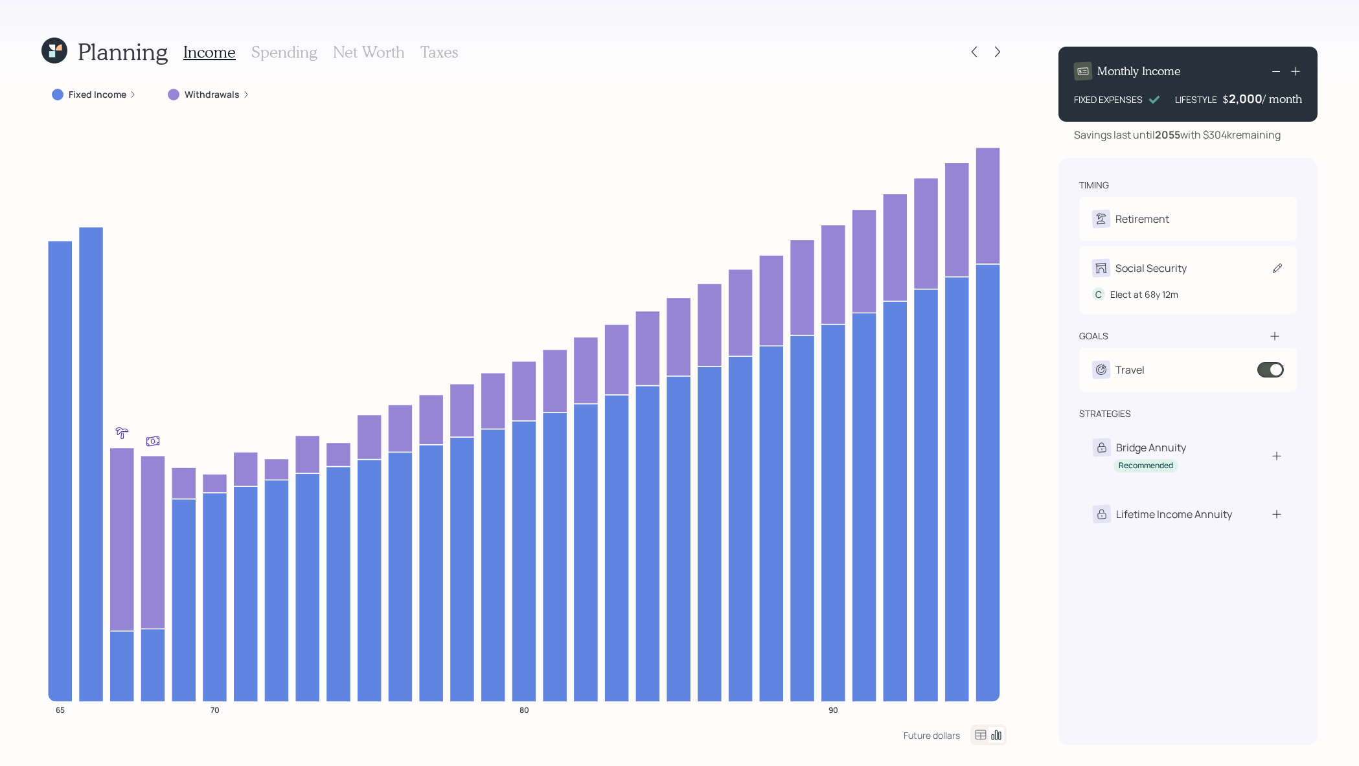
click at [1190, 264] on div "Social Security" at bounding box center [1188, 268] width 192 height 18
select select "12"
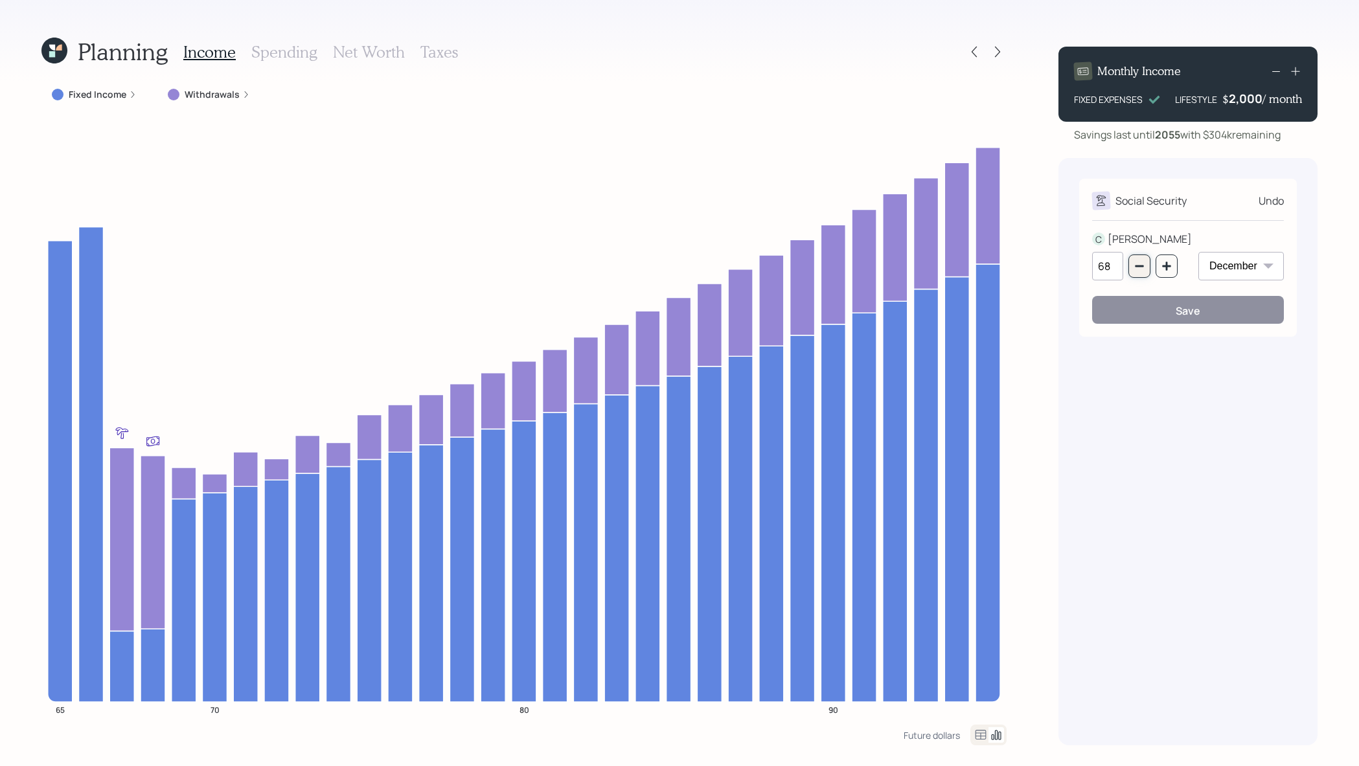
click at [1137, 273] on button "button" at bounding box center [1140, 266] width 22 height 23
click at [1161, 259] on button "button" at bounding box center [1167, 266] width 22 height 23
type input "67"
click at [1203, 268] on select "January February March April May June July August September October November De…" at bounding box center [1242, 266] width 86 height 29
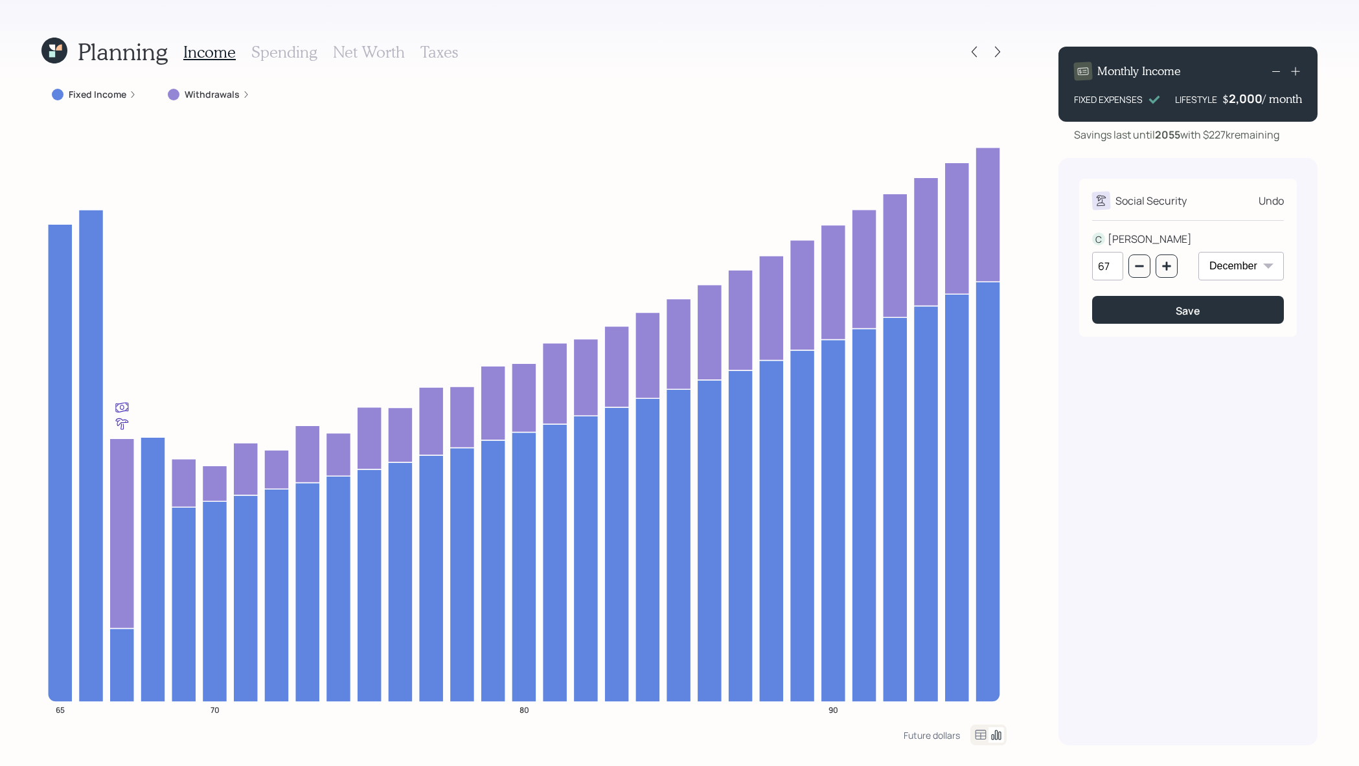
select select "1"
click at [1199, 252] on select "January February March April May June July August September October November De…" at bounding box center [1242, 266] width 86 height 29
click at [1156, 310] on button "Save" at bounding box center [1188, 310] width 192 height 28
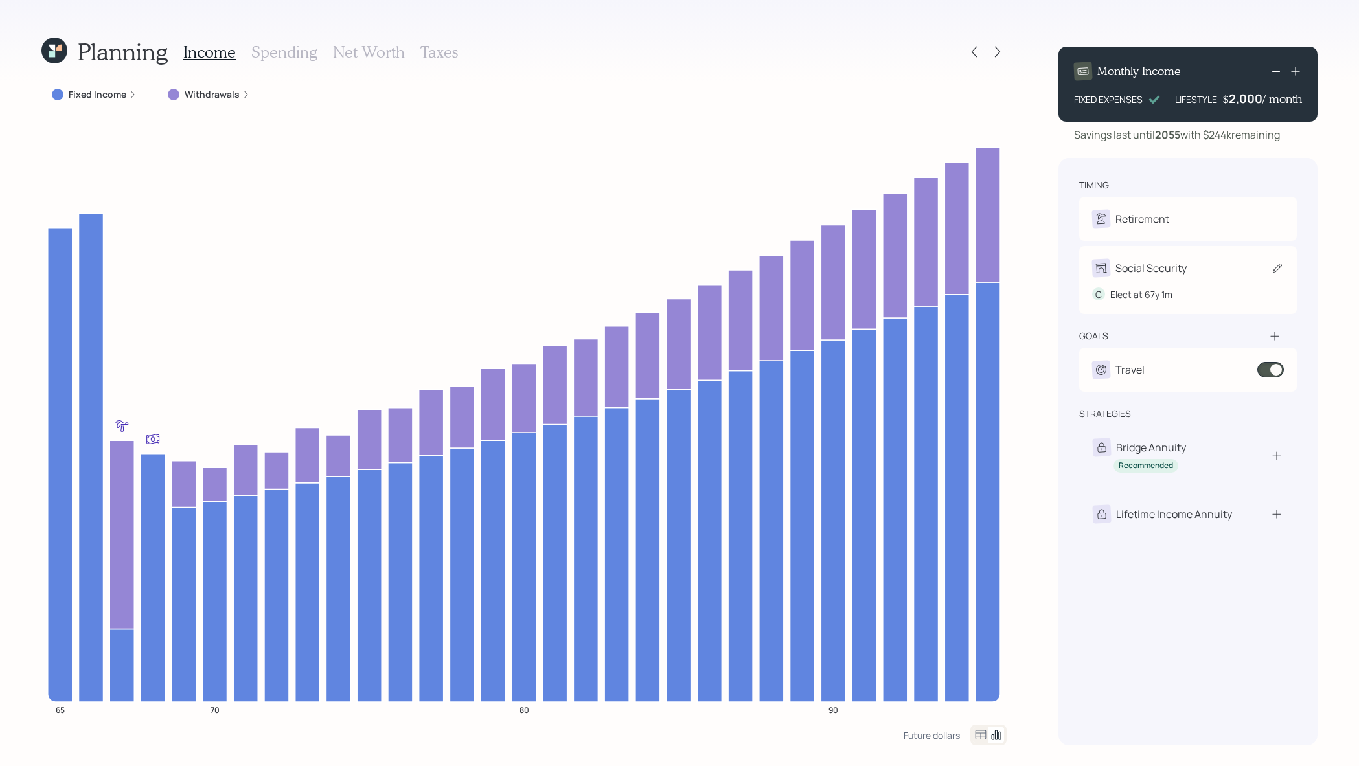
click at [1161, 271] on div "Social Security" at bounding box center [1151, 268] width 71 height 16
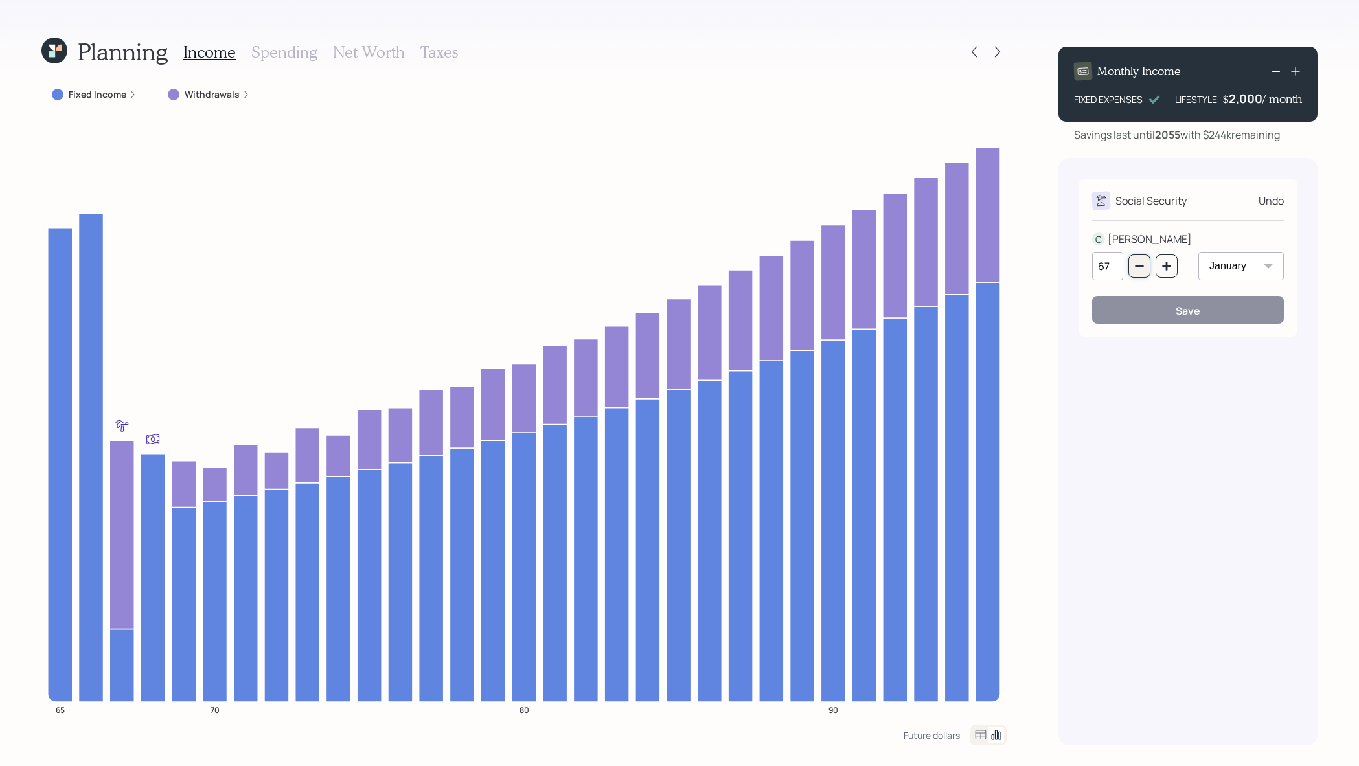
click at [1143, 268] on icon "button" at bounding box center [1139, 266] width 10 height 10
type input "66"
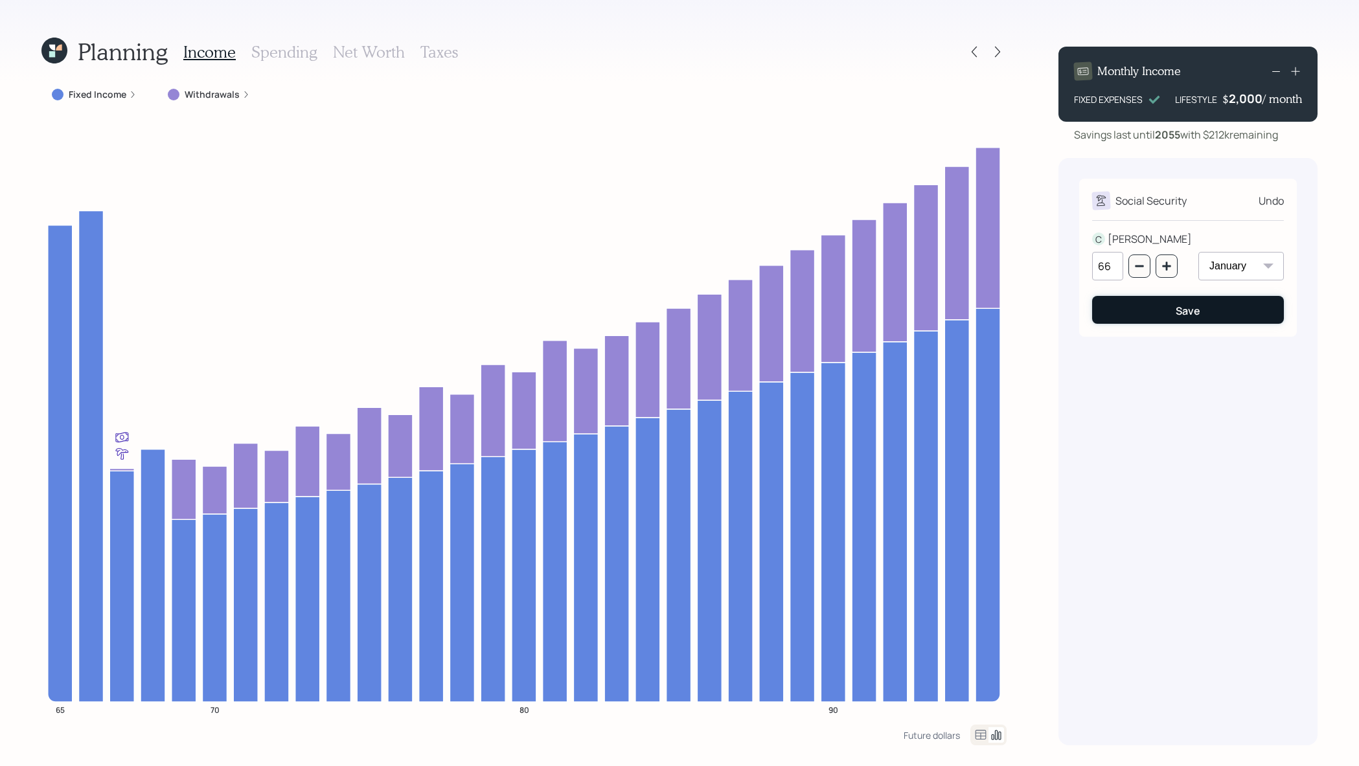
click at [1159, 317] on button "Save" at bounding box center [1188, 310] width 192 height 28
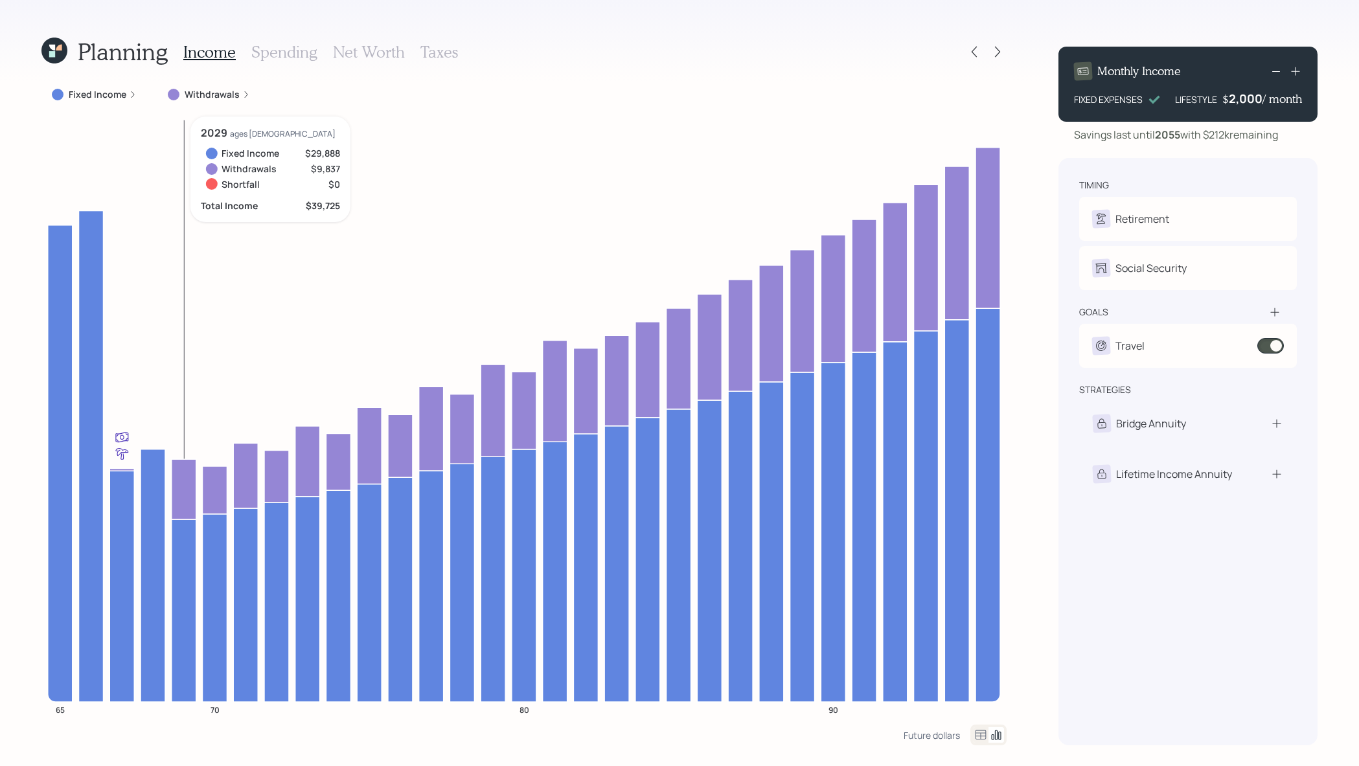
click at [185, 485] on icon at bounding box center [184, 489] width 25 height 60
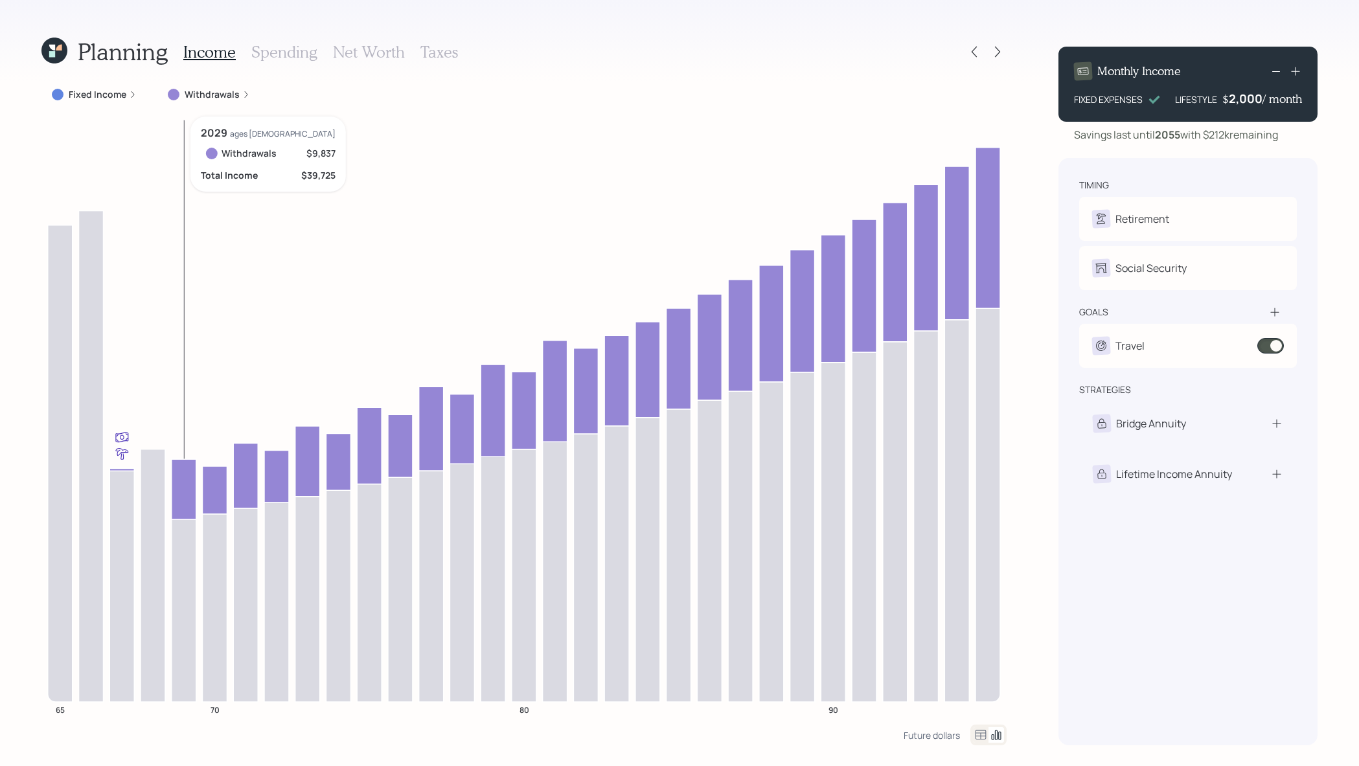
click at [185, 485] on icon at bounding box center [184, 489] width 25 height 60
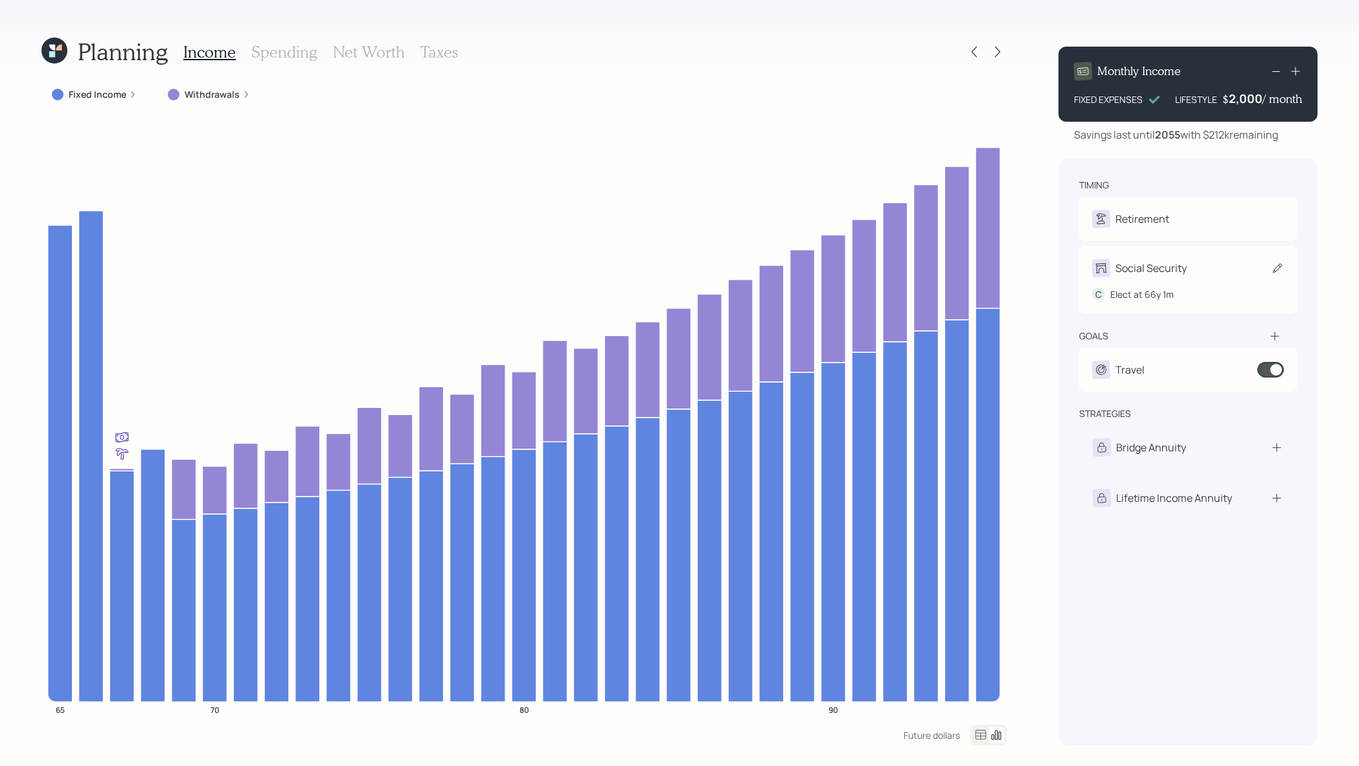
click at [1138, 259] on div "Social Security" at bounding box center [1139, 268] width 95 height 18
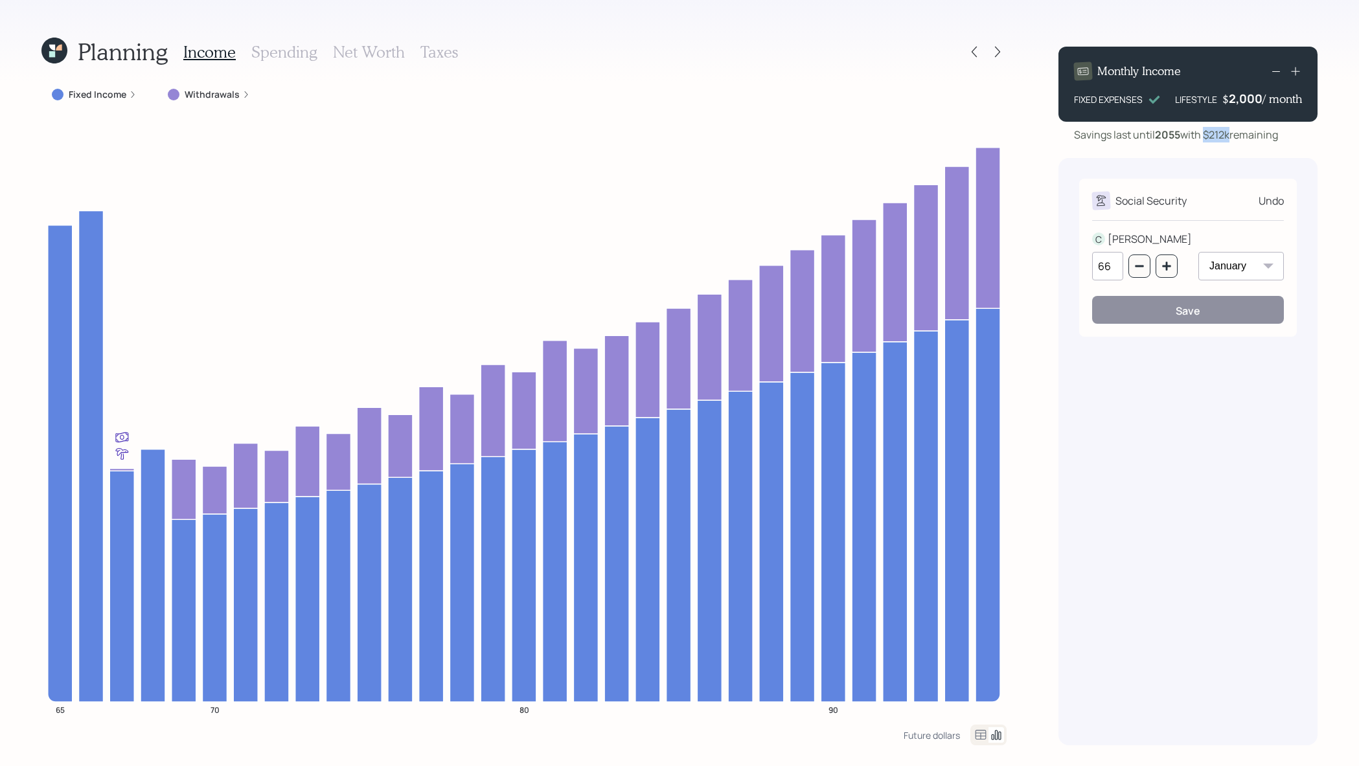
drag, startPoint x: 1234, startPoint y: 137, endPoint x: 1208, endPoint y: 134, distance: 25.5
click at [1208, 134] on div "Savings last until [DATE] with $212k remaining" at bounding box center [1176, 135] width 204 height 16
click at [1168, 270] on icon "button" at bounding box center [1167, 266] width 10 height 10
type input "68"
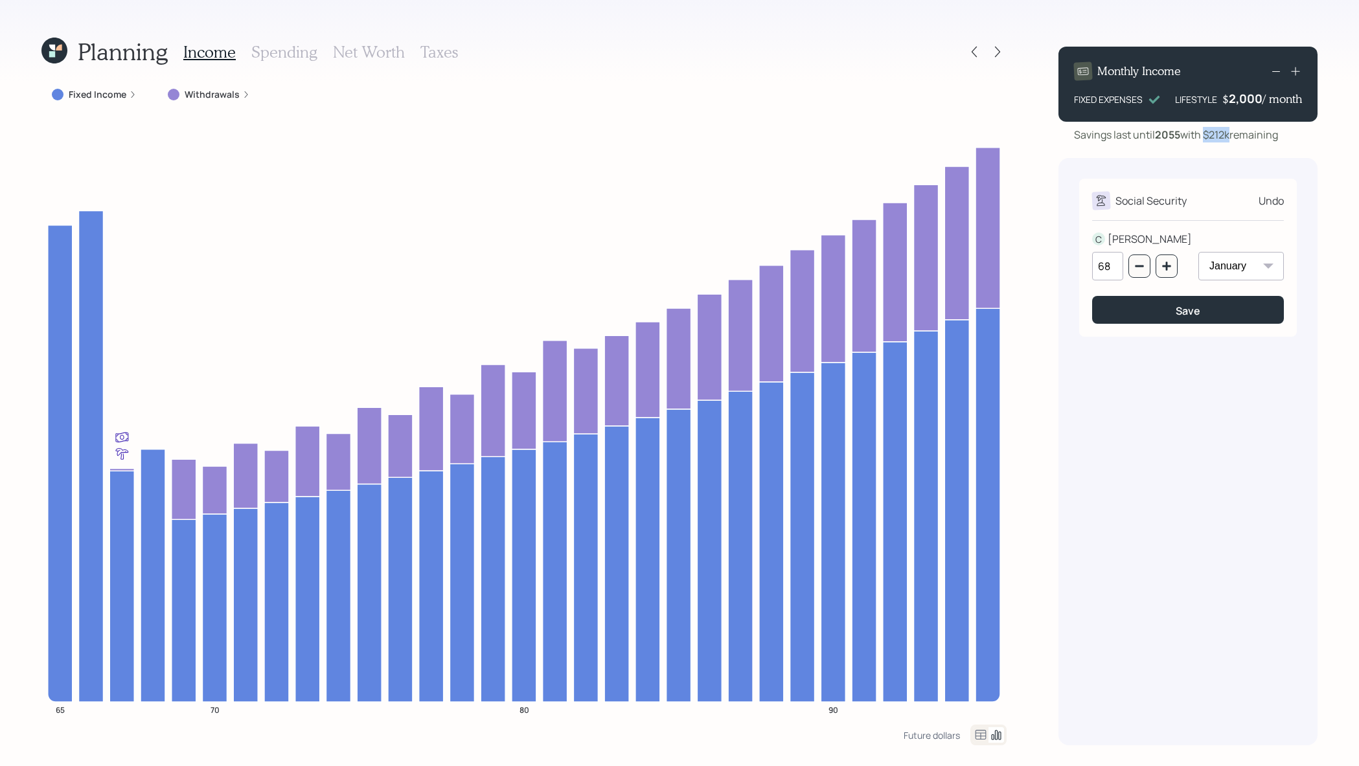
click at [1242, 275] on select "January February March April May June July August September October November De…" at bounding box center [1242, 266] width 86 height 29
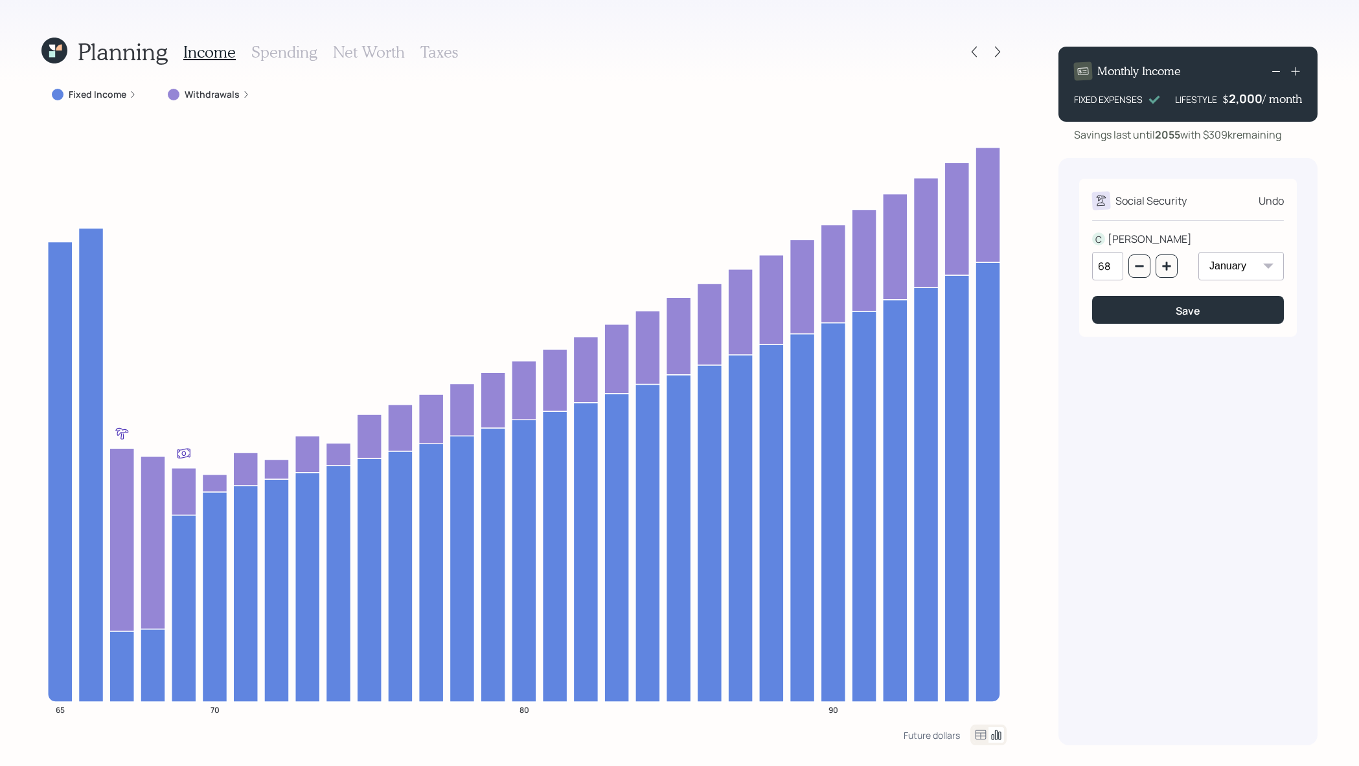
select select "12"
click at [1199, 252] on select "January February March April May June July August September October November De…" at bounding box center [1242, 266] width 86 height 29
click at [1184, 316] on div "Save" at bounding box center [1188, 311] width 25 height 14
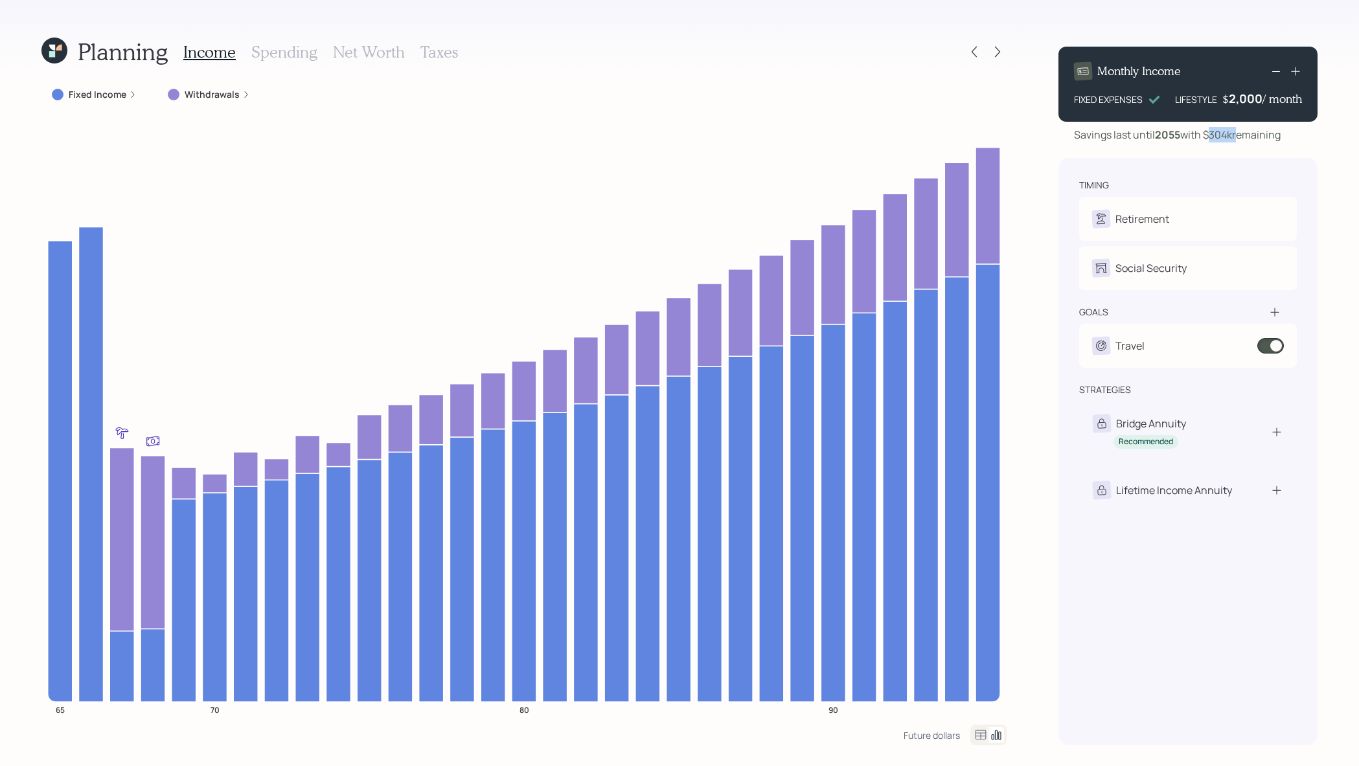
drag, startPoint x: 1239, startPoint y: 133, endPoint x: 1210, endPoint y: 134, distance: 29.2
click at [1210, 134] on div "Savings last until [DATE] with $304k remaining" at bounding box center [1177, 135] width 207 height 16
click at [1217, 169] on div "timing Retirement C Retire at 66y 1m Social Security C Elect at 68y 12m goals T…" at bounding box center [1188, 452] width 259 height 588
click at [1000, 49] on icon at bounding box center [997, 51] width 13 height 13
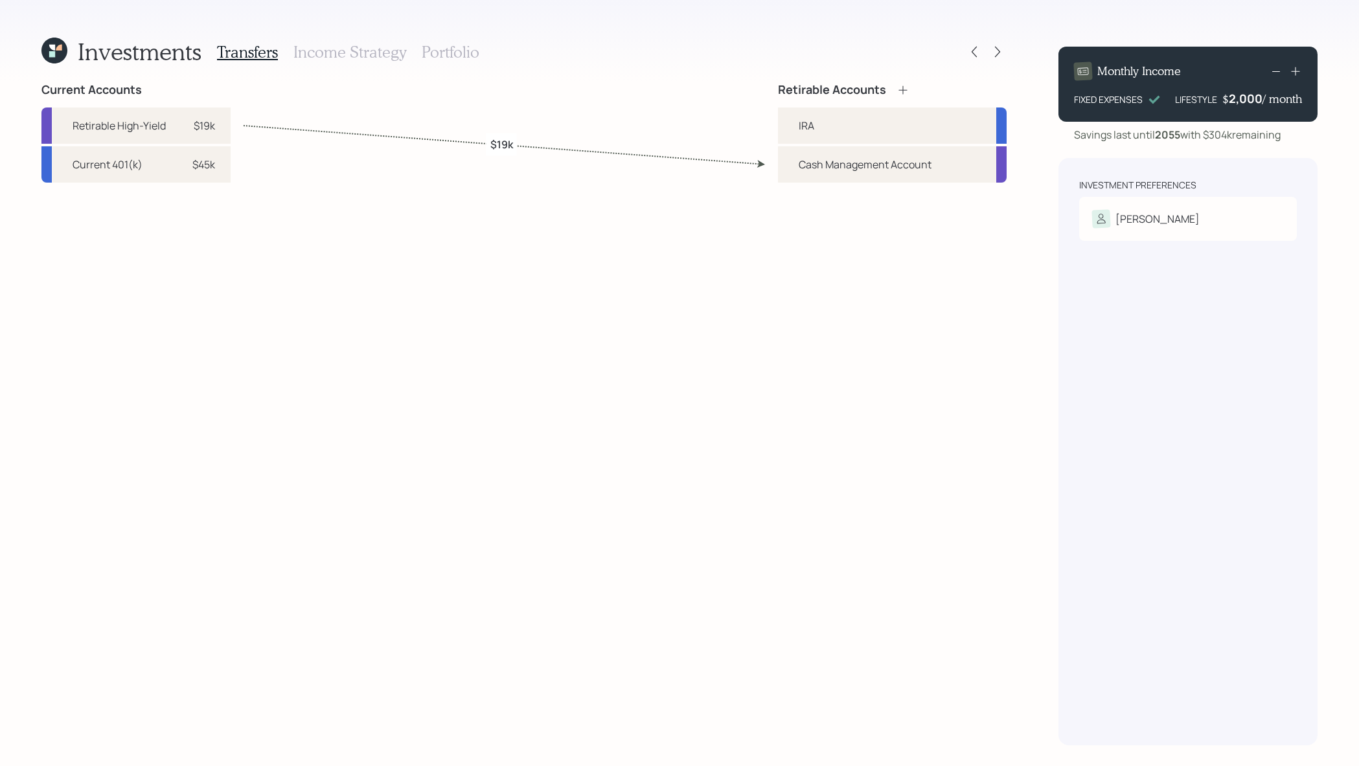
click at [427, 44] on h3 "Portfolio" at bounding box center [451, 52] width 58 height 19
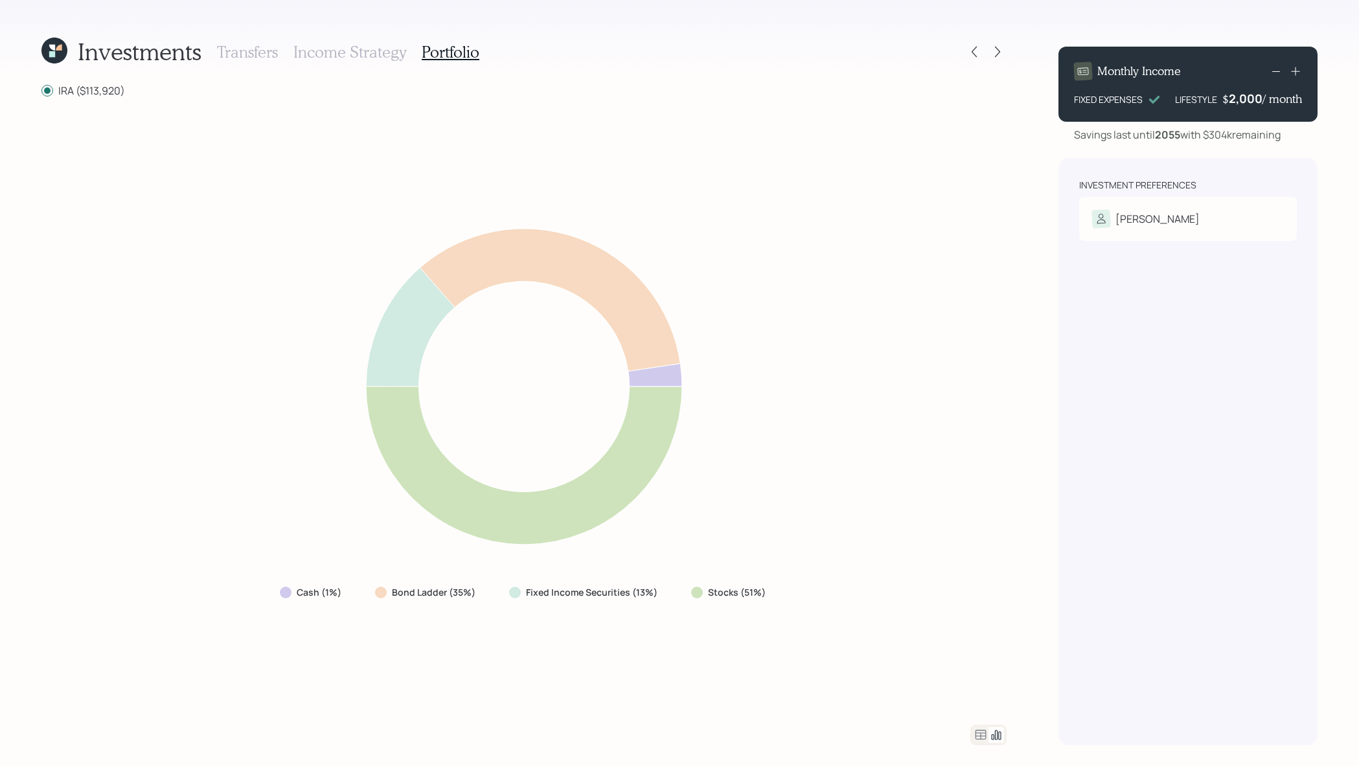
click at [985, 734] on icon at bounding box center [981, 735] width 11 height 10
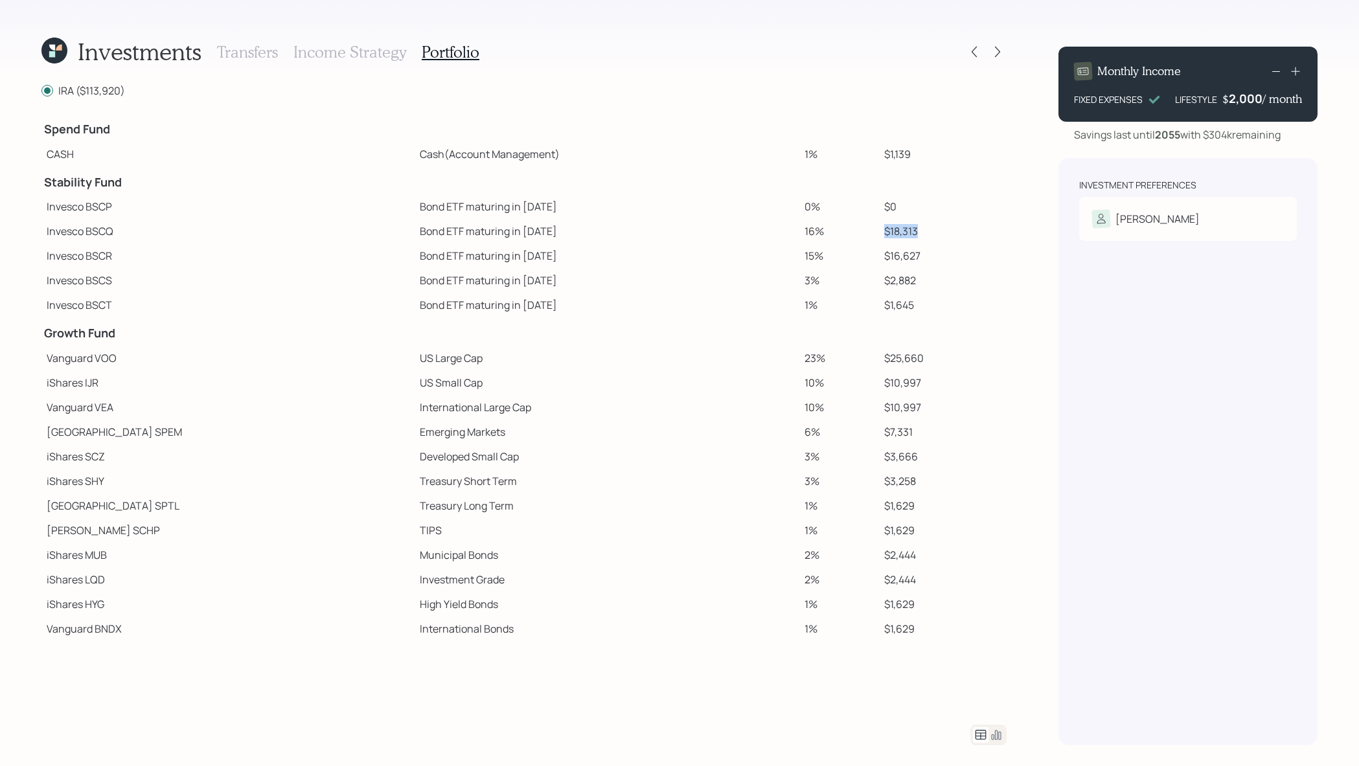
drag, startPoint x: 908, startPoint y: 233, endPoint x: 864, endPoint y: 233, distance: 44.1
click at [879, 233] on td "$18,313" at bounding box center [943, 231] width 128 height 25
drag, startPoint x: 921, startPoint y: 268, endPoint x: 867, endPoint y: 255, distance: 55.5
click at [867, 255] on tbody "Spend Fund CASH Cash (Account Management) 1% $1,139 Stability Fund Invesco BSCP…" at bounding box center [523, 377] width 965 height 528
click at [879, 255] on td "$16,627" at bounding box center [943, 256] width 128 height 25
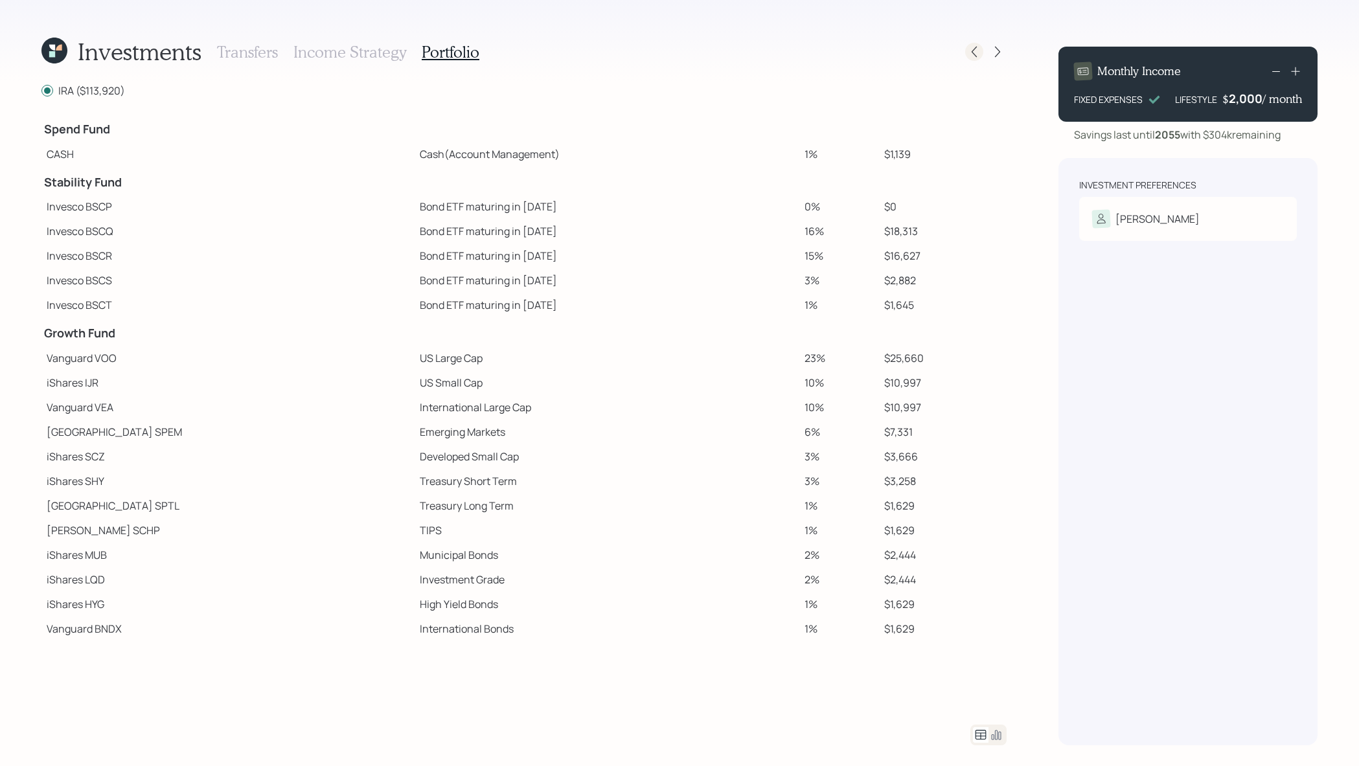
click at [981, 50] on div at bounding box center [974, 52] width 18 height 18
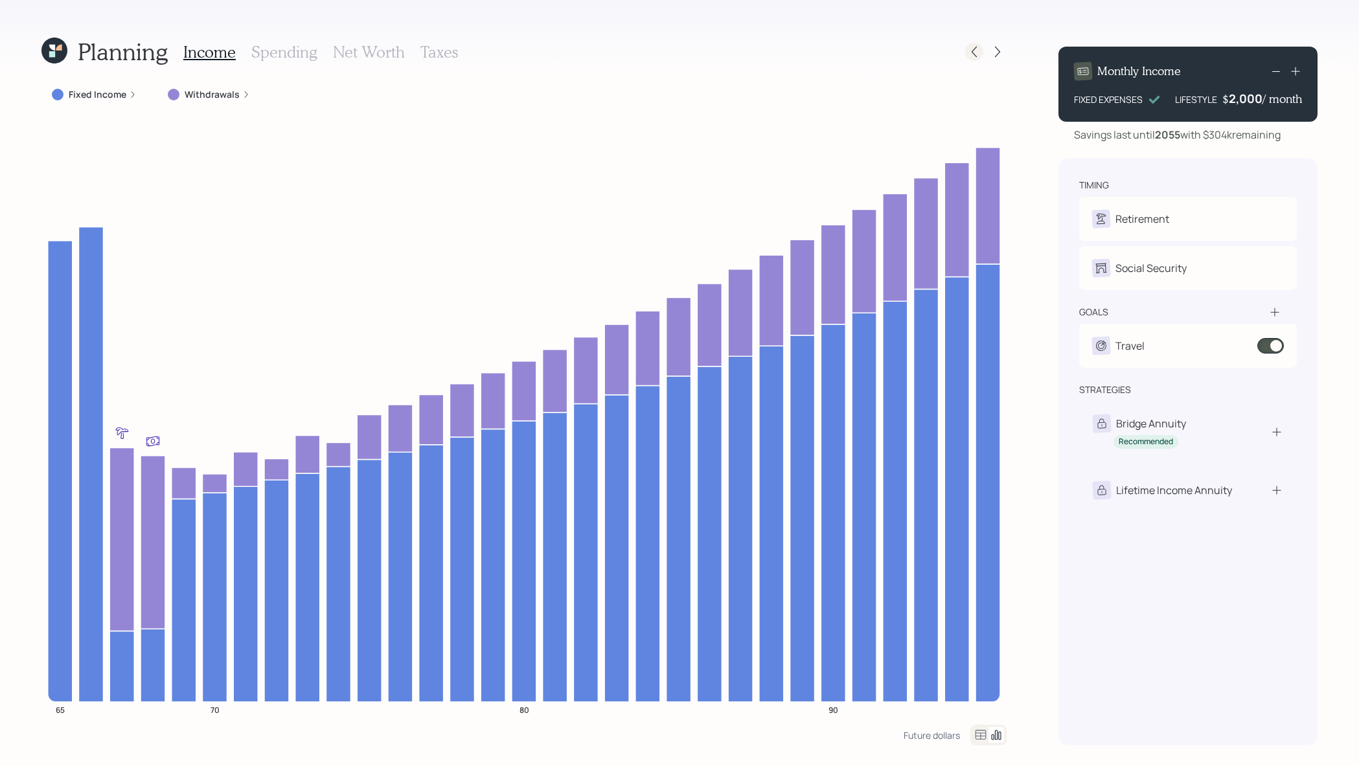
click at [973, 50] on icon at bounding box center [974, 52] width 5 height 11
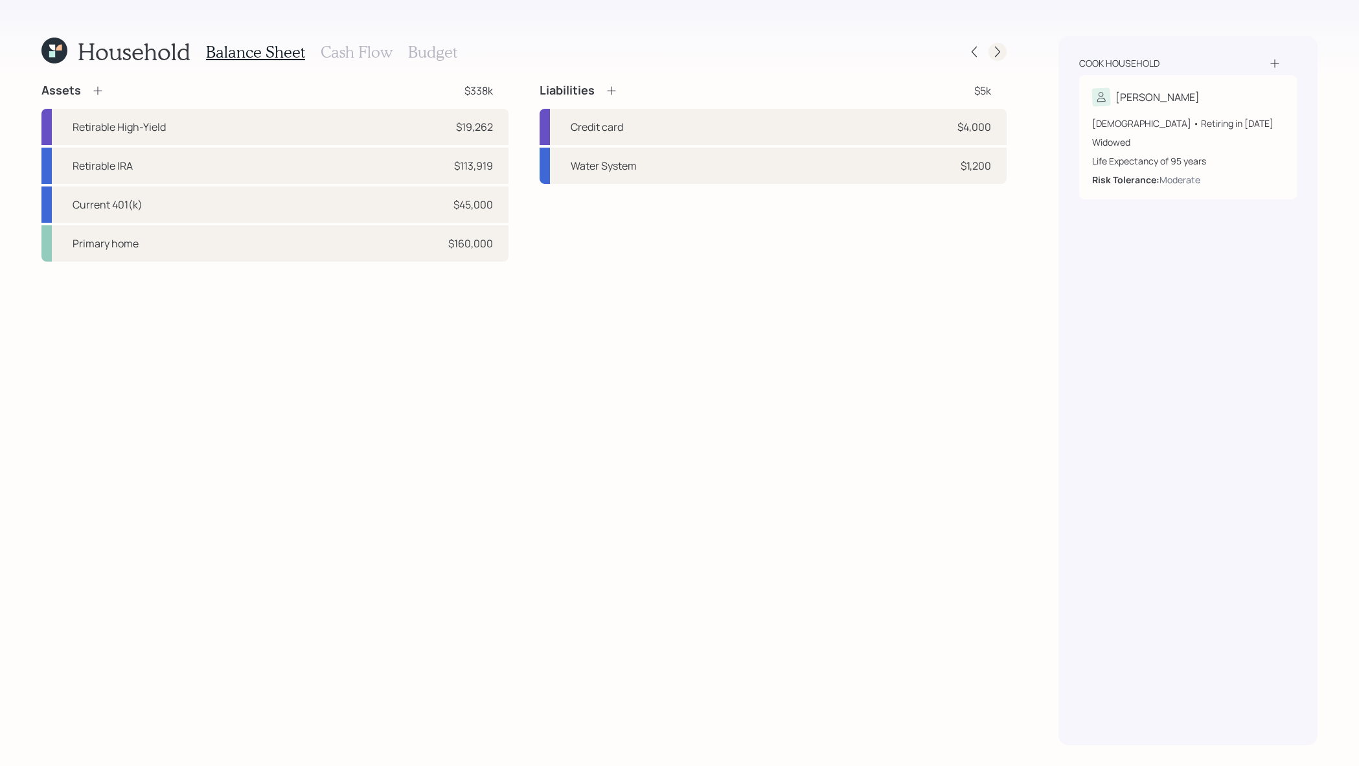
click at [1000, 51] on icon at bounding box center [997, 51] width 13 height 13
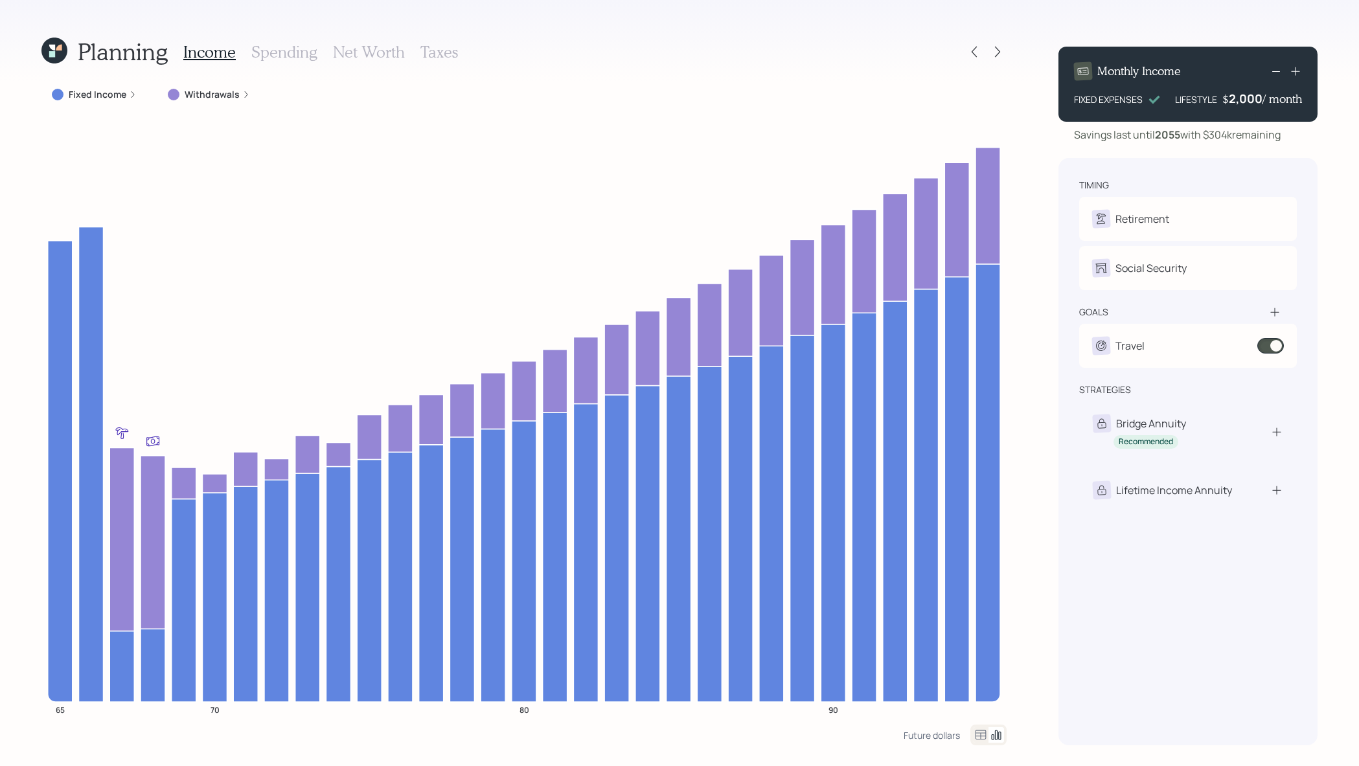
click at [1000, 51] on icon at bounding box center [997, 51] width 13 height 13
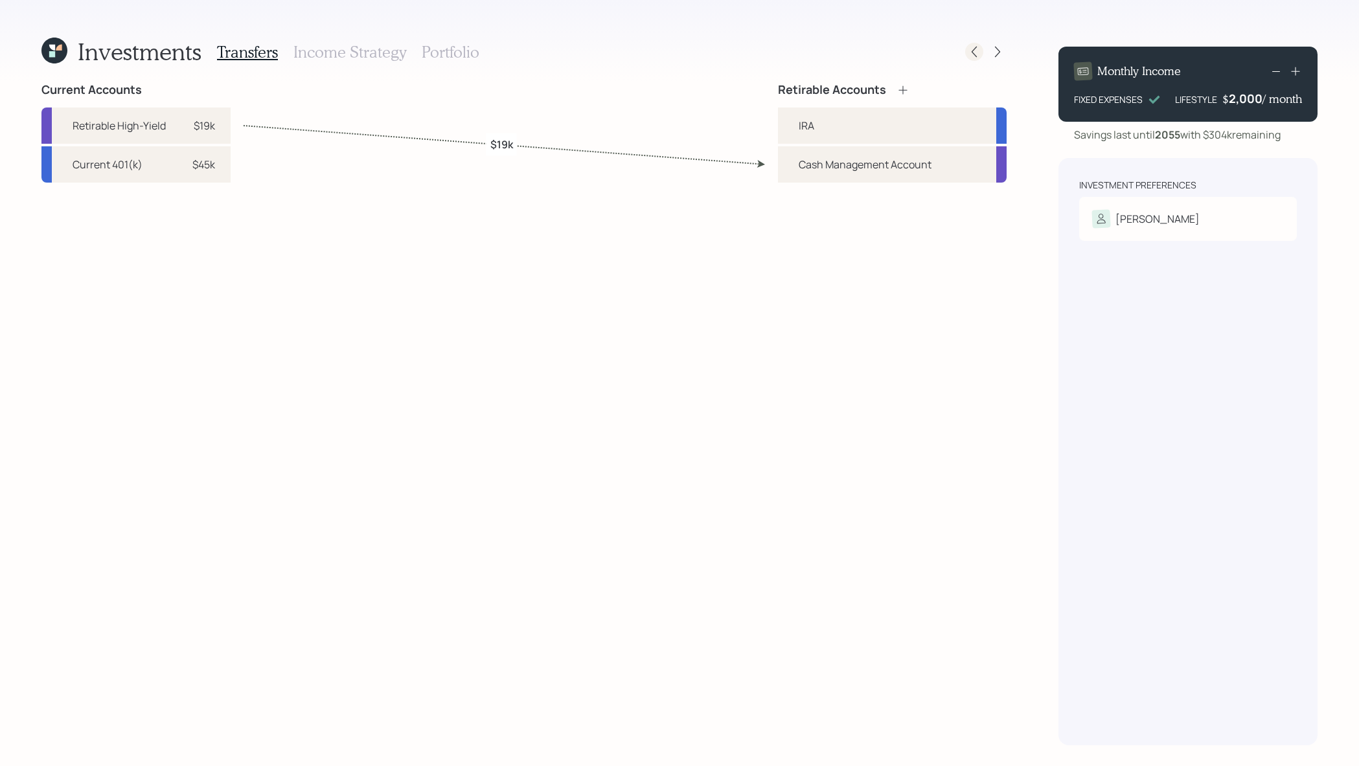
click at [966, 53] on div at bounding box center [974, 52] width 18 height 18
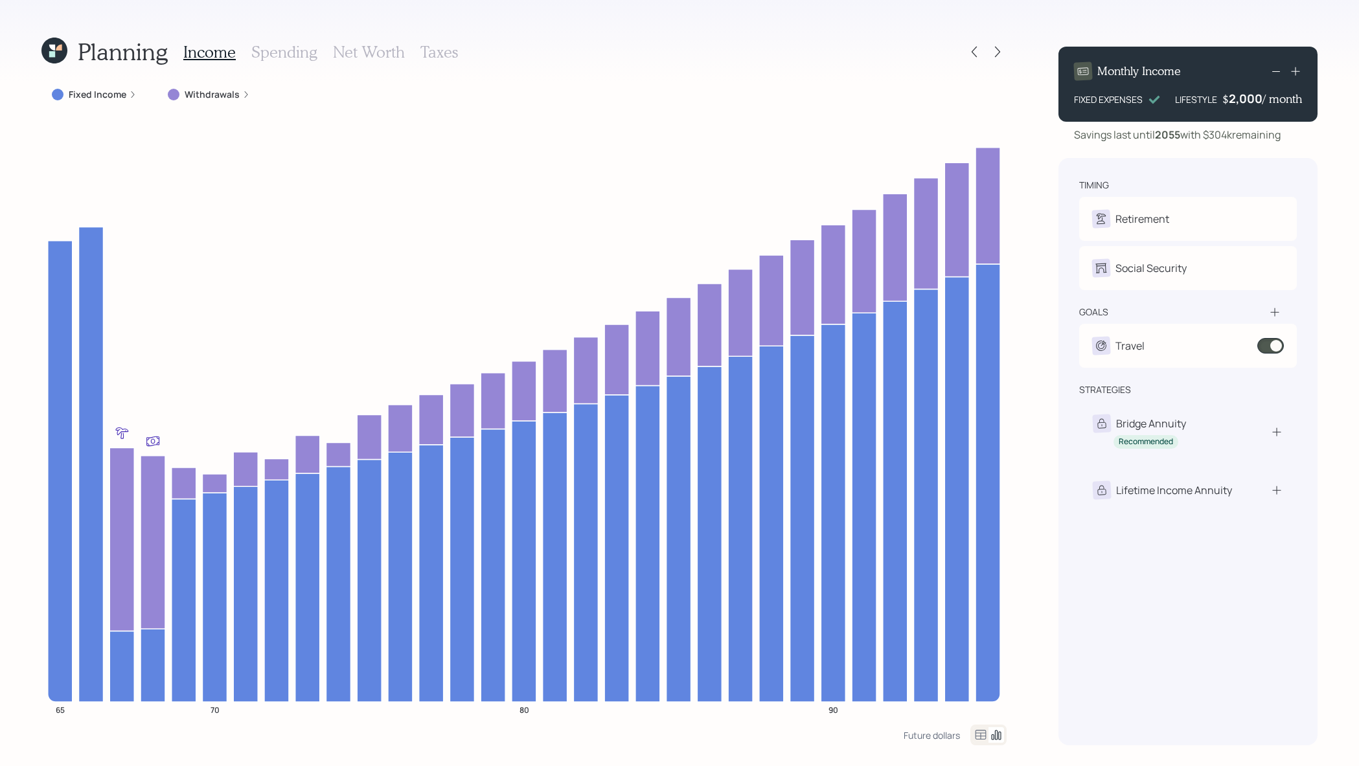
click at [363, 57] on h3 "Net Worth" at bounding box center [369, 52] width 72 height 19
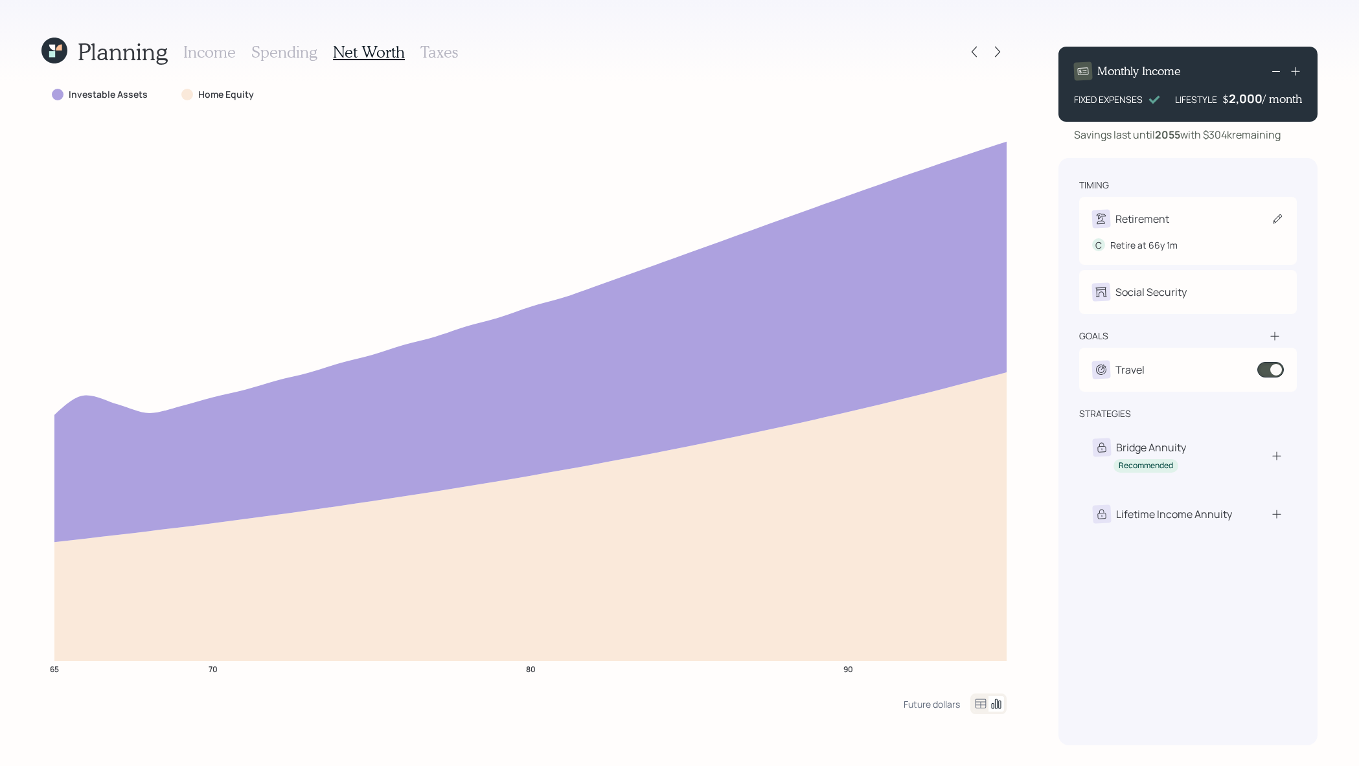
click at [1151, 214] on div "Retirement" at bounding box center [1143, 219] width 54 height 16
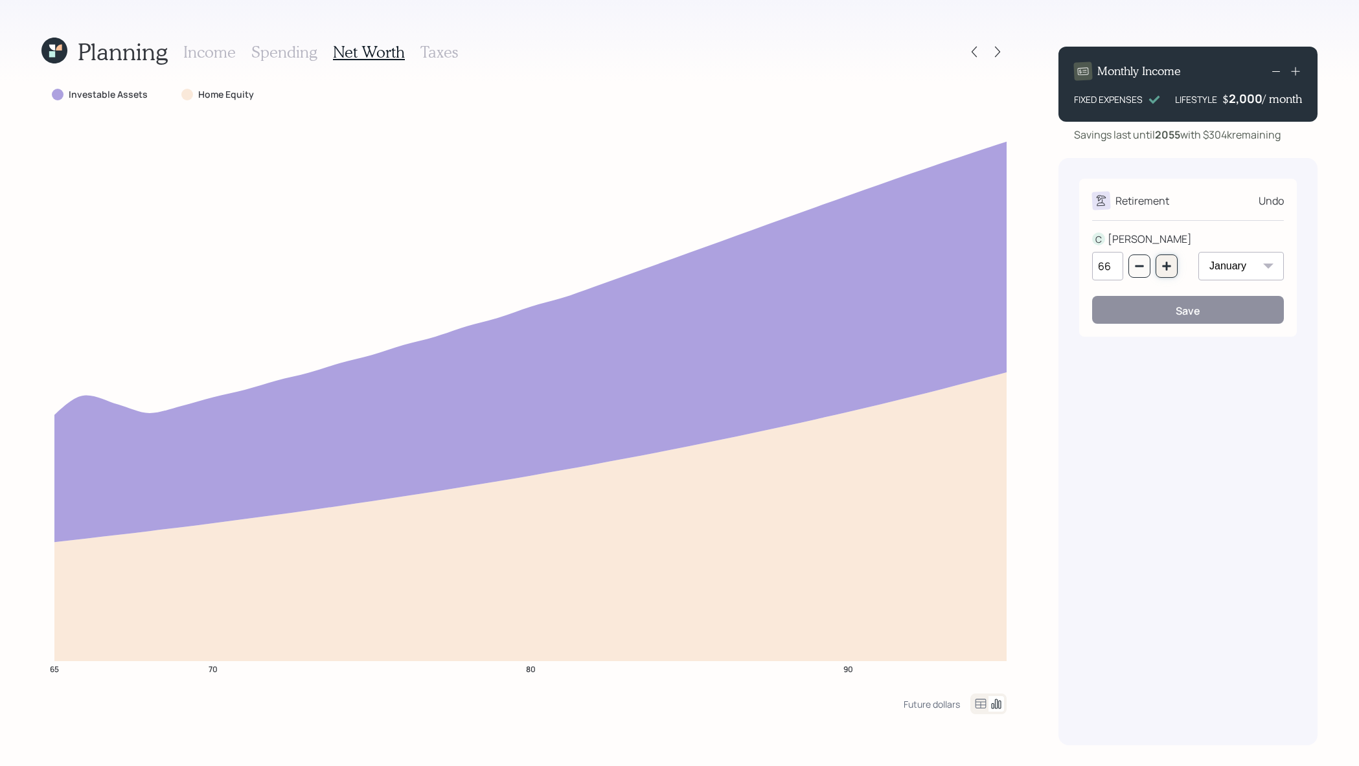
click at [1169, 268] on icon "button" at bounding box center [1167, 266] width 10 height 10
type input "67"
click at [1193, 307] on div "Save" at bounding box center [1188, 311] width 25 height 14
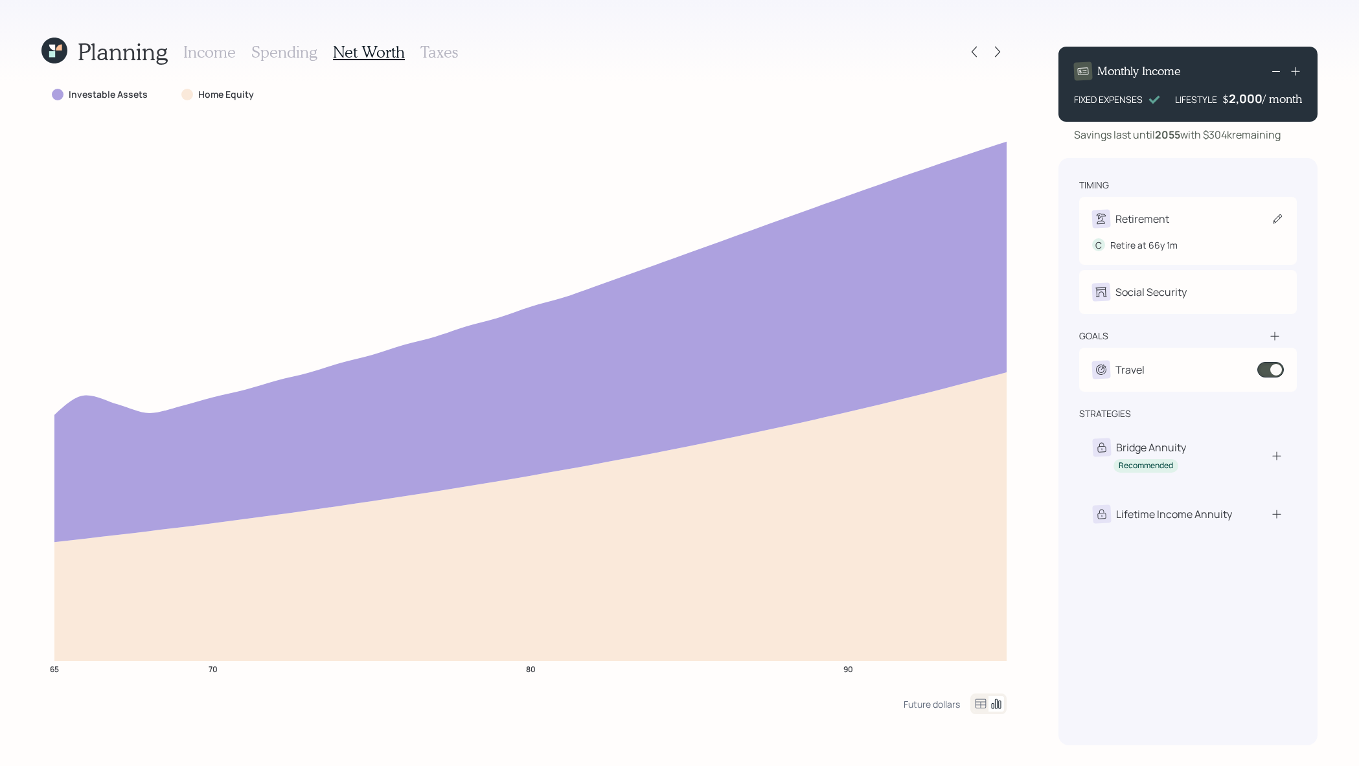
click at [1167, 225] on div "Retirement" at bounding box center [1143, 219] width 54 height 16
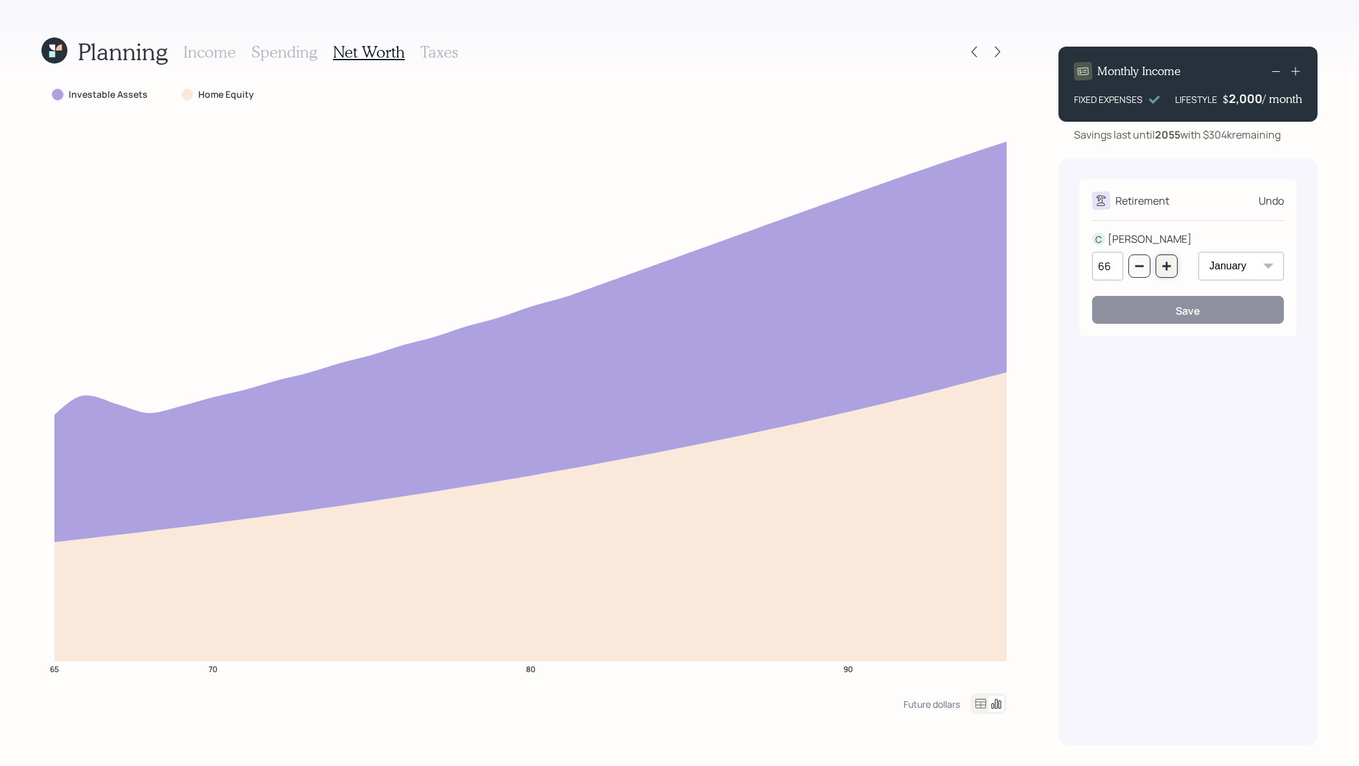
click at [1167, 264] on icon "button" at bounding box center [1166, 266] width 8 height 8
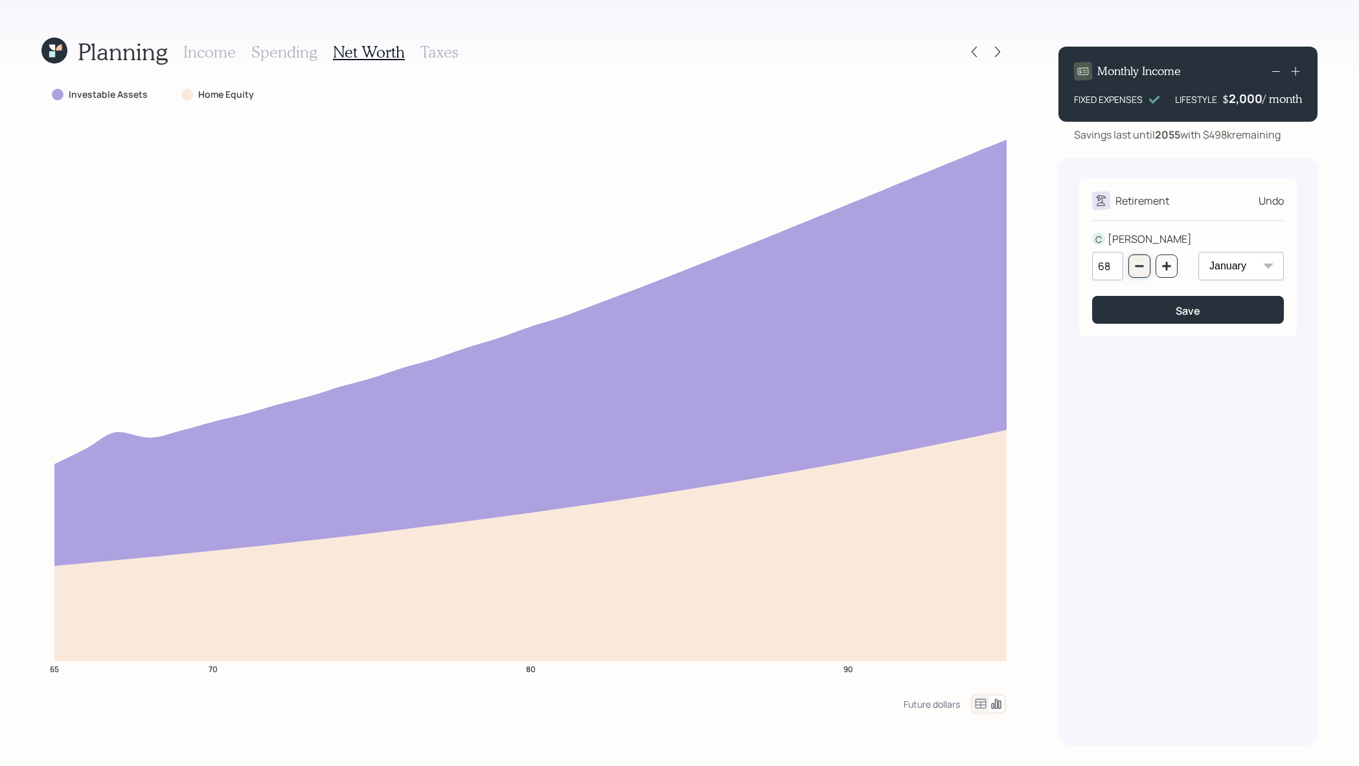
click at [1147, 261] on button "button" at bounding box center [1140, 266] width 22 height 23
click at [1171, 261] on icon "button" at bounding box center [1167, 266] width 10 height 10
type input "67"
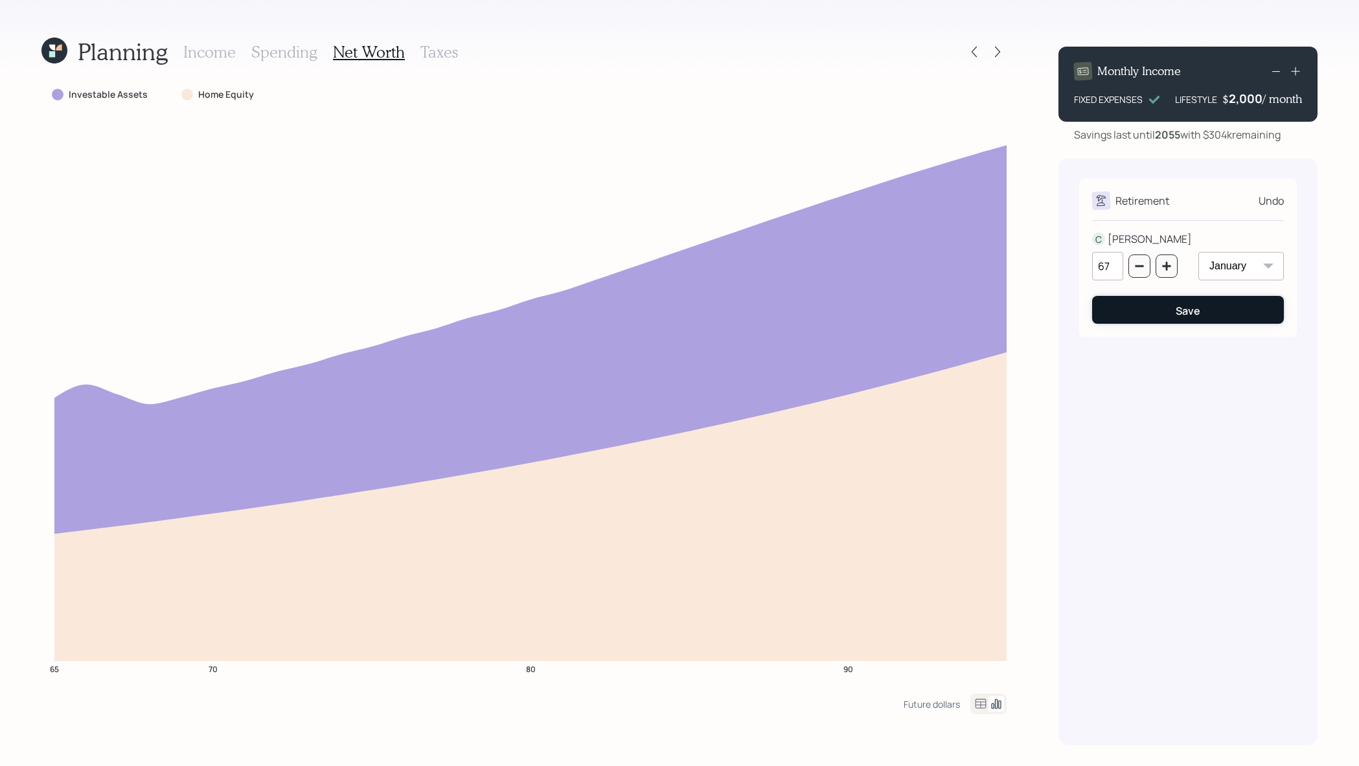
click at [1191, 321] on button "Save" at bounding box center [1188, 310] width 192 height 28
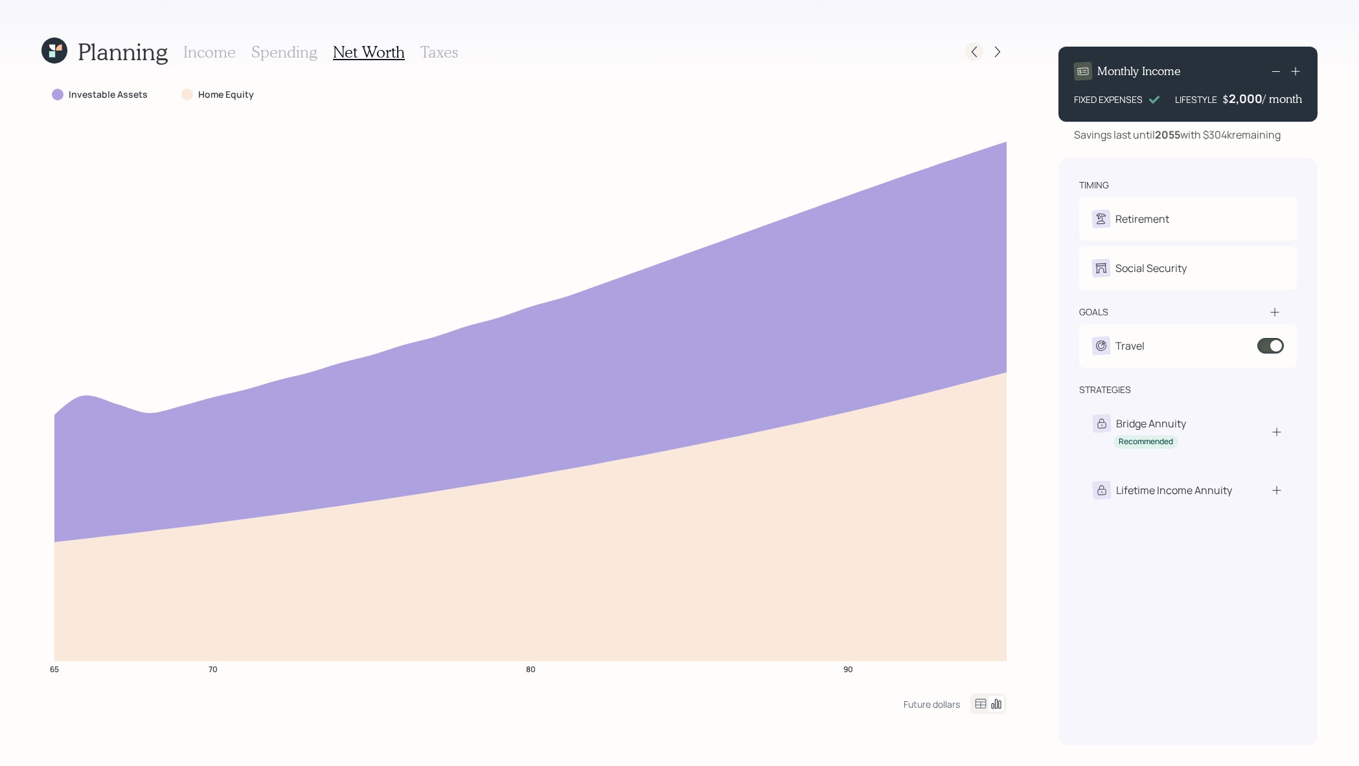
click at [980, 50] on icon at bounding box center [974, 51] width 13 height 13
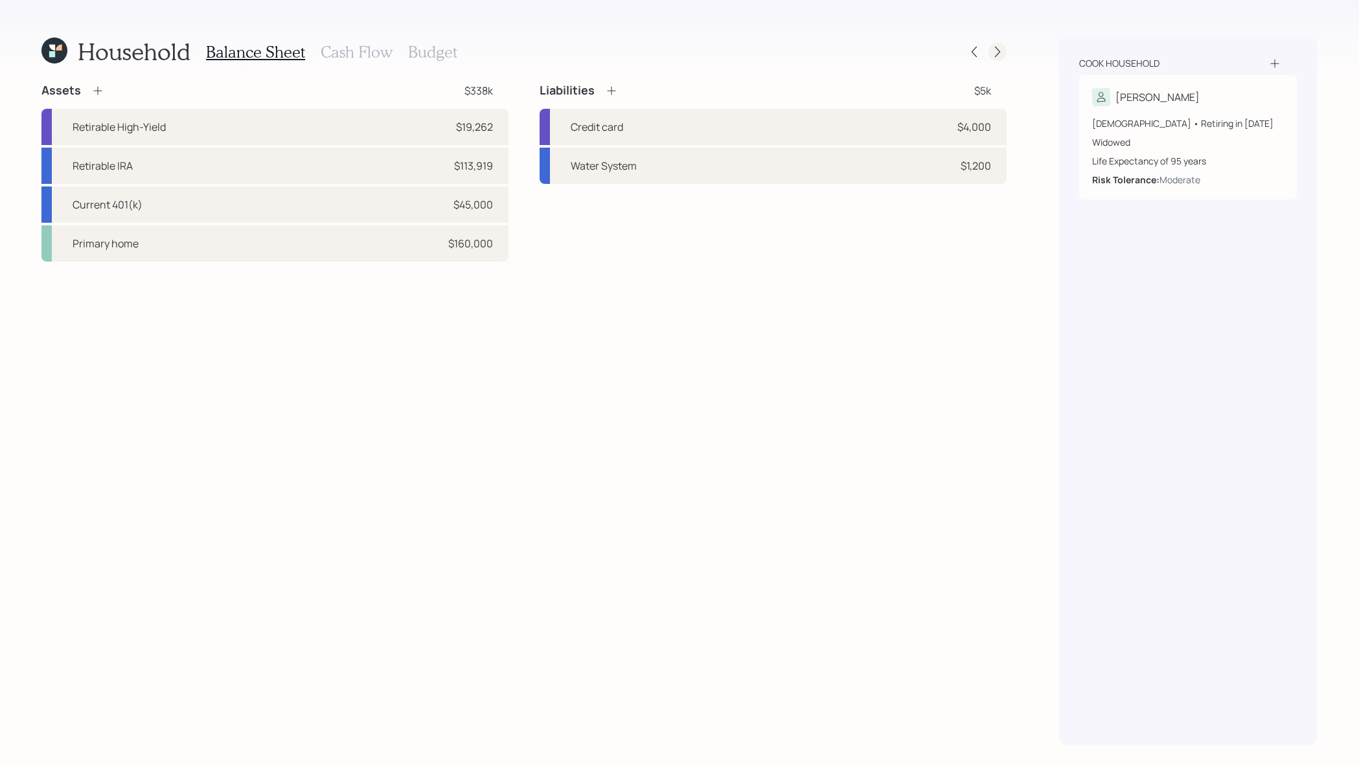
click at [1002, 52] on icon at bounding box center [997, 51] width 13 height 13
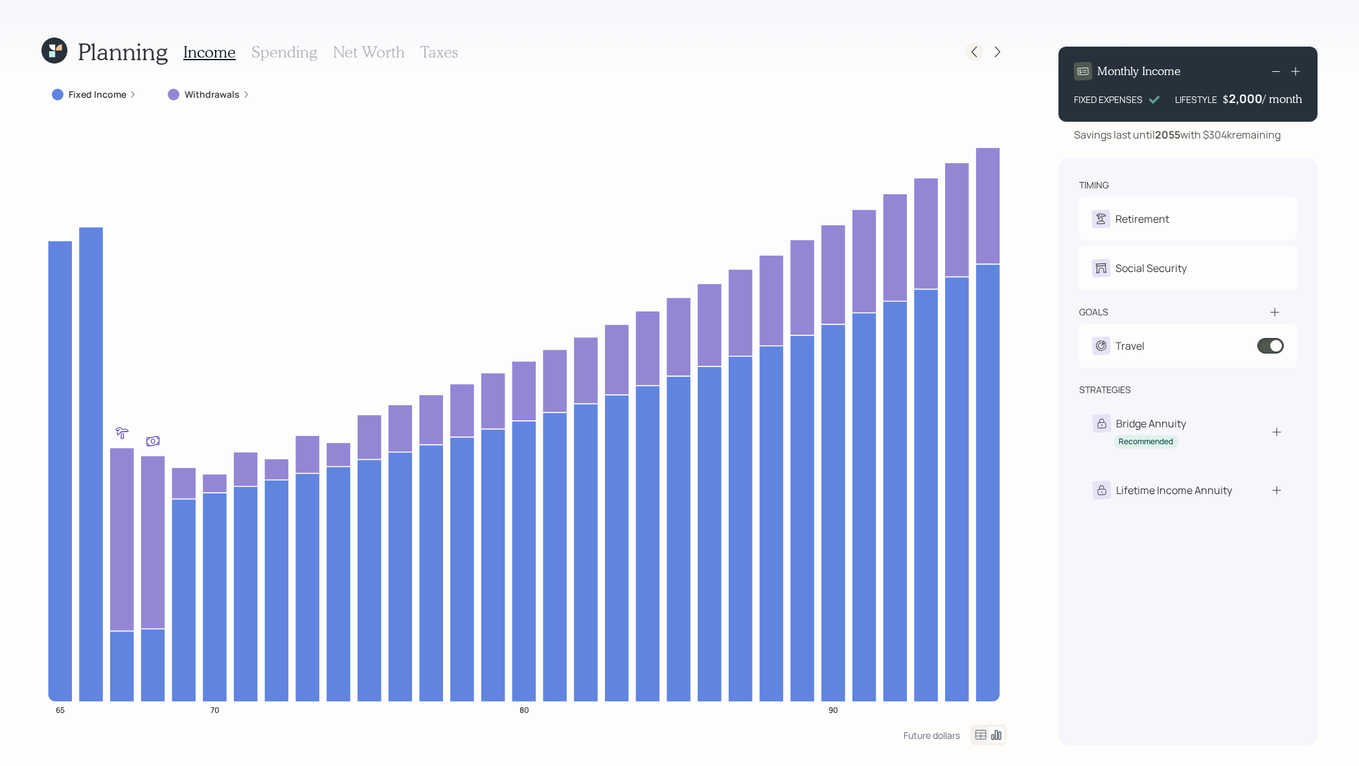
click at [974, 47] on icon at bounding box center [974, 51] width 13 height 13
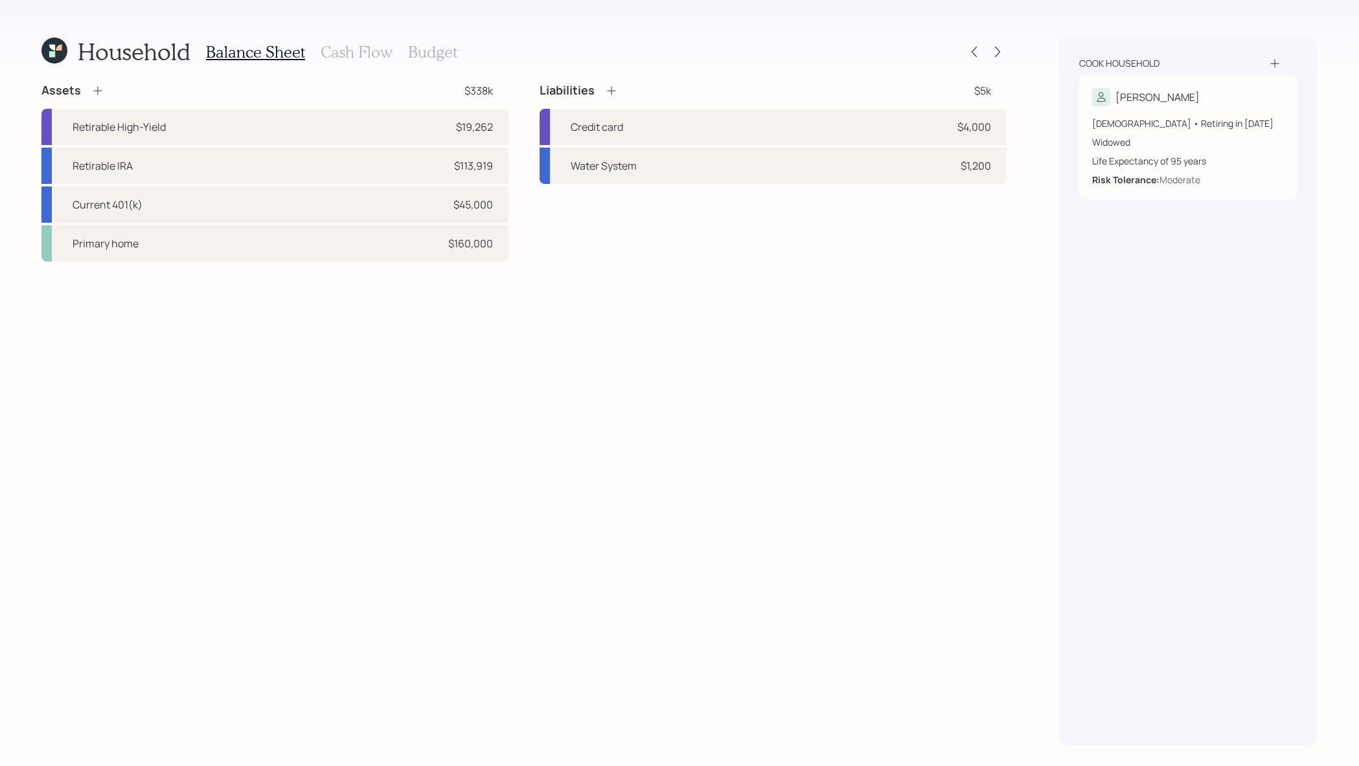
click at [346, 45] on h3 "Cash Flow" at bounding box center [357, 52] width 72 height 19
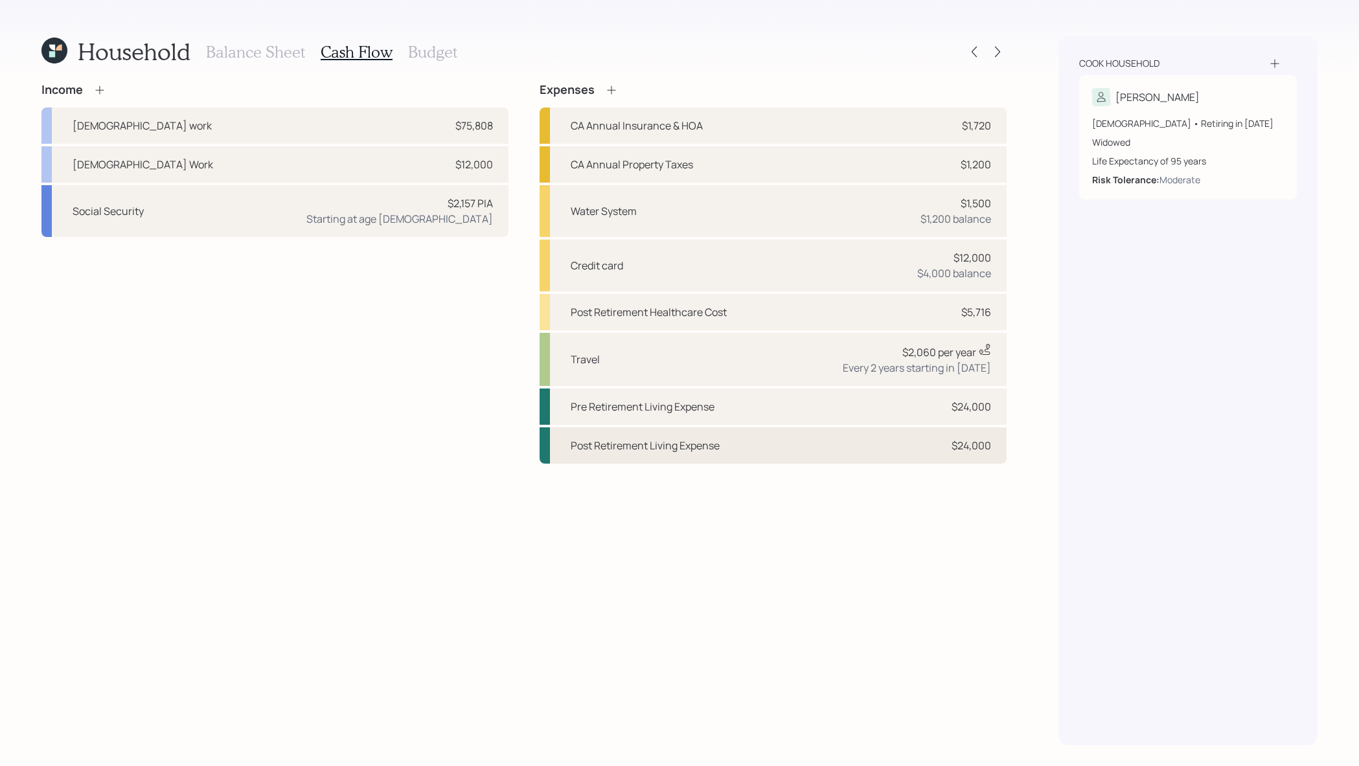
click at [866, 448] on div "Post Retirement Living Expense $24,000" at bounding box center [773, 446] width 467 height 36
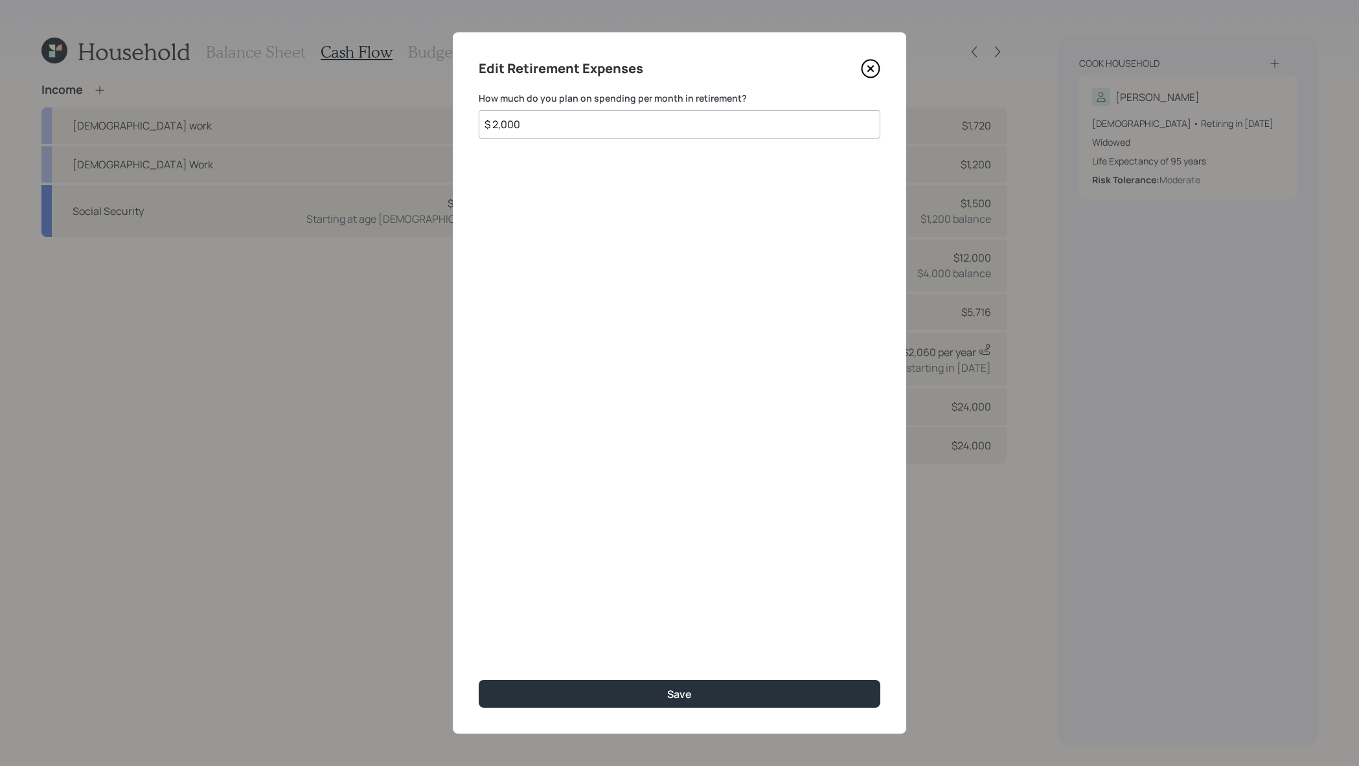
click at [866, 73] on icon at bounding box center [870, 68] width 19 height 19
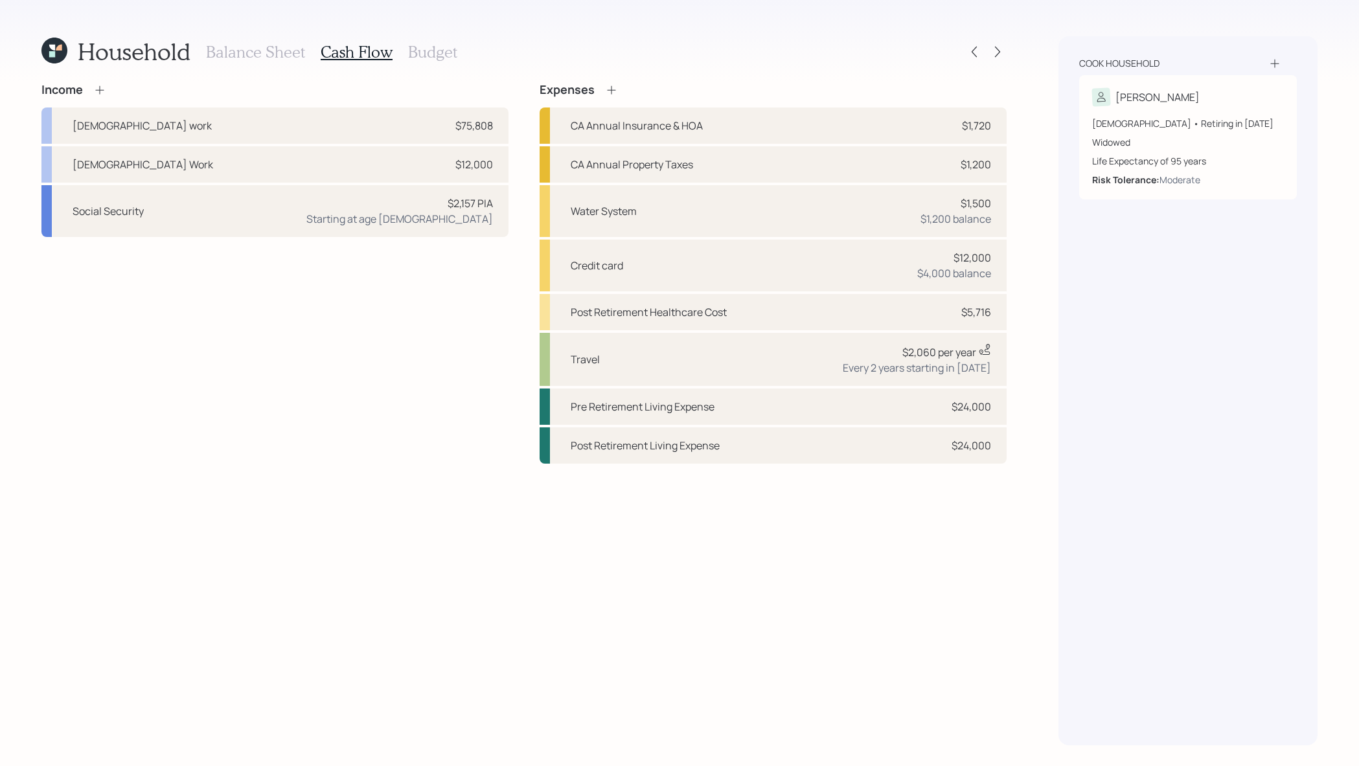
click at [302, 58] on h3 "Balance Sheet" at bounding box center [255, 52] width 99 height 19
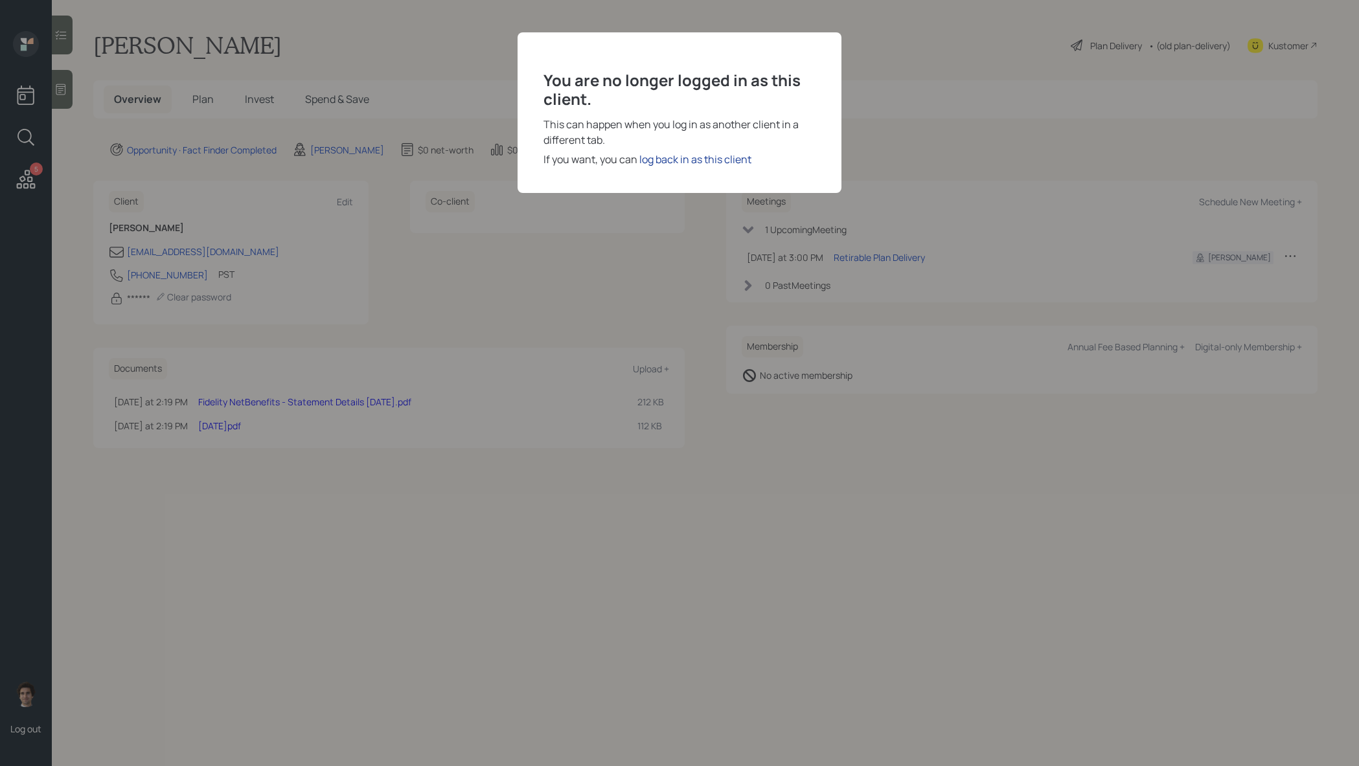
click at [749, 155] on div "log back in as this client" at bounding box center [695, 160] width 112 height 16
